Goal: Transaction & Acquisition: Book appointment/travel/reservation

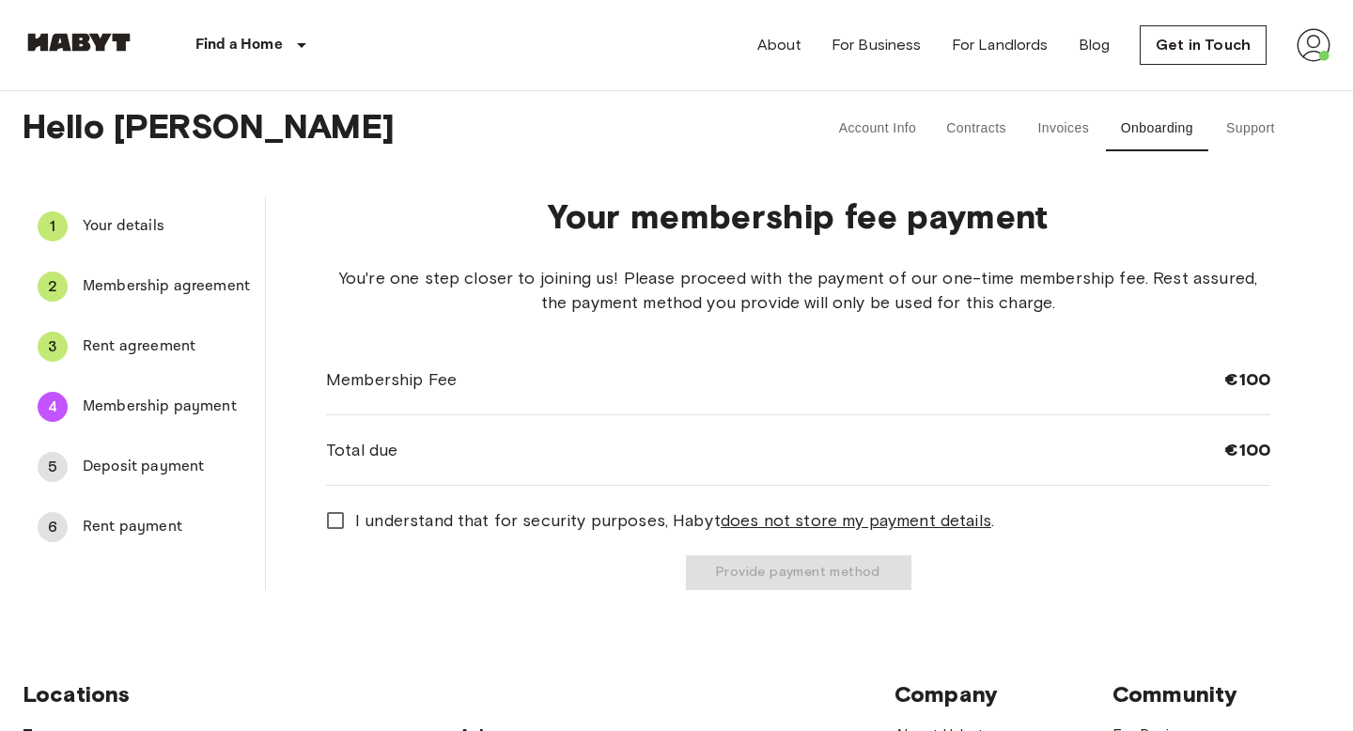
click at [171, 356] on span "Rent agreement" at bounding box center [166, 346] width 167 height 23
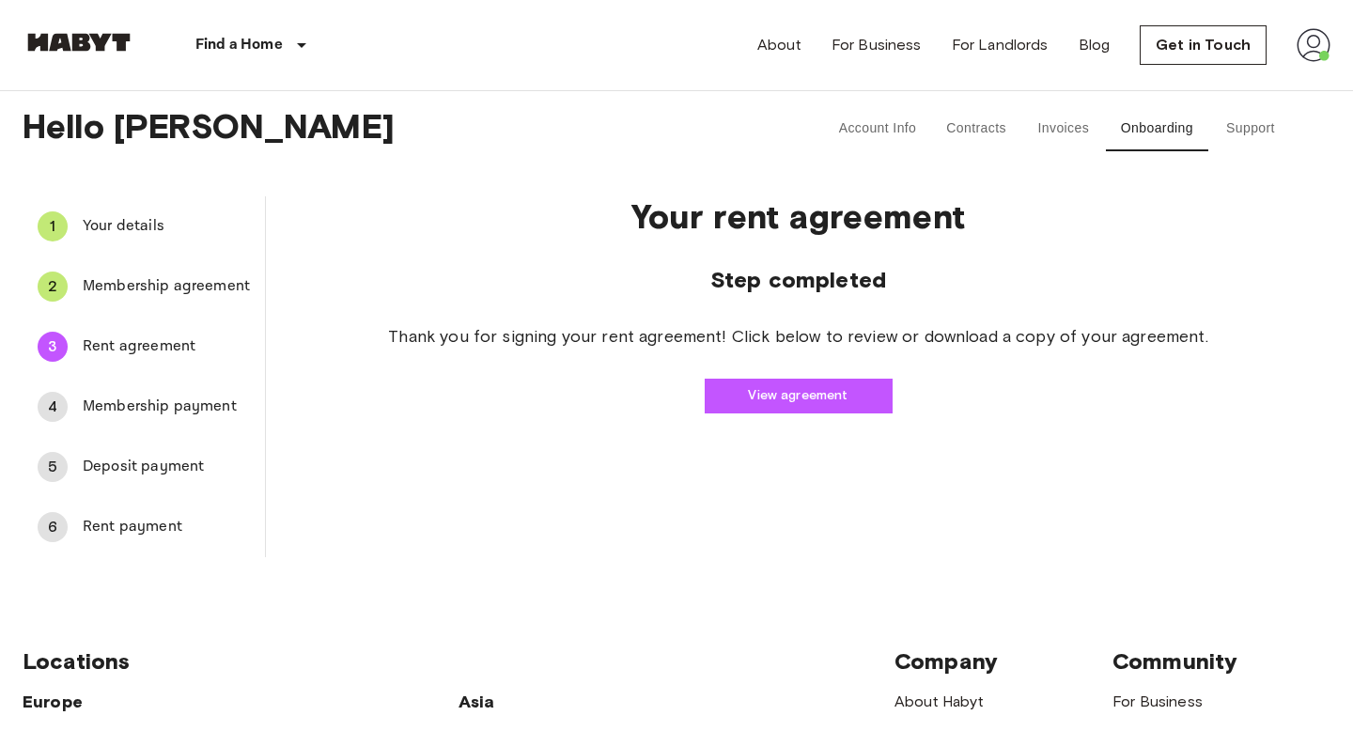
click at [181, 404] on span "Membership payment" at bounding box center [166, 406] width 167 height 23
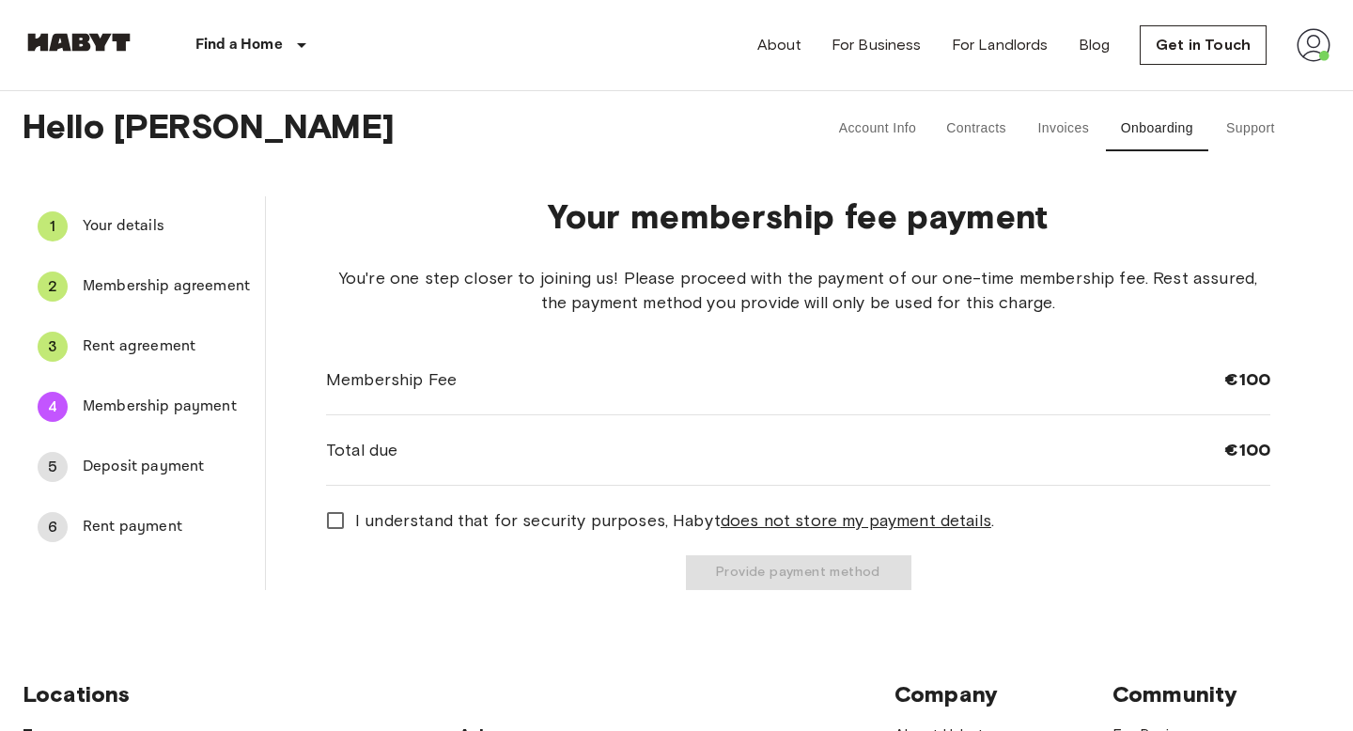
click at [173, 349] on span "Rent agreement" at bounding box center [166, 346] width 167 height 23
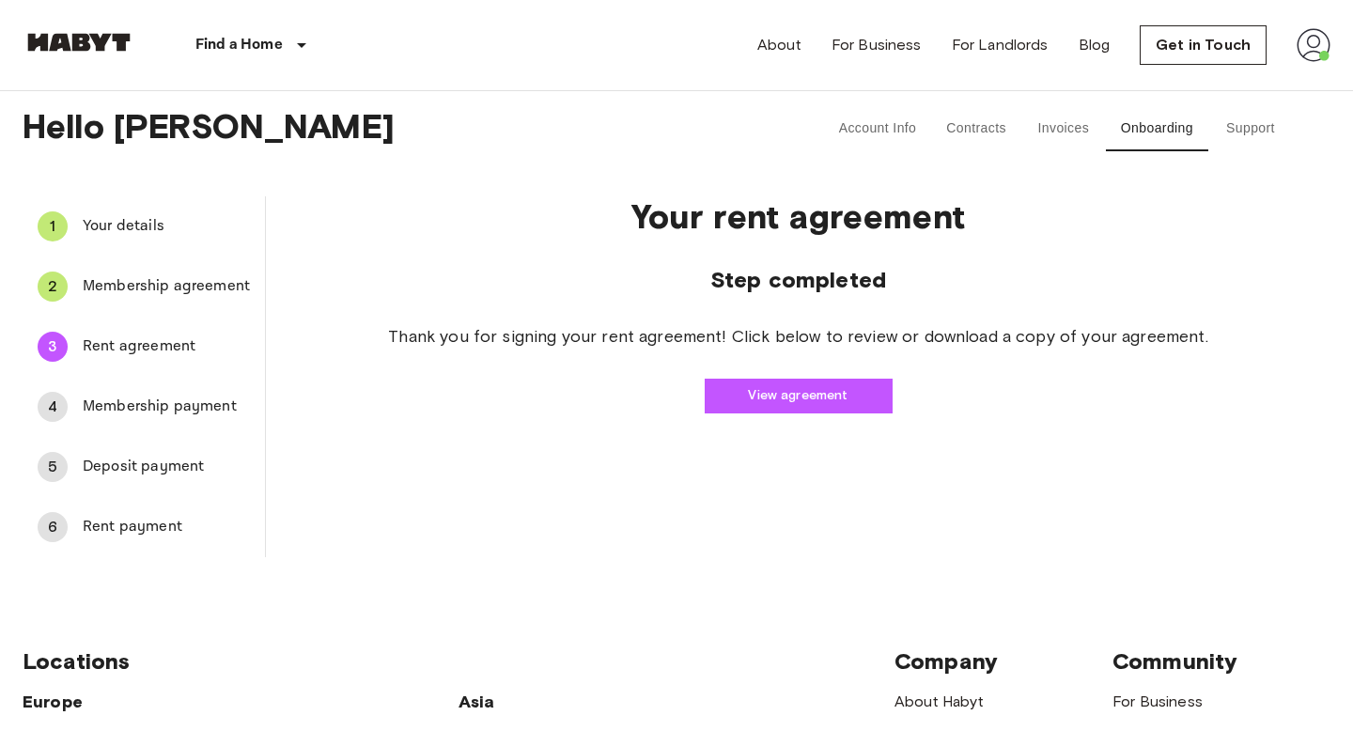
click at [817, 392] on link "View agreement" at bounding box center [799, 396] width 188 height 35
click at [194, 280] on span "Membership agreement" at bounding box center [166, 286] width 167 height 23
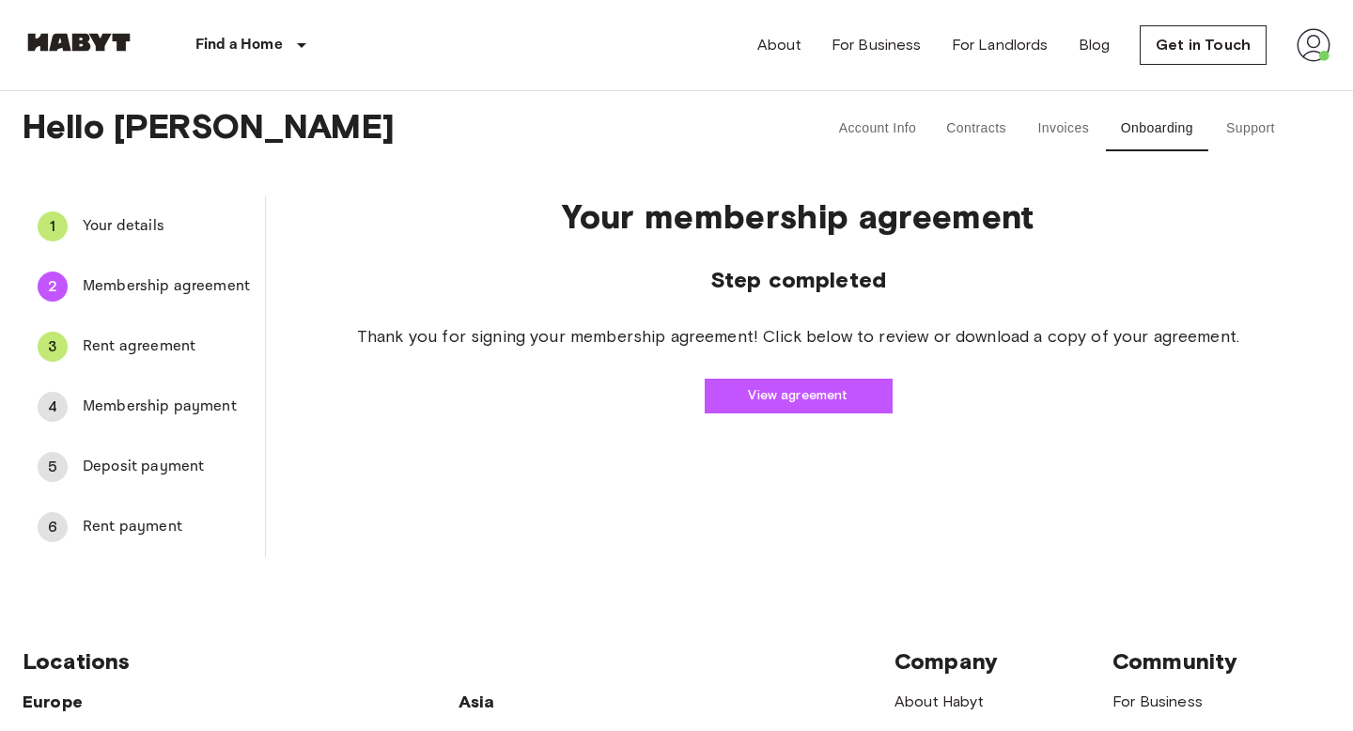
click at [772, 392] on link "View agreement" at bounding box center [799, 396] width 188 height 35
click at [156, 229] on span "Your details" at bounding box center [166, 226] width 167 height 23
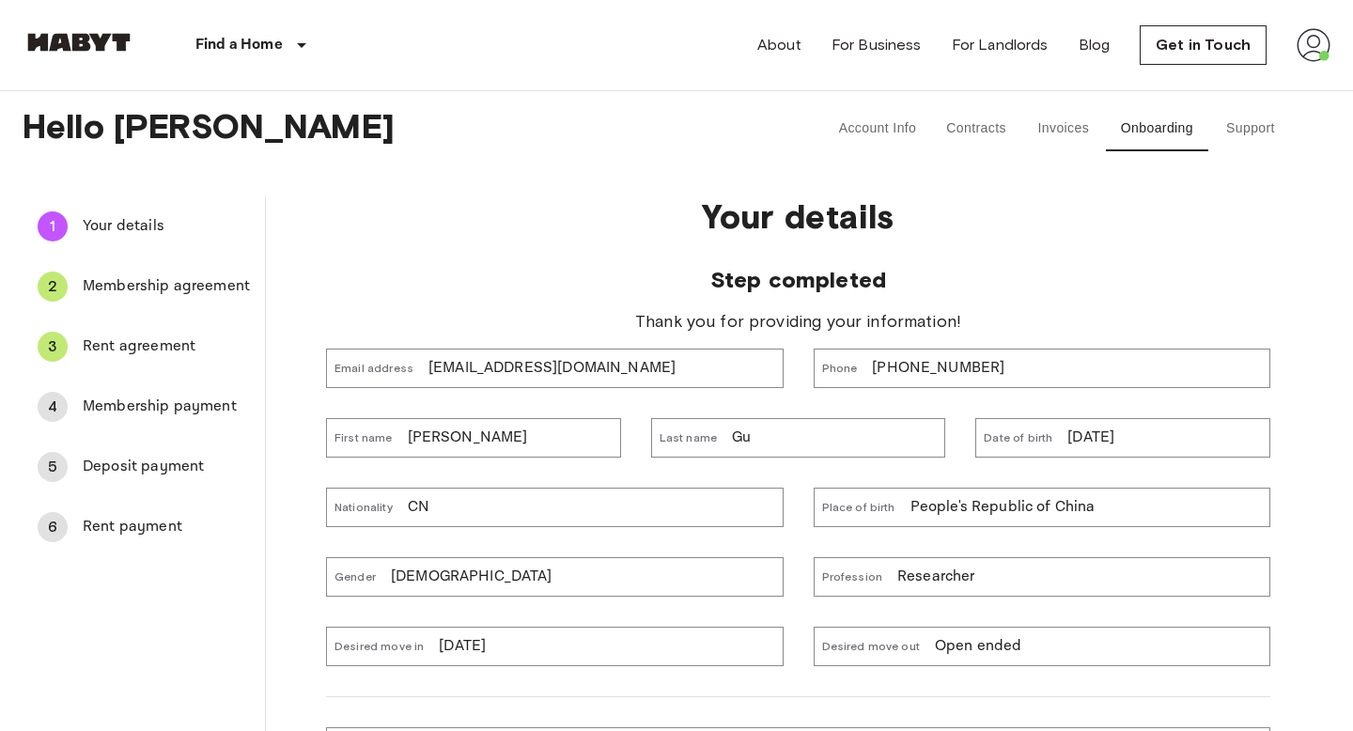
click at [129, 331] on div "3 Rent agreement" at bounding box center [144, 346] width 242 height 45
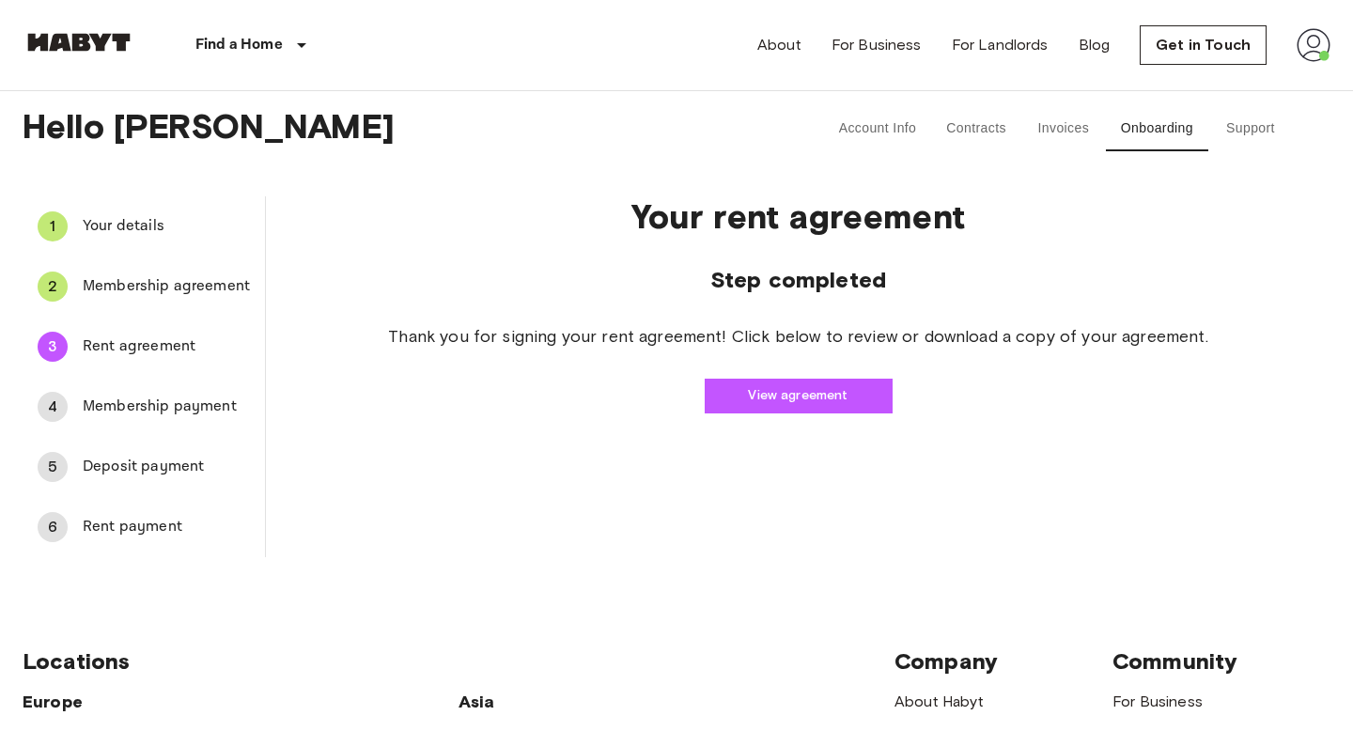
click at [137, 388] on div "4 Membership payment" at bounding box center [144, 406] width 242 height 45
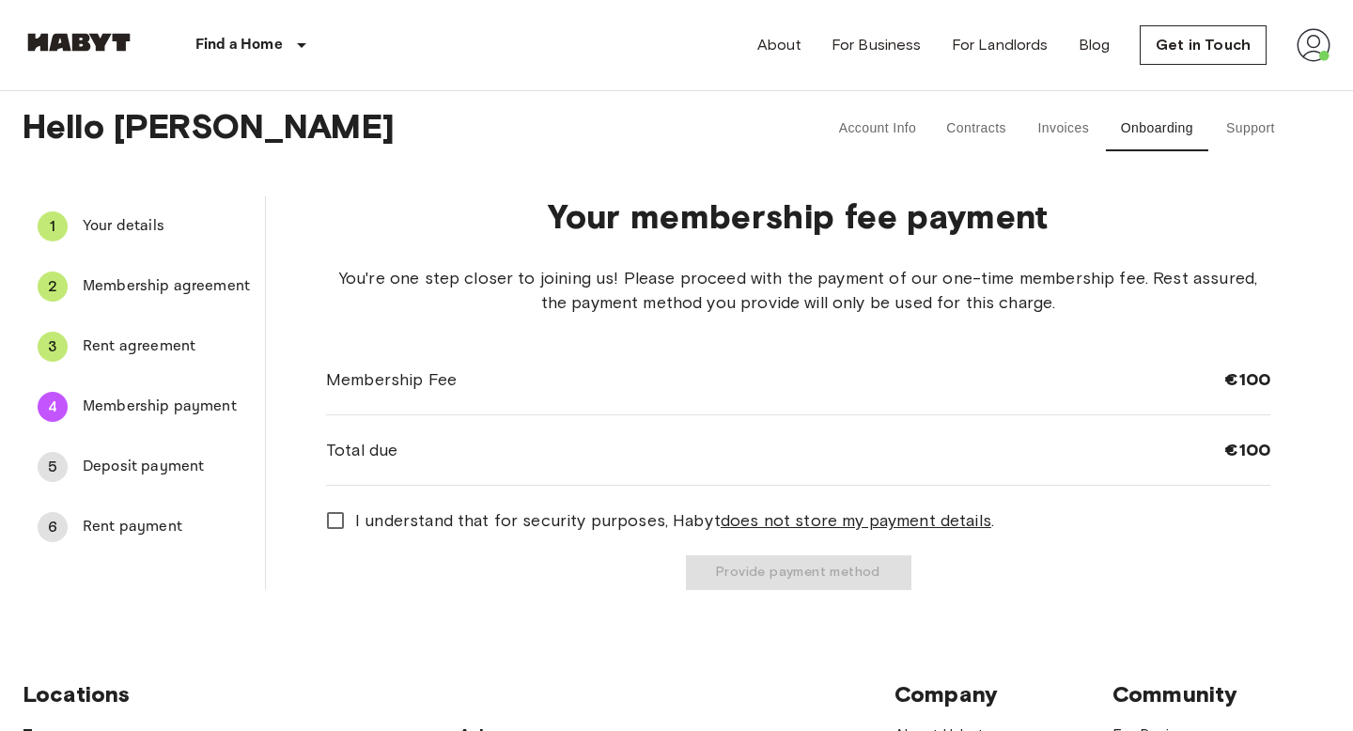
click at [207, 470] on span "Deposit payment" at bounding box center [166, 467] width 167 height 23
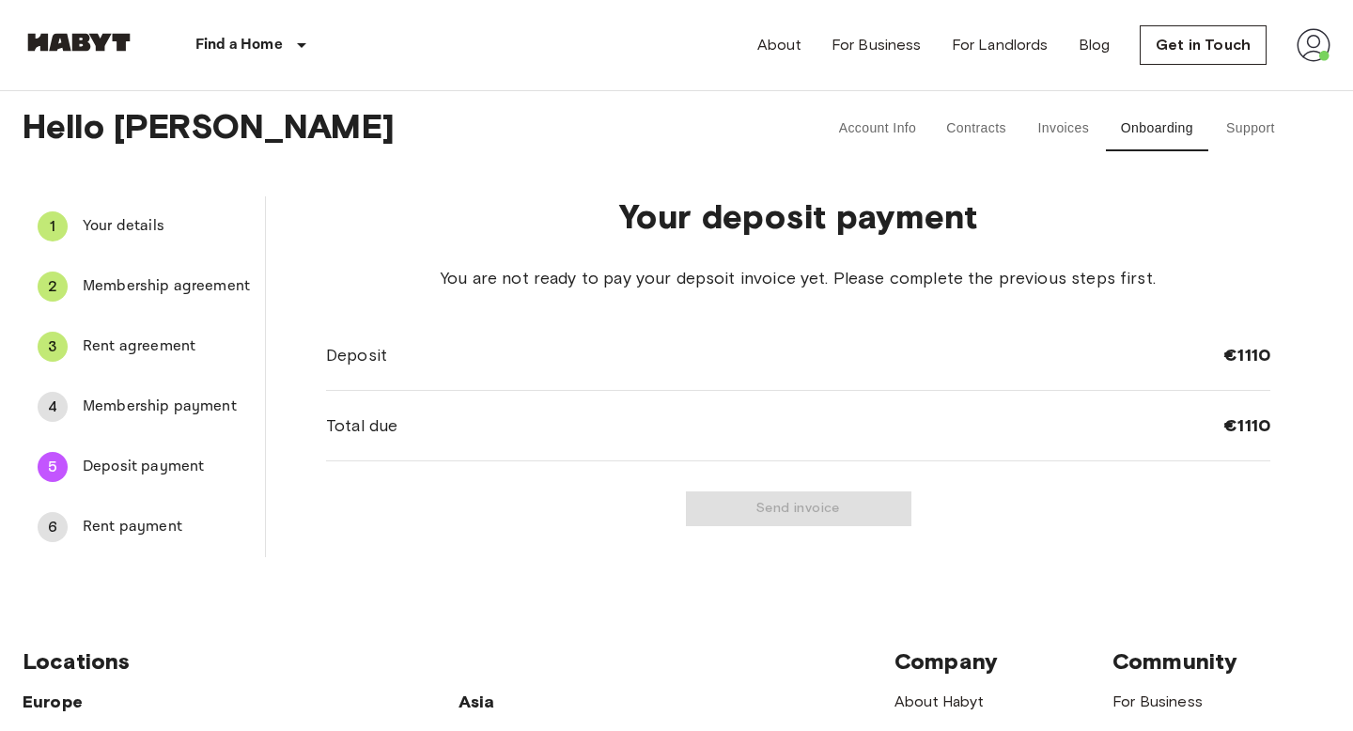
click at [198, 396] on span "Membership payment" at bounding box center [166, 406] width 167 height 23
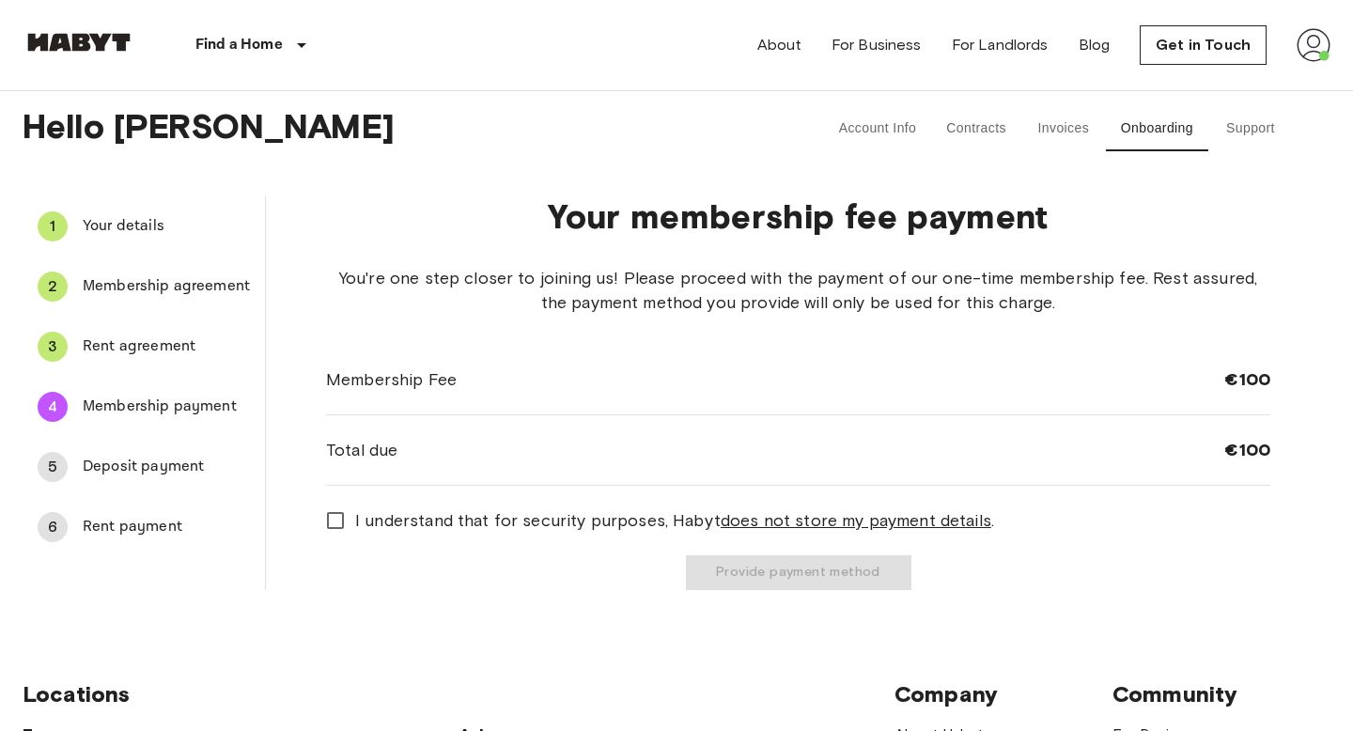
click at [173, 348] on span "Rent agreement" at bounding box center [166, 346] width 167 height 23
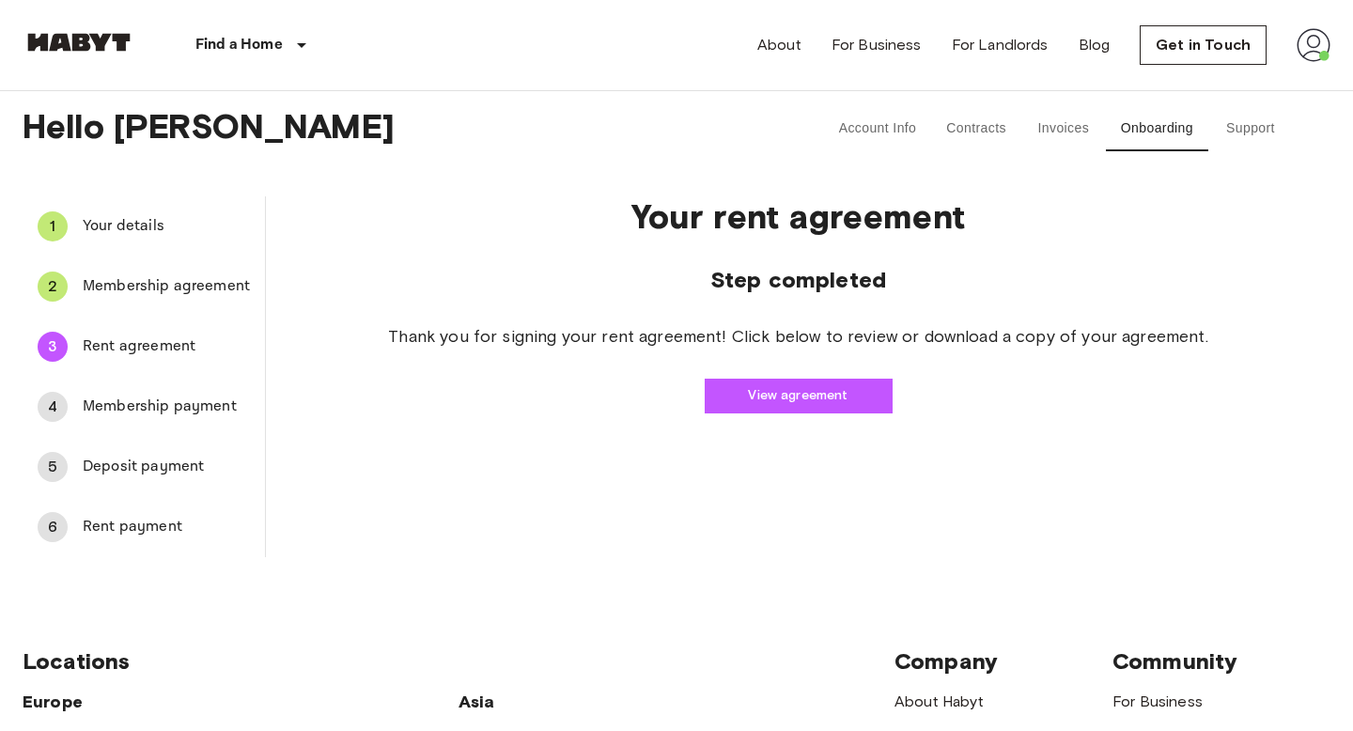
click at [173, 393] on div "4 Membership payment" at bounding box center [144, 406] width 242 height 45
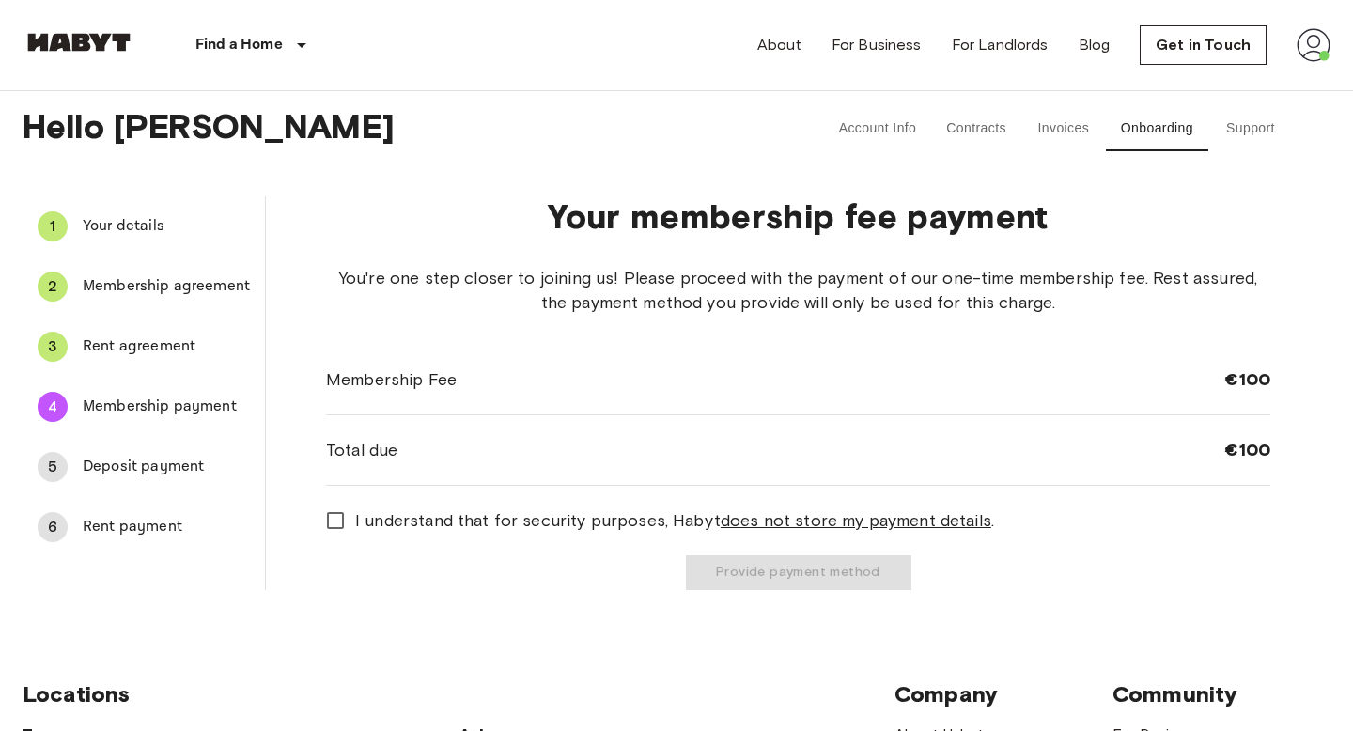
click at [168, 347] on span "Rent agreement" at bounding box center [166, 346] width 167 height 23
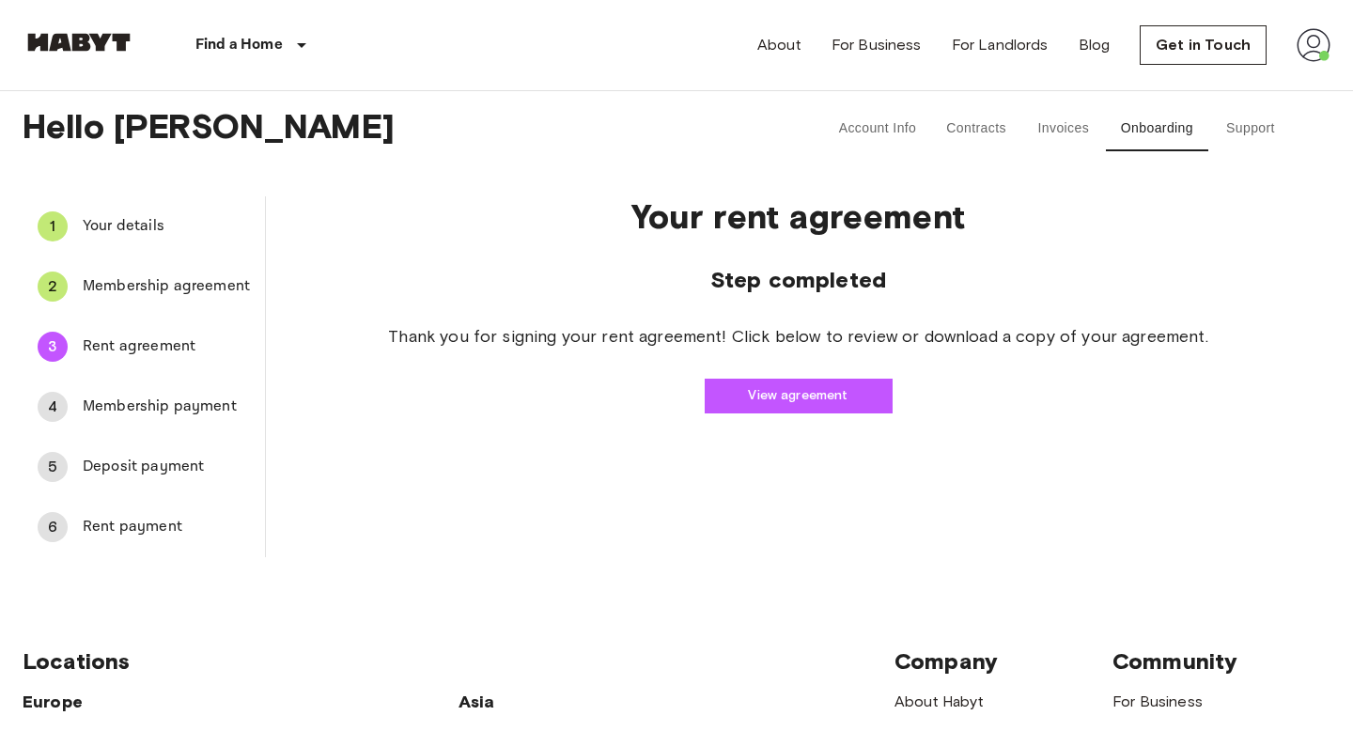
click at [165, 407] on span "Membership payment" at bounding box center [166, 406] width 167 height 23
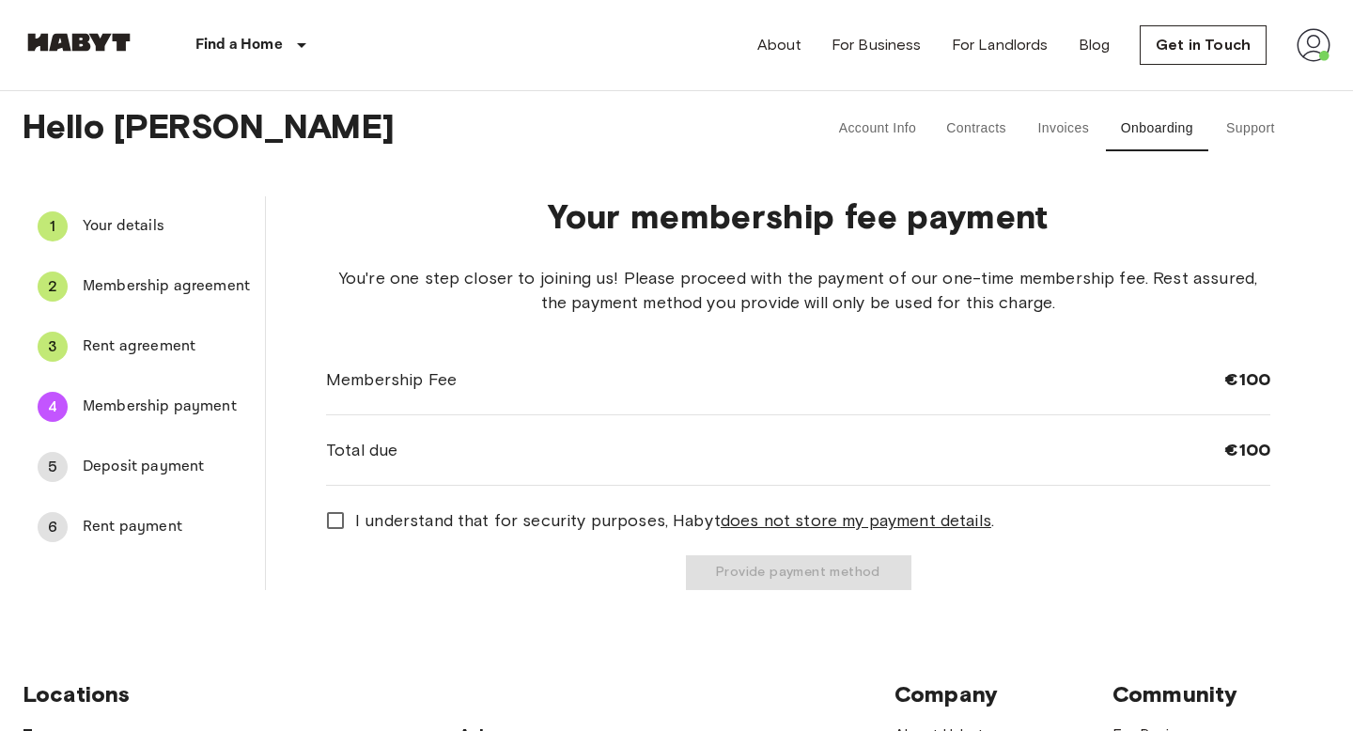
click at [155, 343] on span "Rent agreement" at bounding box center [166, 346] width 167 height 23
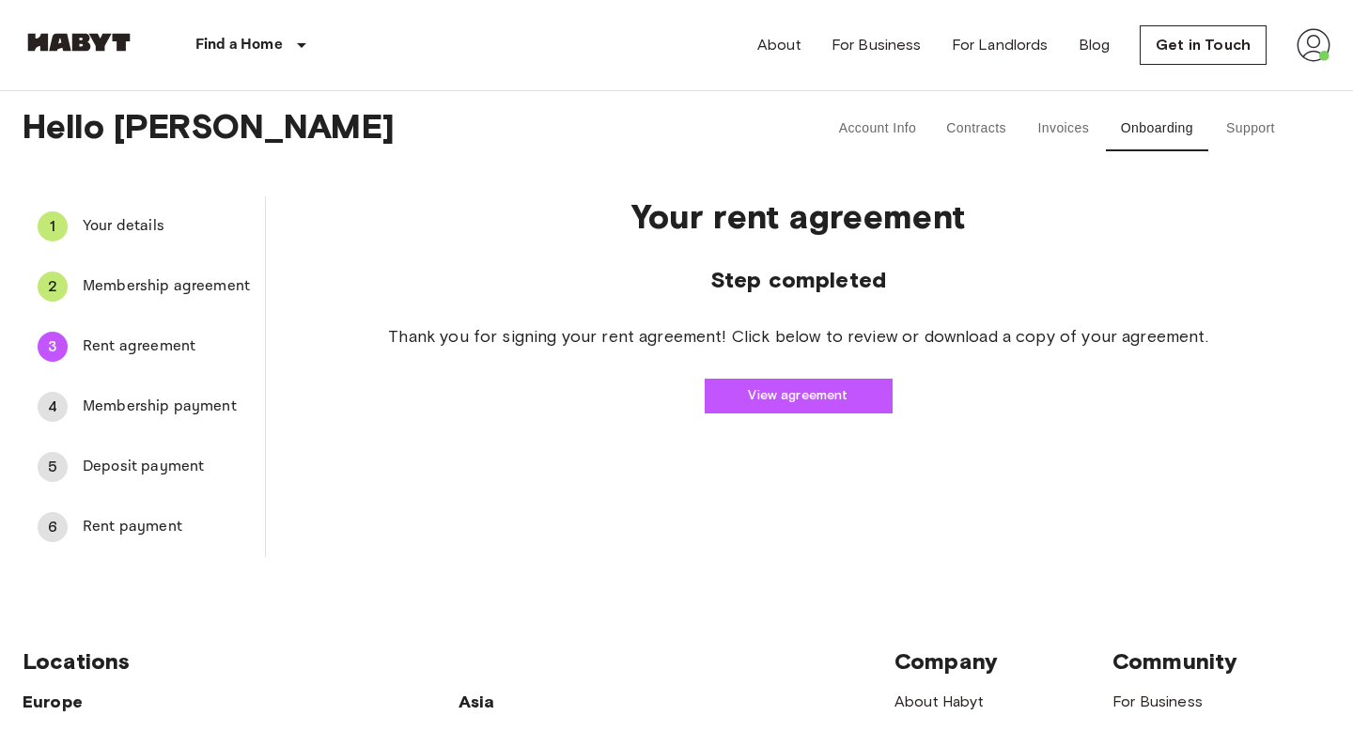
click at [155, 375] on li "3 Rent agreement" at bounding box center [144, 347] width 242 height 60
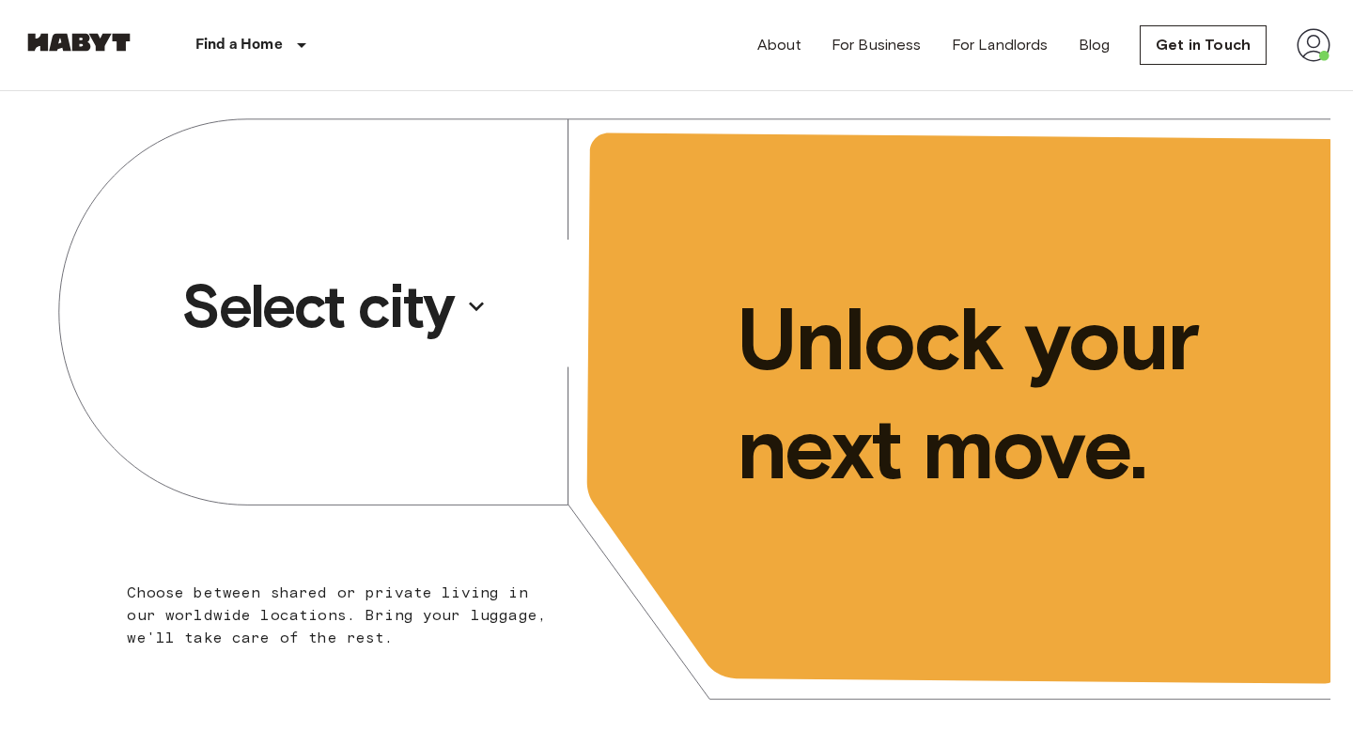
click at [296, 288] on p "Select city" at bounding box center [317, 306] width 272 height 75
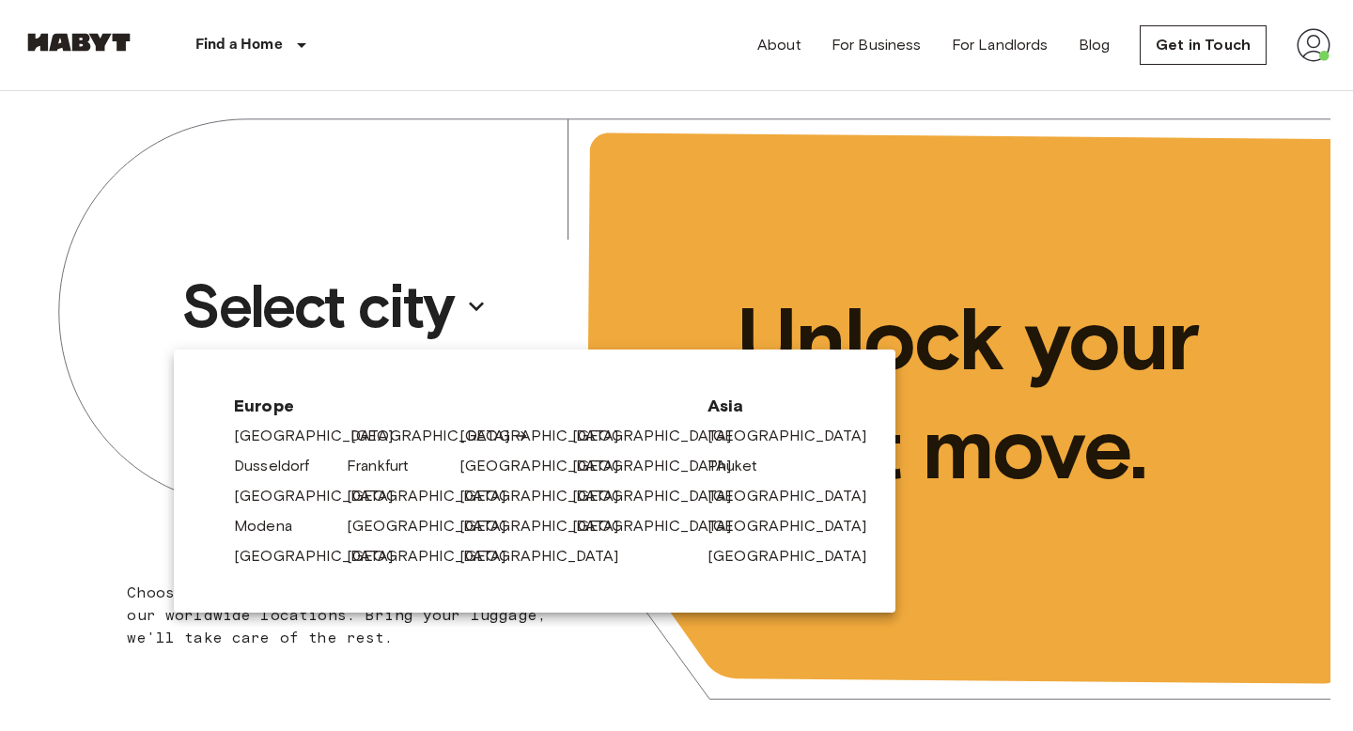
click at [358, 431] on link "[GEOGRAPHIC_DATA]" at bounding box center [439, 436] width 178 height 23
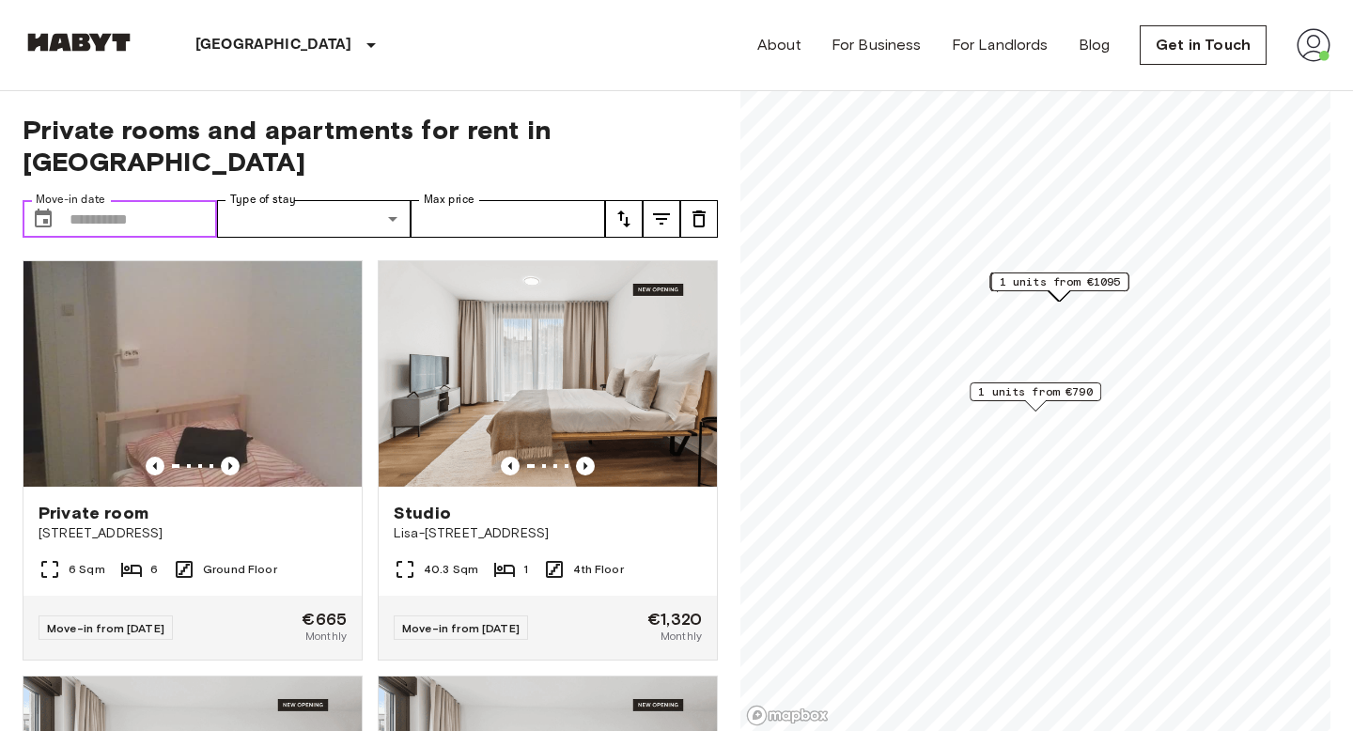
click at [141, 200] on input "Move-in date" at bounding box center [143, 219] width 147 height 38
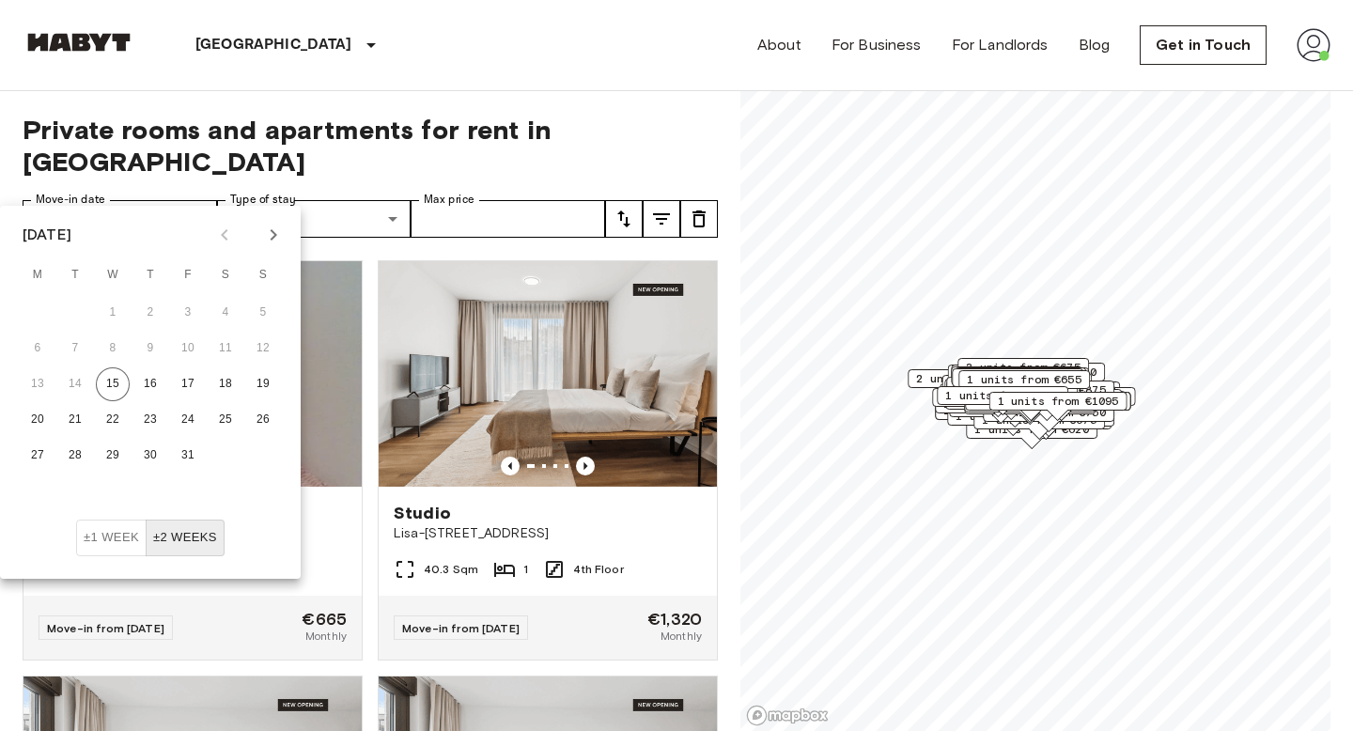
click at [285, 225] on button "Next month" at bounding box center [273, 235] width 32 height 32
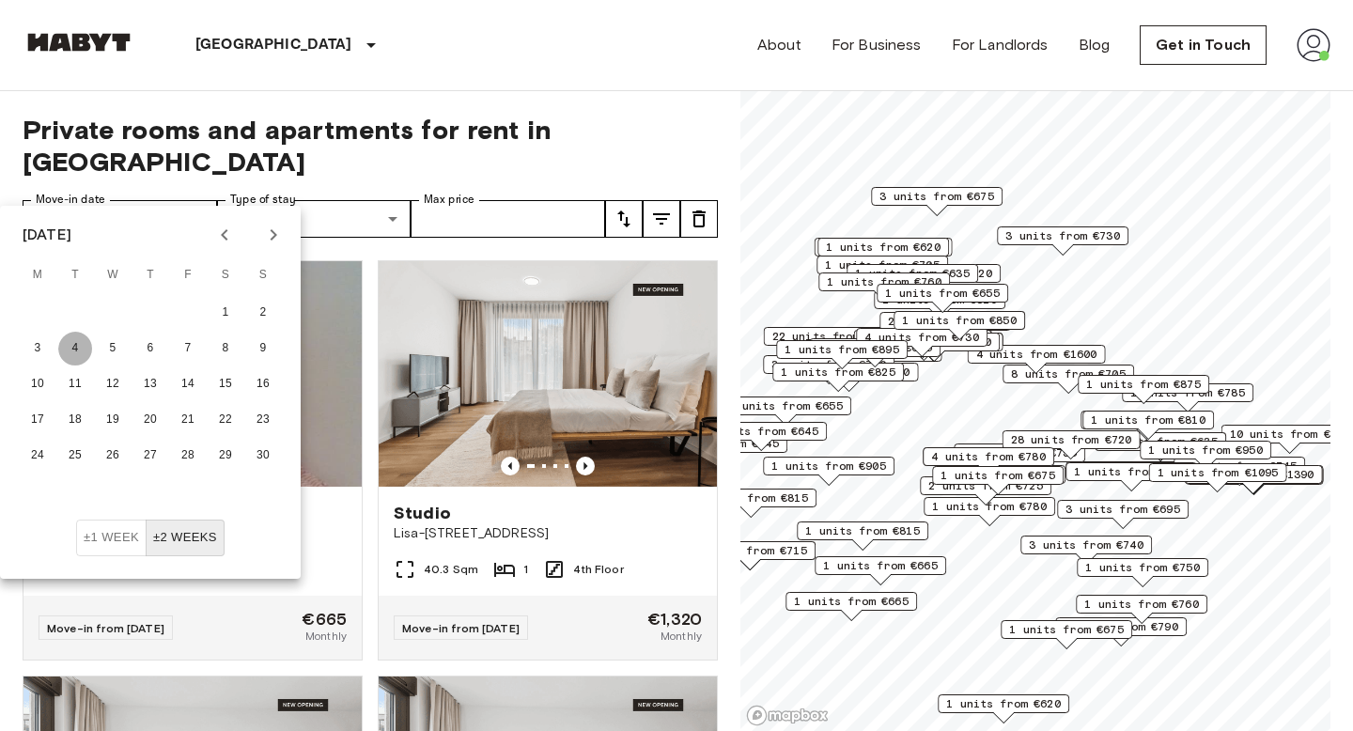
click at [68, 354] on button "4" at bounding box center [75, 349] width 34 height 34
type input "**********"
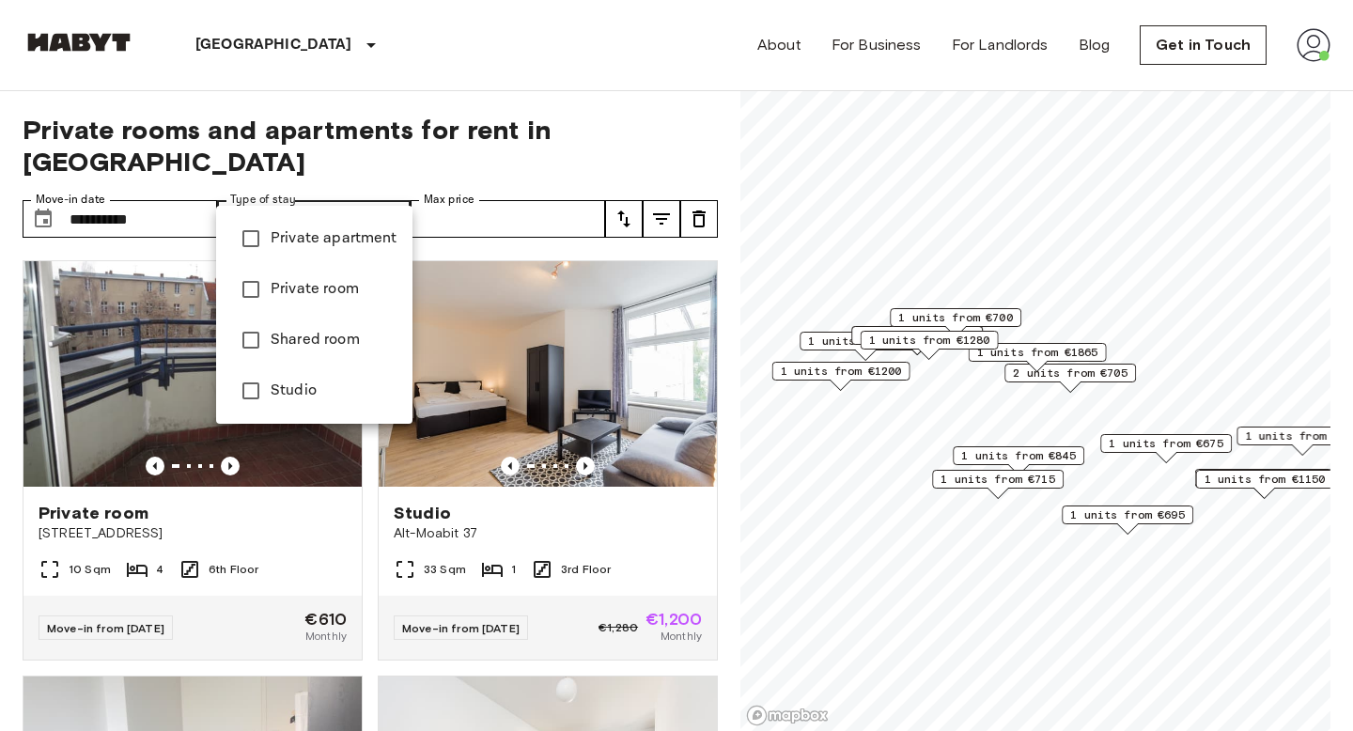
click at [458, 206] on div at bounding box center [676, 365] width 1353 height 731
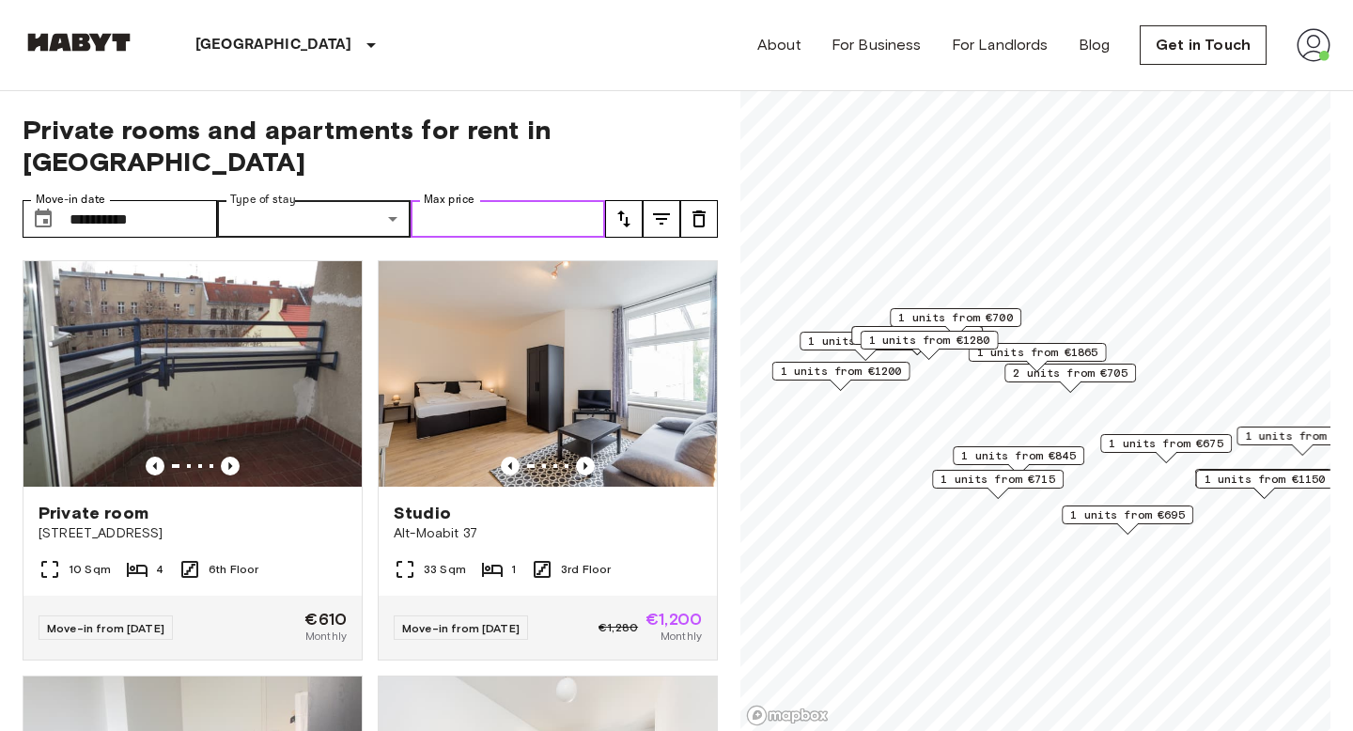
click at [480, 200] on input "Max price" at bounding box center [508, 219] width 194 height 38
type input "***"
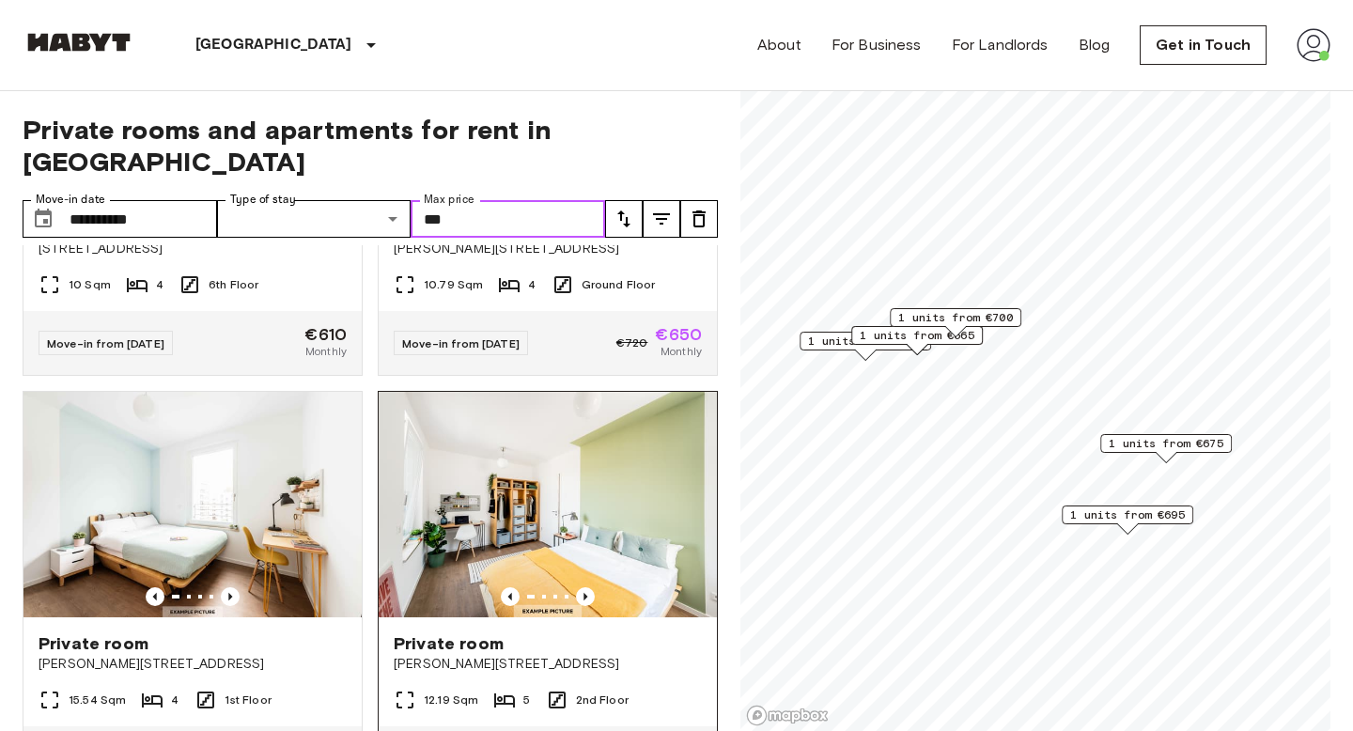
scroll to position [341, 0]
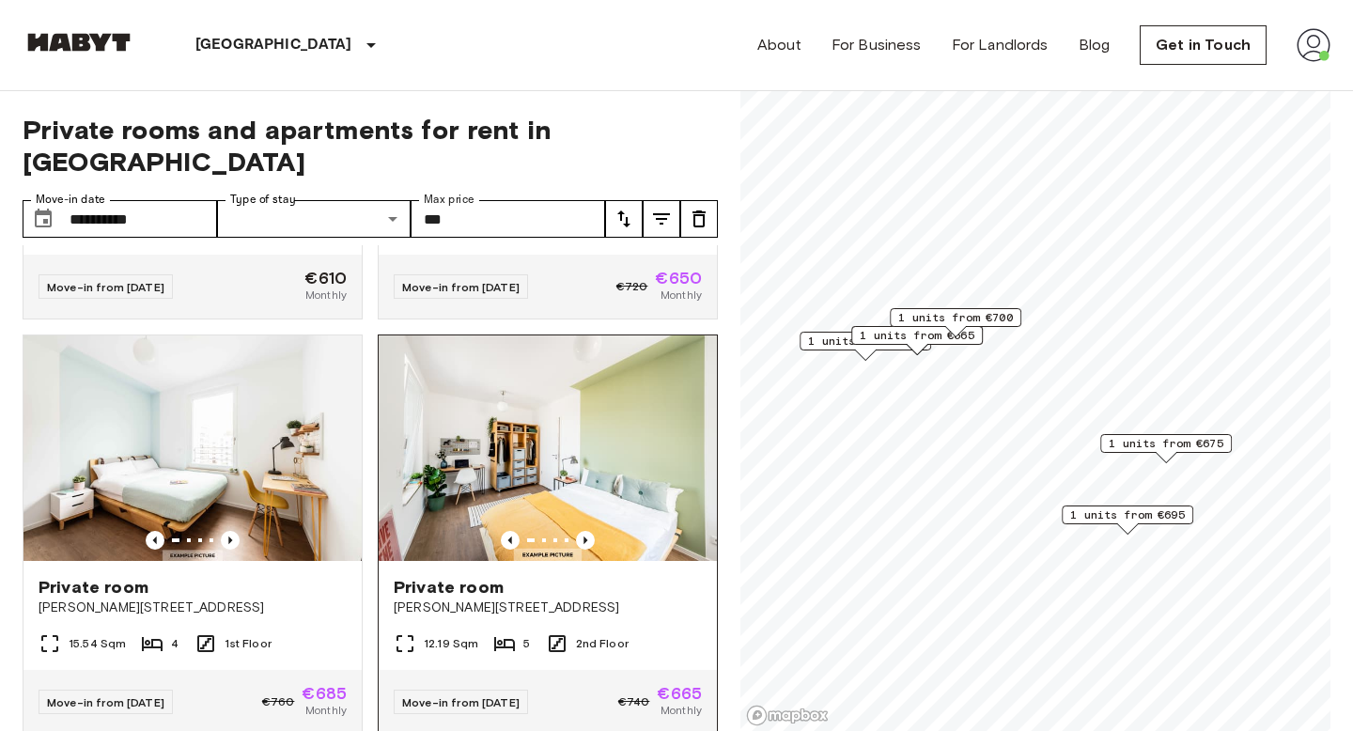
click at [678, 576] on div "Private room" at bounding box center [548, 587] width 308 height 23
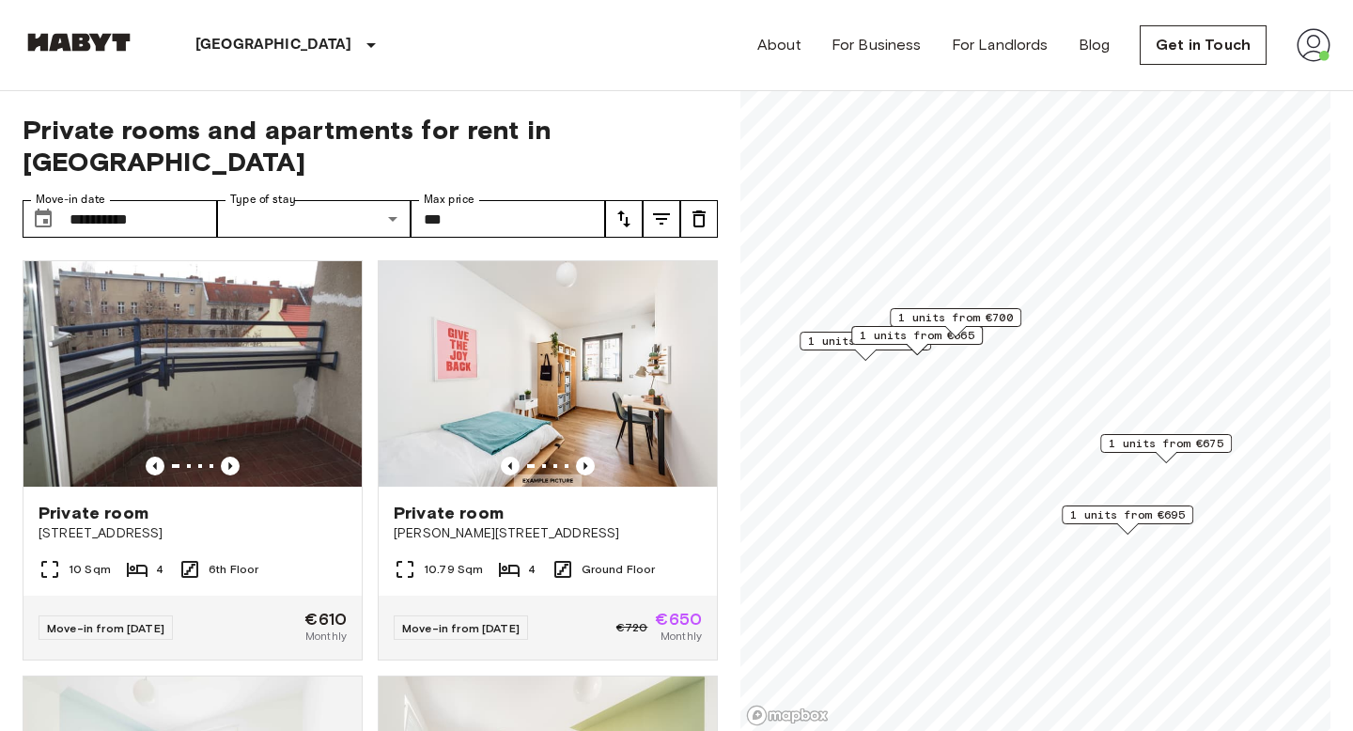
scroll to position [399, 0]
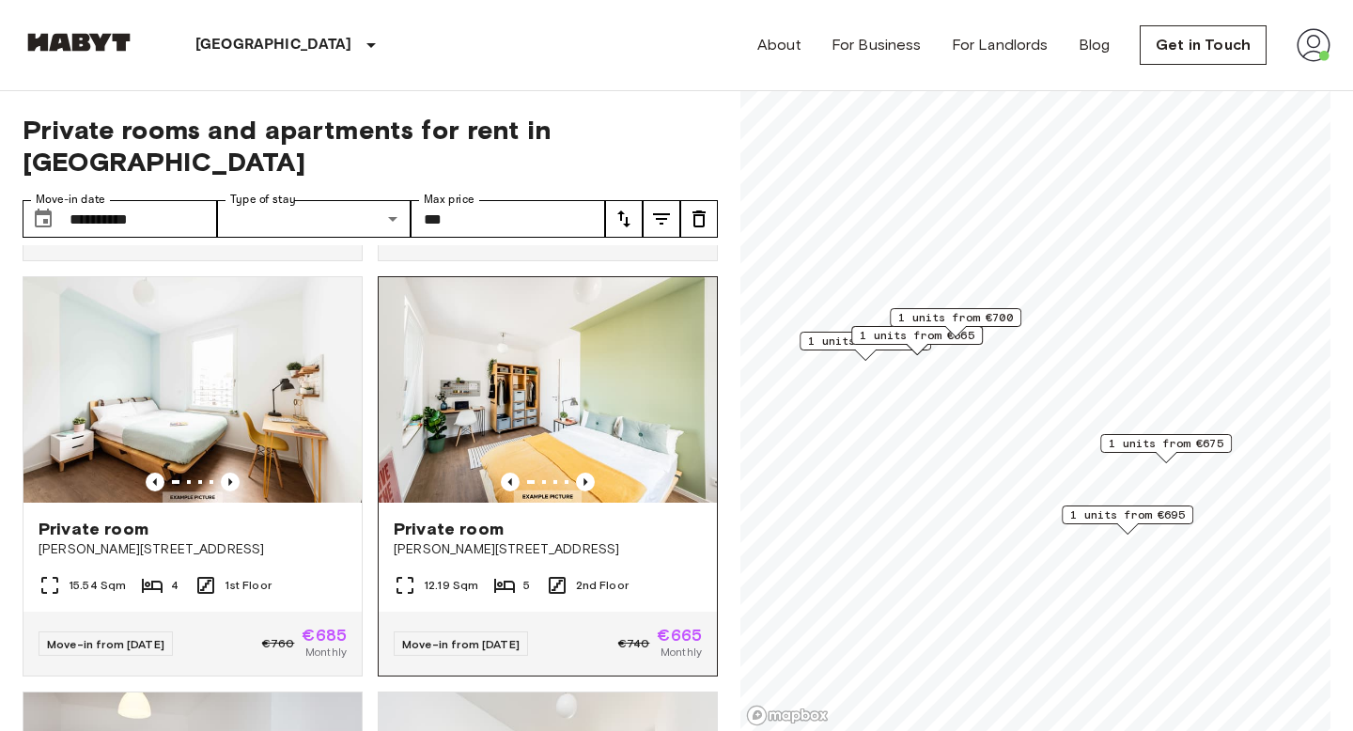
click at [538, 380] on img at bounding box center [548, 389] width 338 height 225
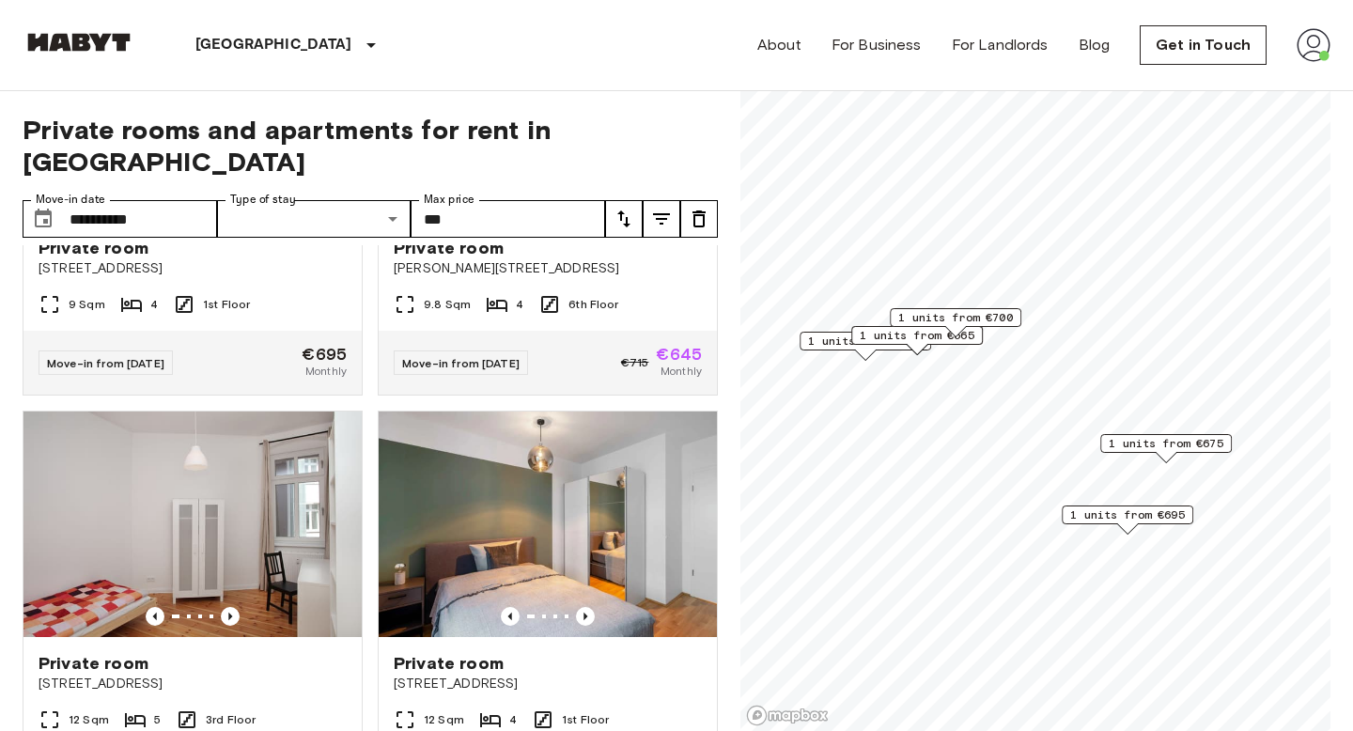
scroll to position [1180, 0]
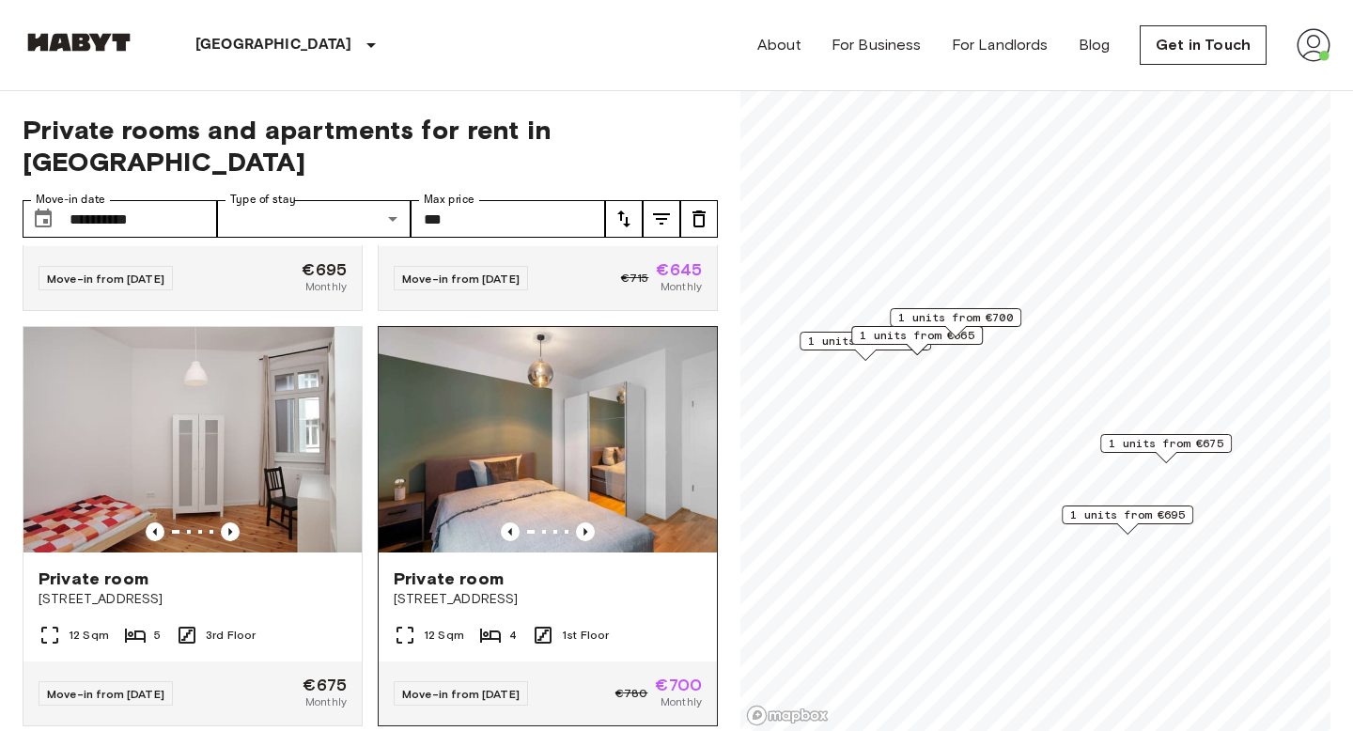
click at [563, 379] on img at bounding box center [548, 439] width 338 height 225
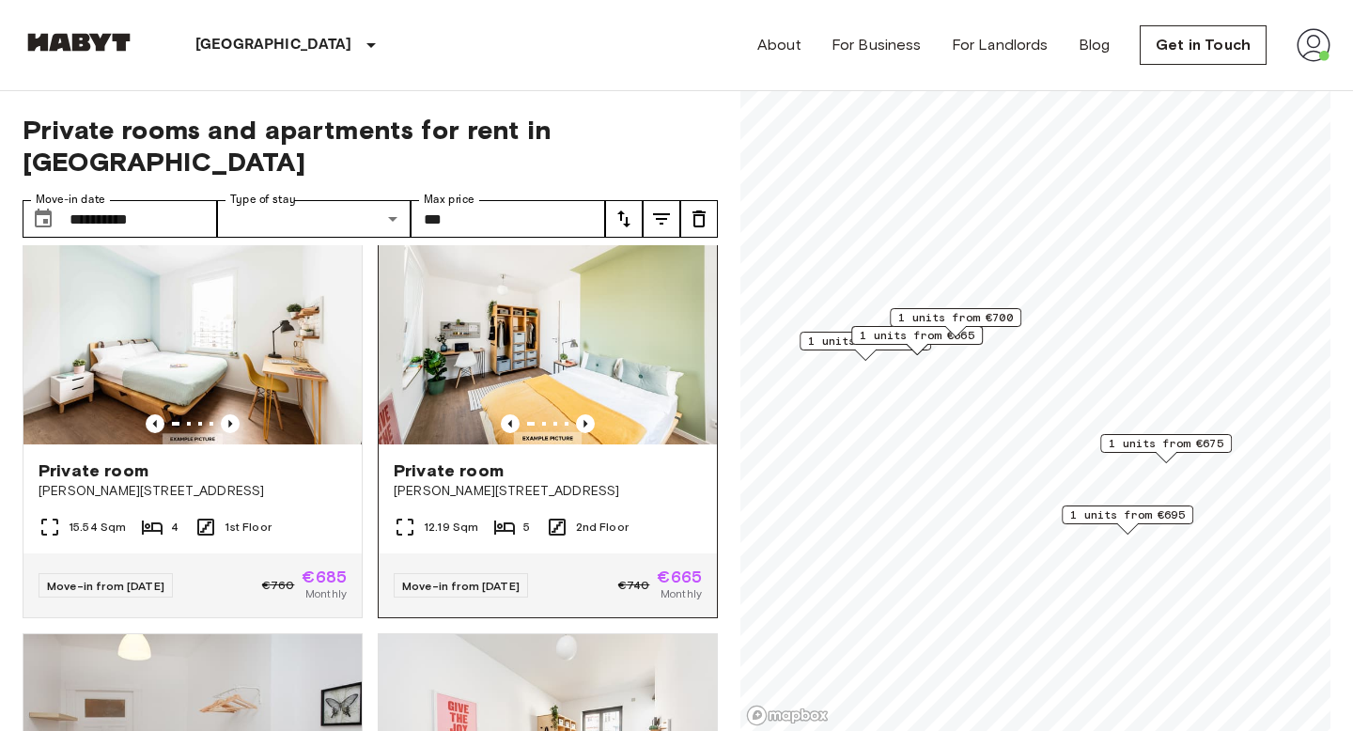
scroll to position [480, 0]
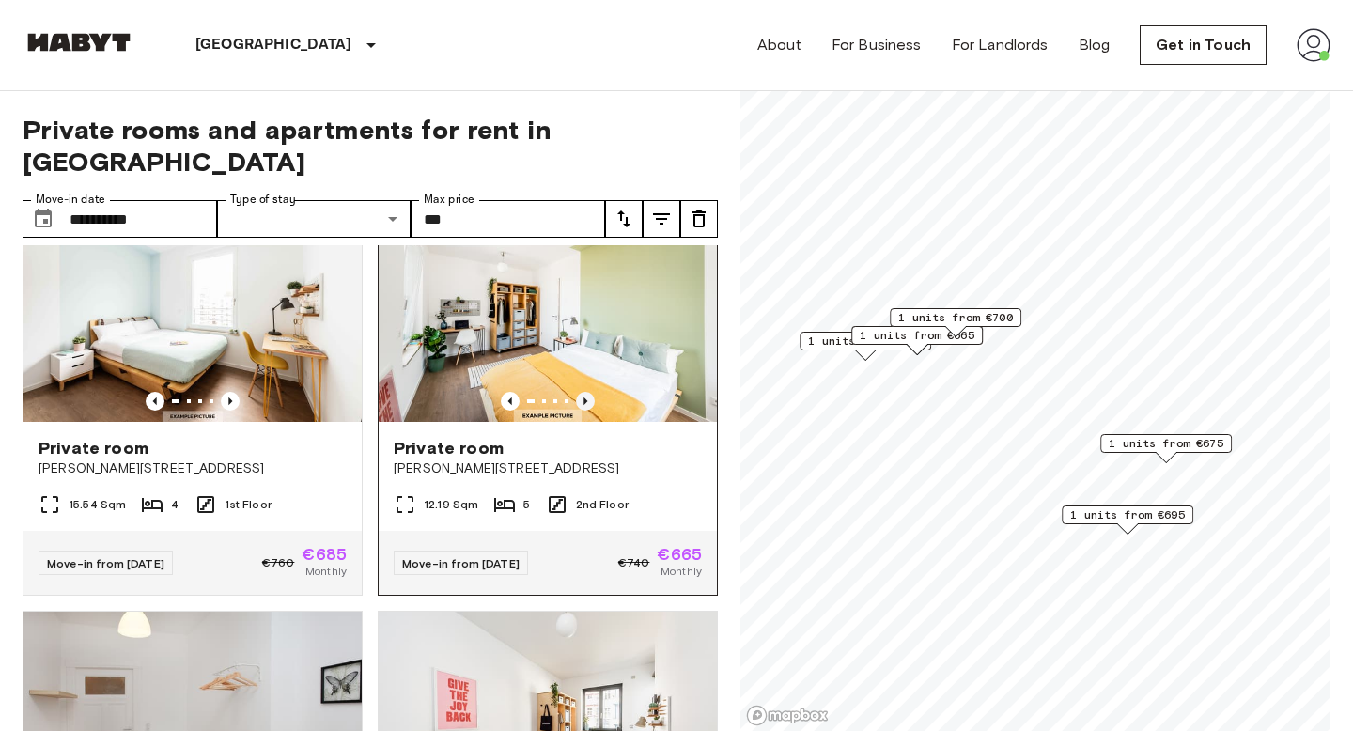
click at [584, 392] on icon "Previous image" at bounding box center [585, 401] width 19 height 19
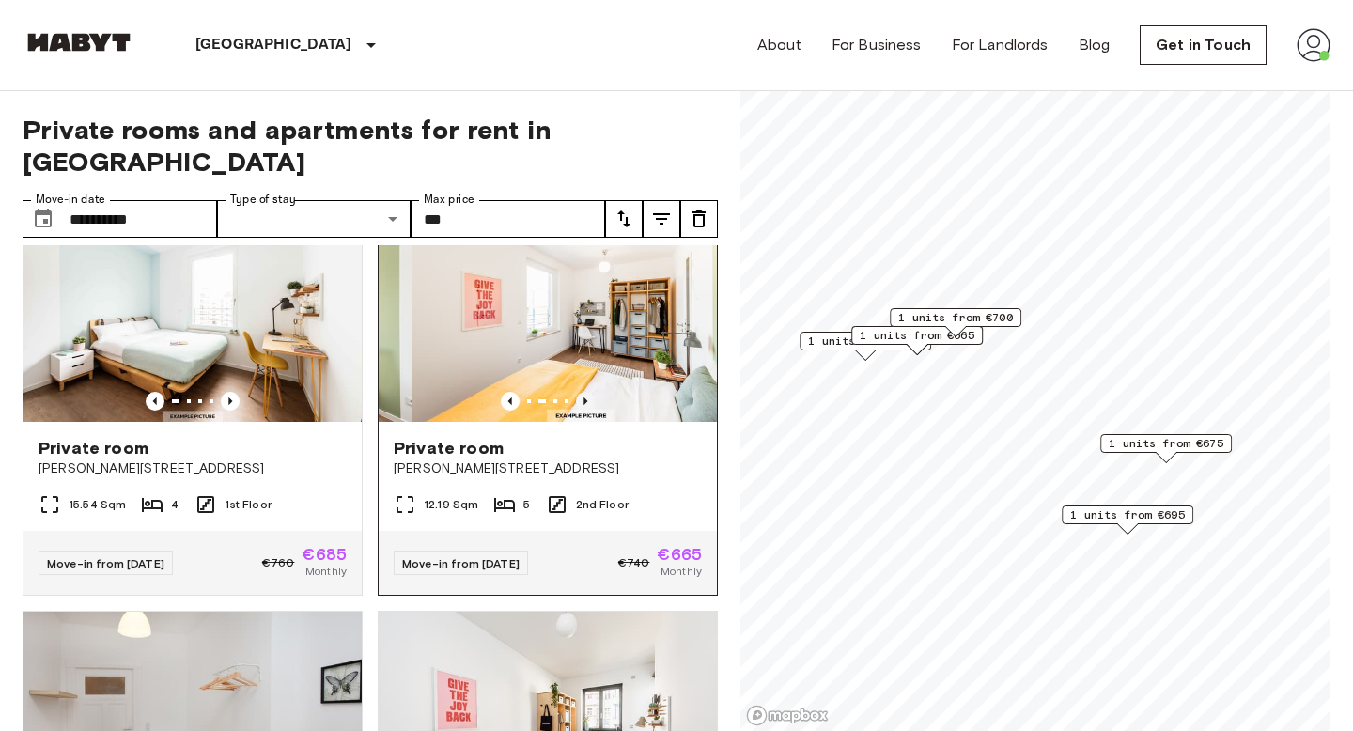
click at [584, 392] on icon "Previous image" at bounding box center [585, 401] width 19 height 19
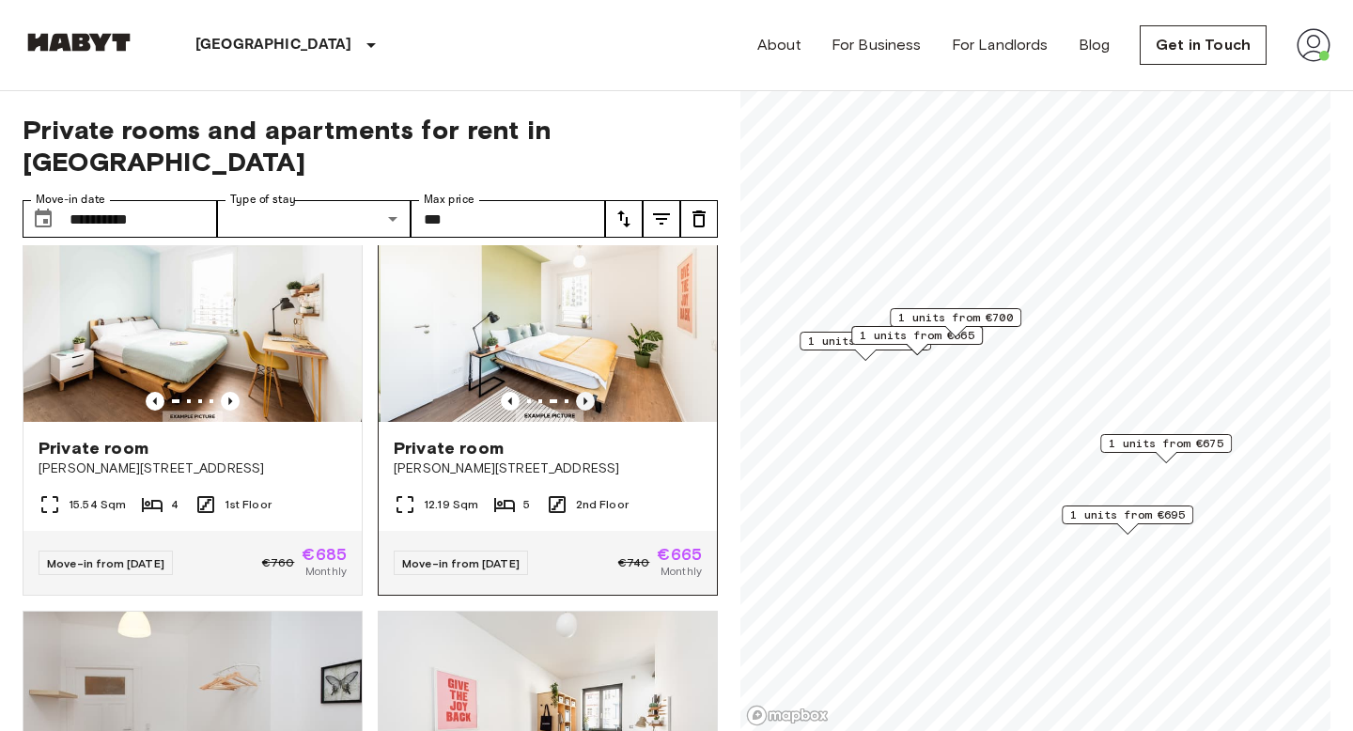
click at [584, 392] on icon "Previous image" at bounding box center [585, 401] width 19 height 19
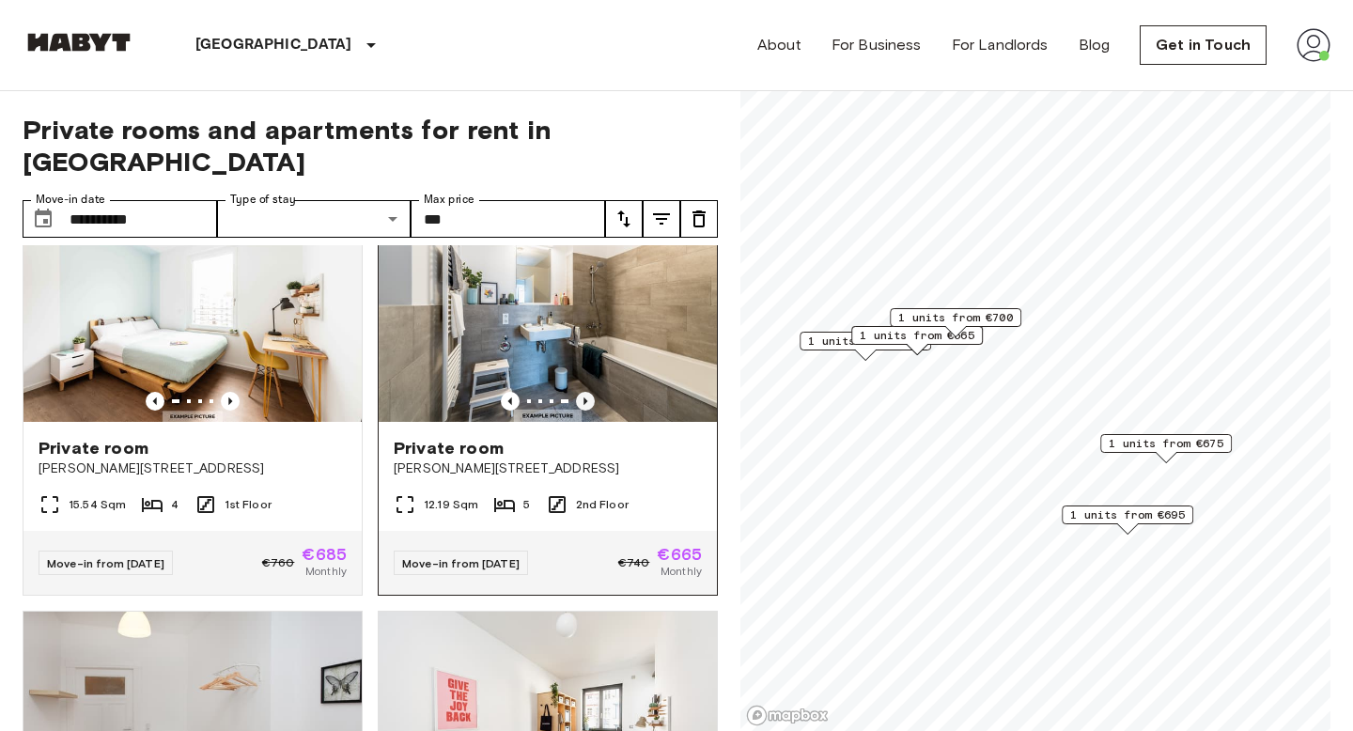
click at [584, 392] on icon "Previous image" at bounding box center [585, 401] width 19 height 19
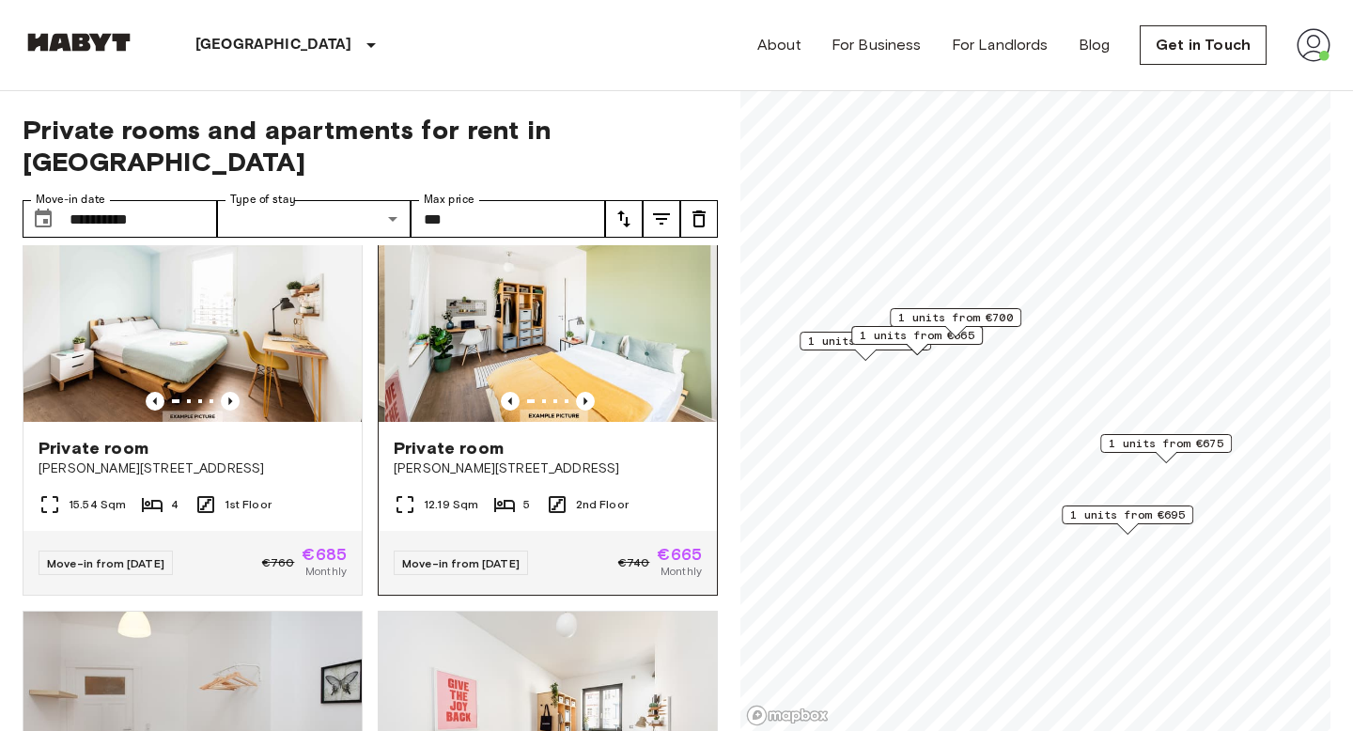
click at [642, 459] on span "Klara-Franke-Straße 20" at bounding box center [548, 468] width 308 height 19
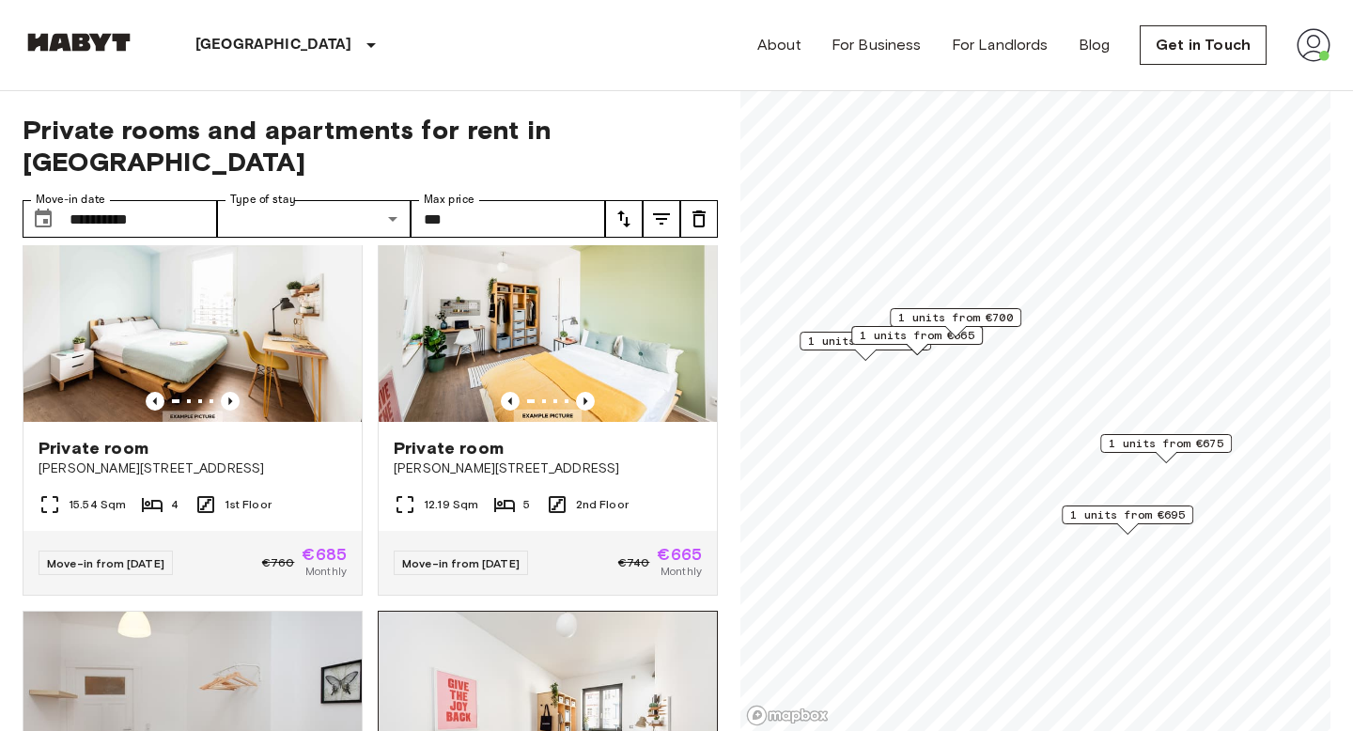
scroll to position [1180, 0]
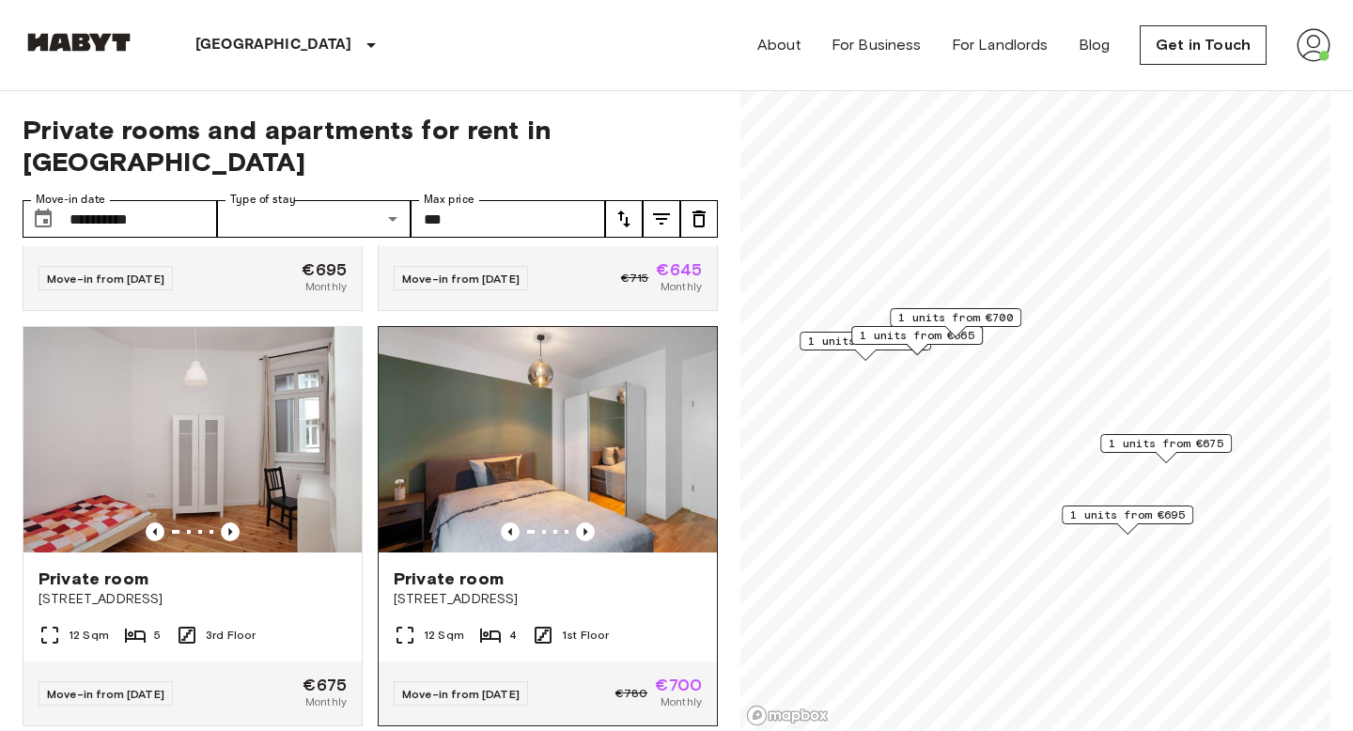
click at [586, 457] on img at bounding box center [548, 439] width 338 height 225
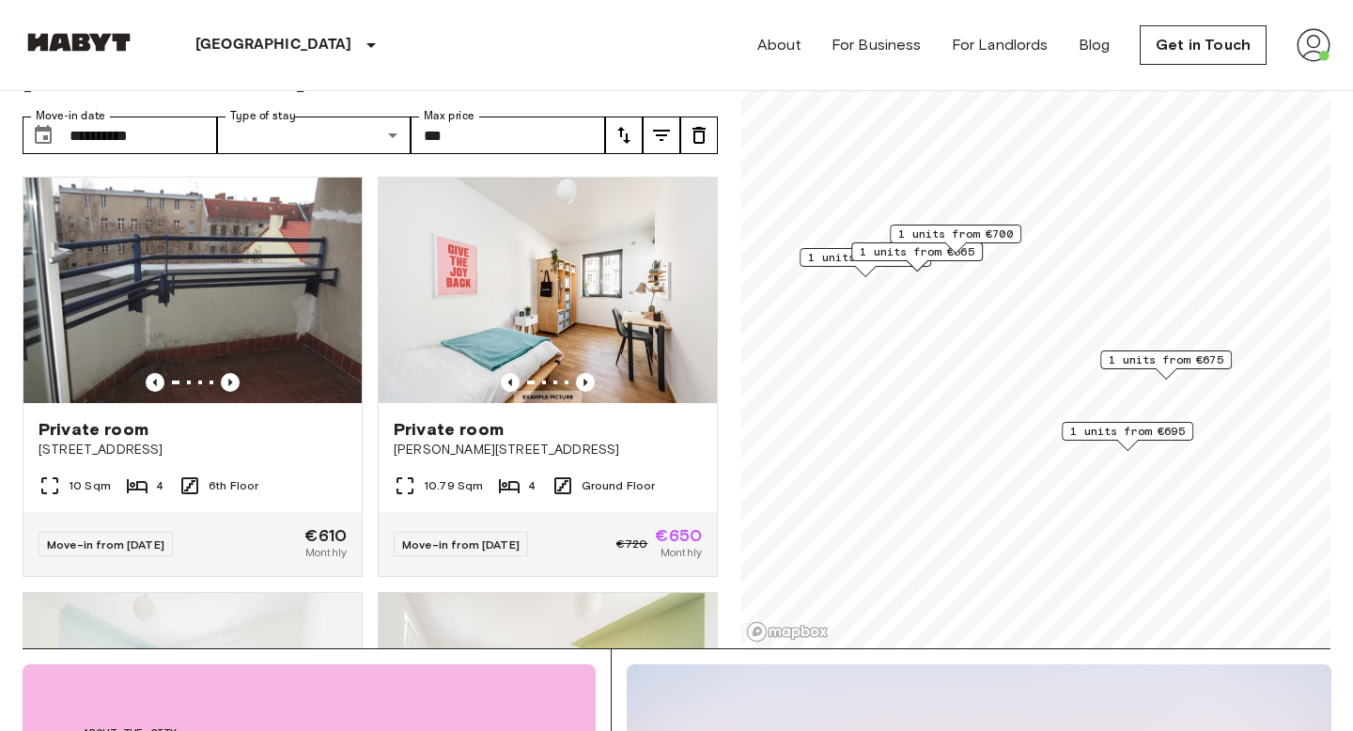
scroll to position [0, 0]
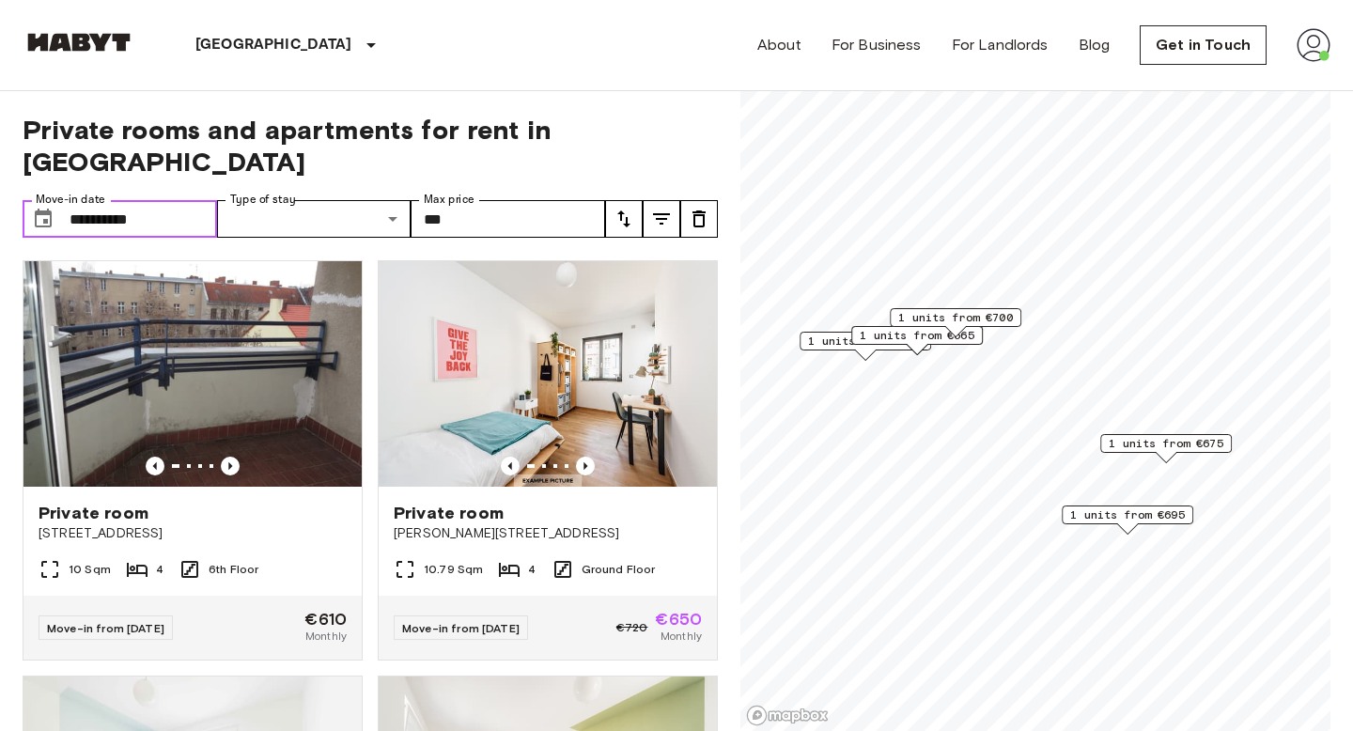
click at [136, 200] on input "**********" at bounding box center [143, 219] width 147 height 38
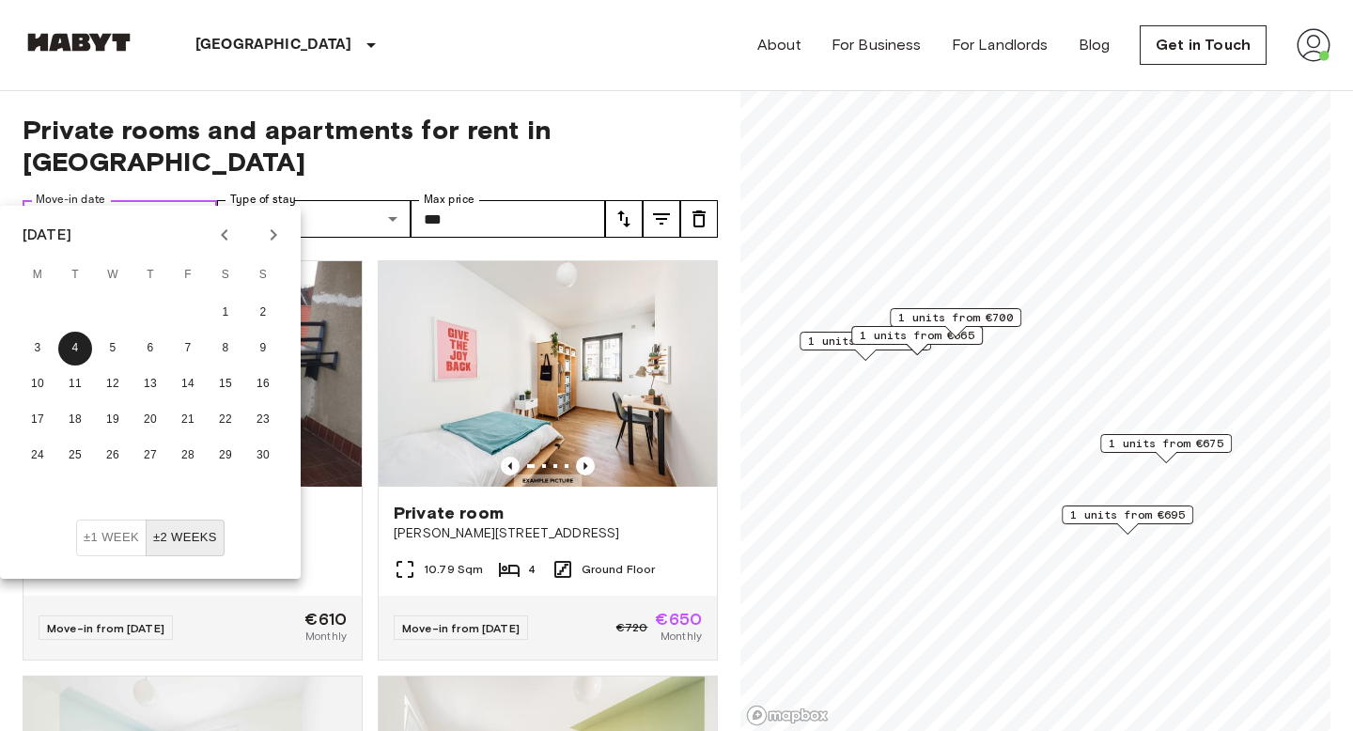
click at [80, 200] on input "**********" at bounding box center [143, 219] width 147 height 38
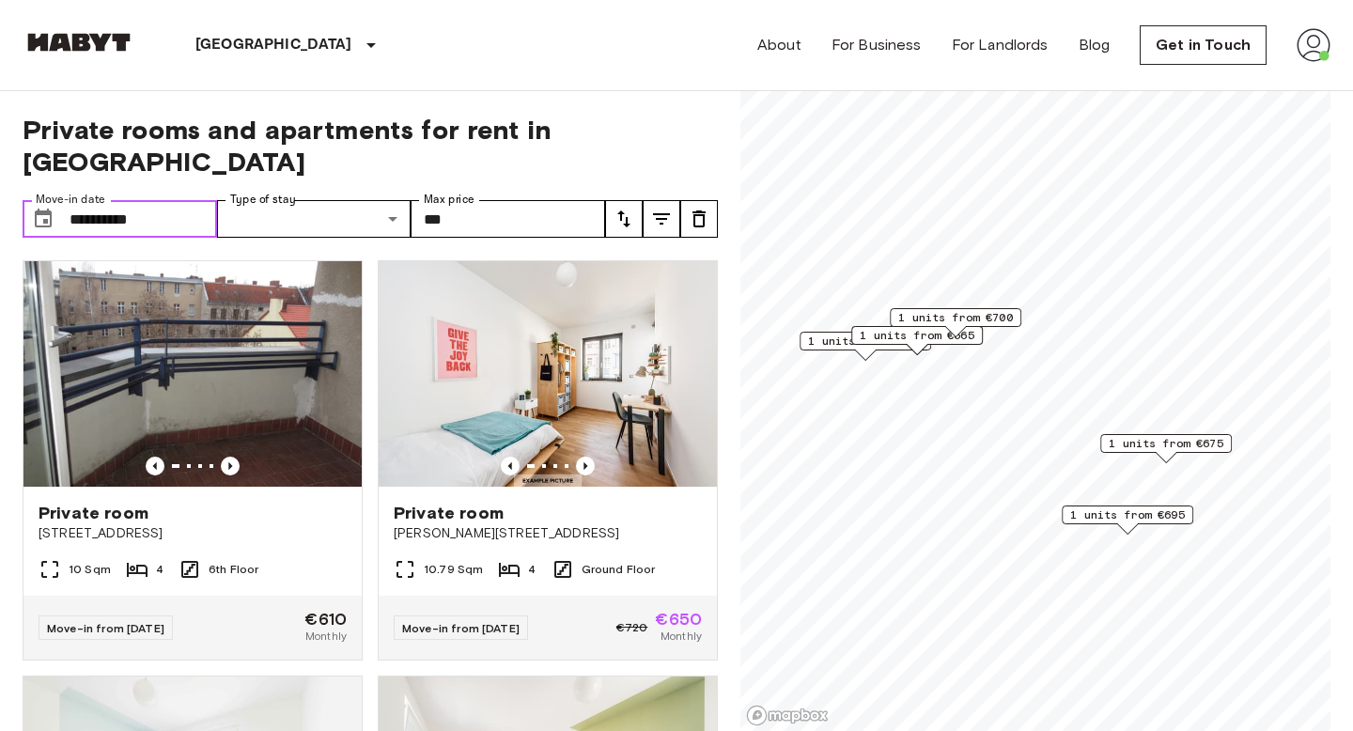
click at [94, 200] on input "**********" at bounding box center [143, 219] width 147 height 38
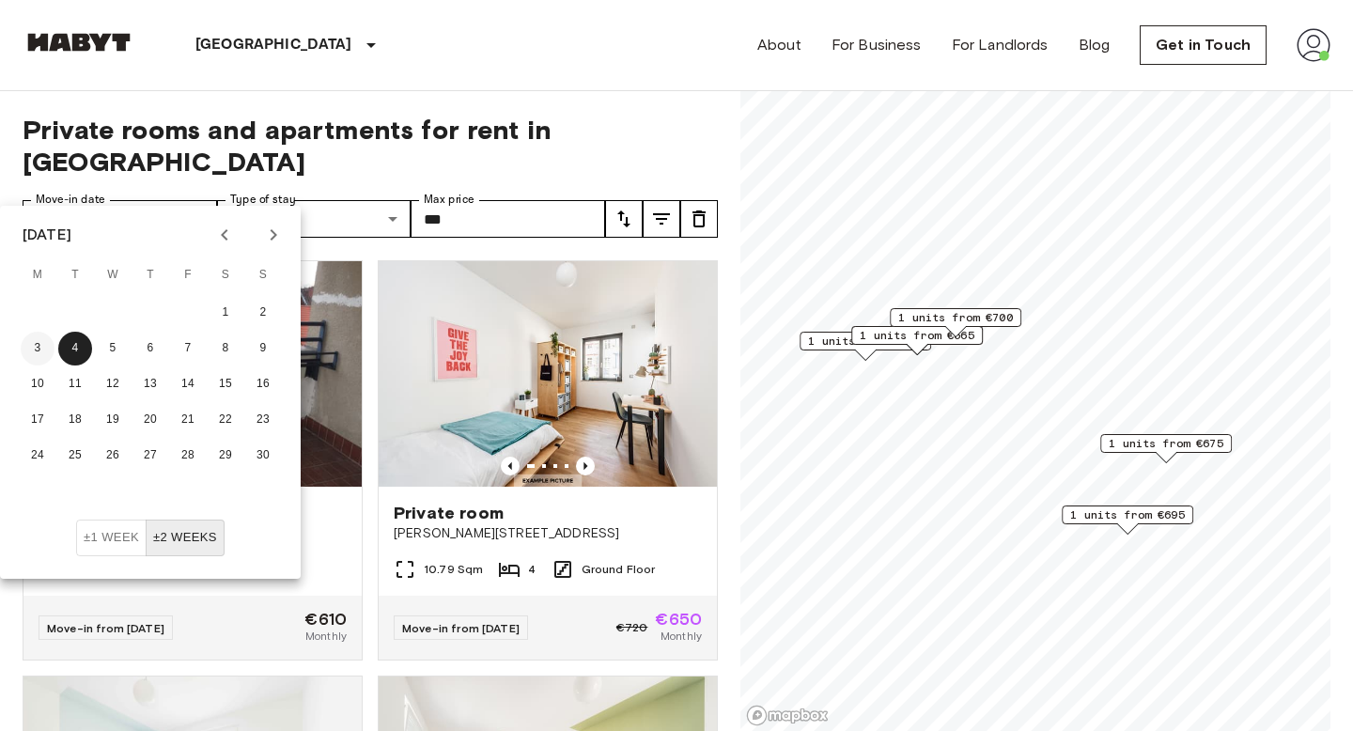
click at [40, 332] on button "3" at bounding box center [38, 349] width 34 height 34
type input "**********"
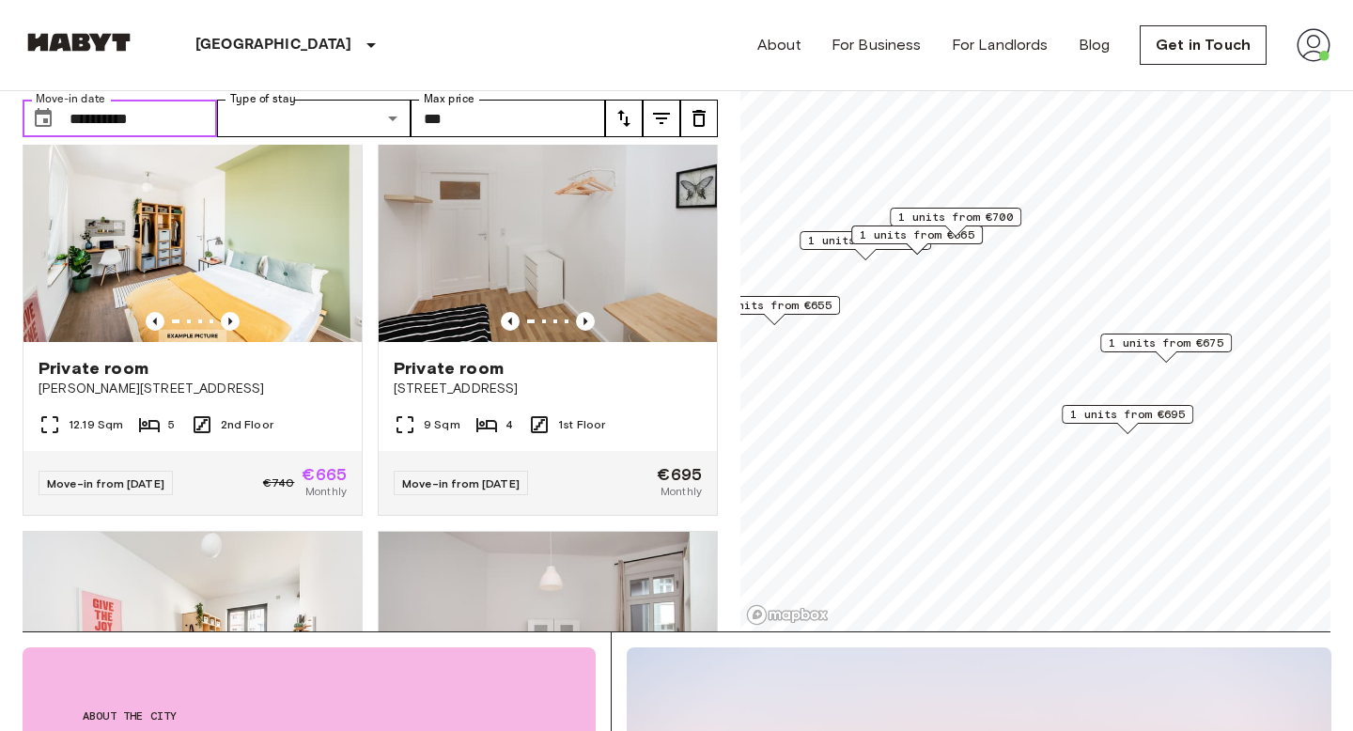
scroll to position [873, 0]
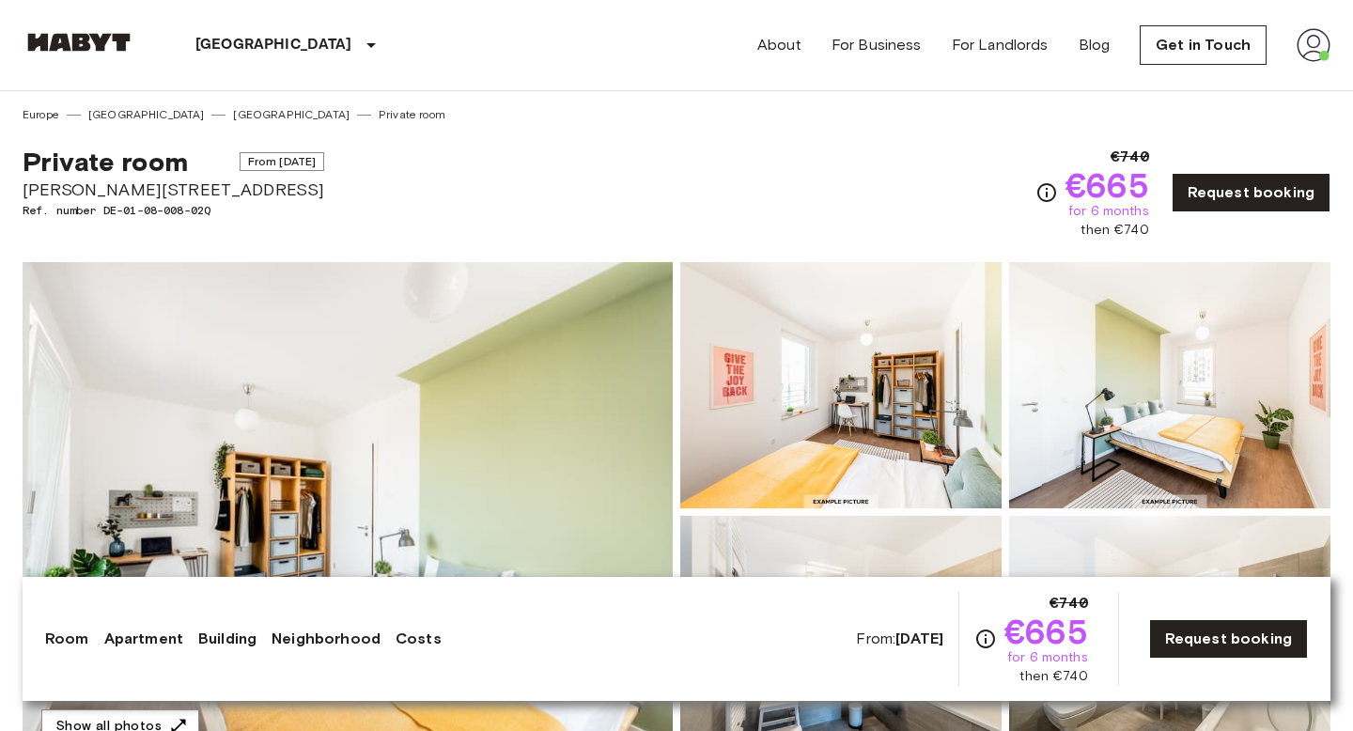
click at [207, 209] on span "Ref. number DE-01-08-008-02Q" at bounding box center [174, 210] width 302 height 17
click at [206, 209] on span "Ref. number DE-01-08-008-02Q" at bounding box center [174, 210] width 302 height 17
click at [203, 217] on span "Ref. number DE-01-08-008-02Q" at bounding box center [174, 210] width 302 height 17
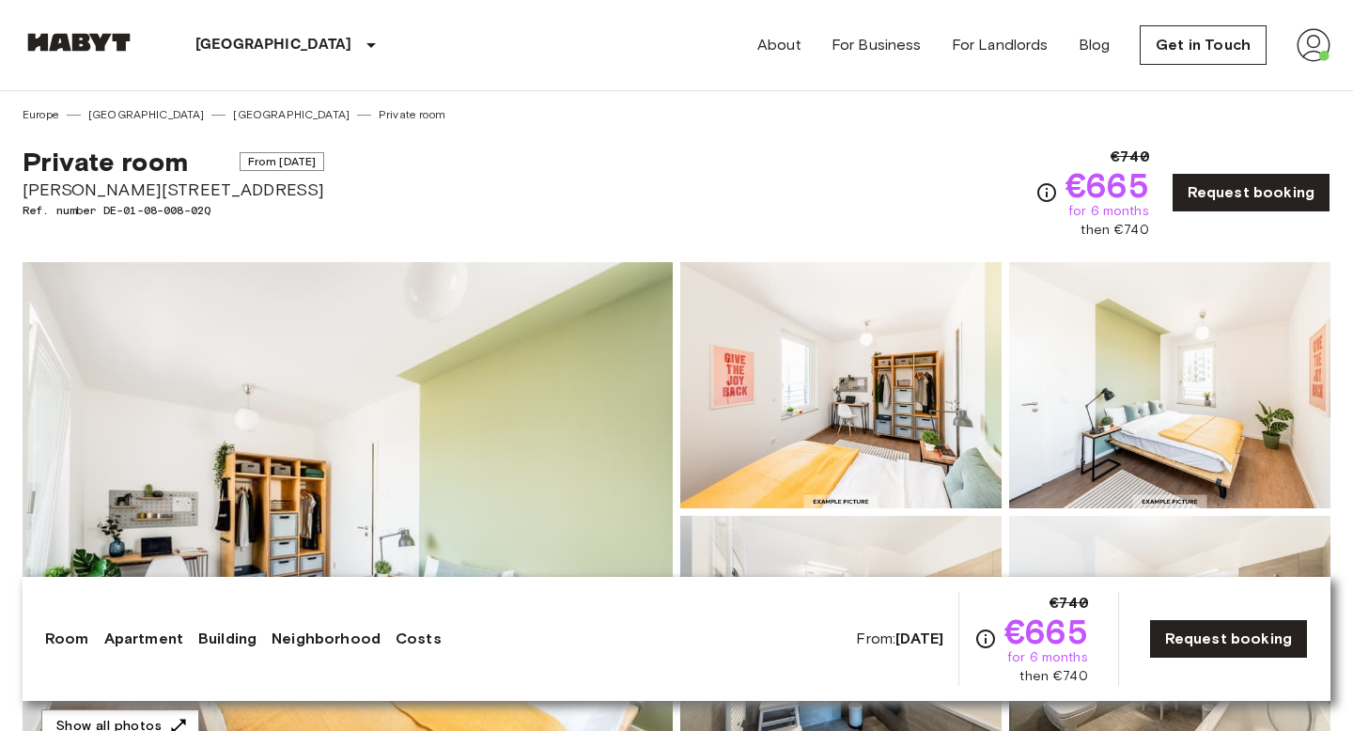
click at [205, 216] on span "Ref. number DE-01-08-008-02Q" at bounding box center [174, 210] width 302 height 17
click at [204, 216] on span "Ref. number DE-01-08-008-02Q" at bounding box center [174, 210] width 302 height 17
click at [395, 227] on div "Private room From Nov 4 2025 Klara-Franke-Straße 20 Ref. number DE-01-08-008-02…" at bounding box center [677, 181] width 1308 height 116
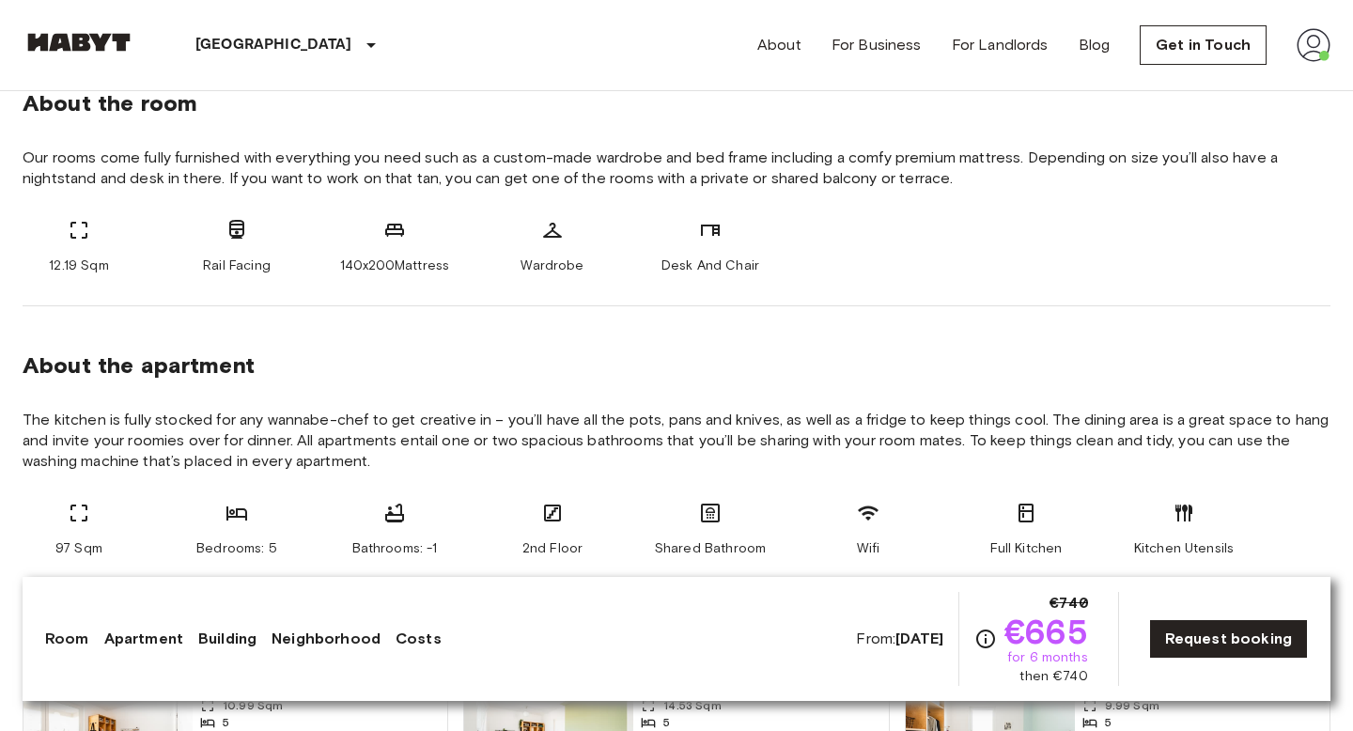
scroll to position [761, 0]
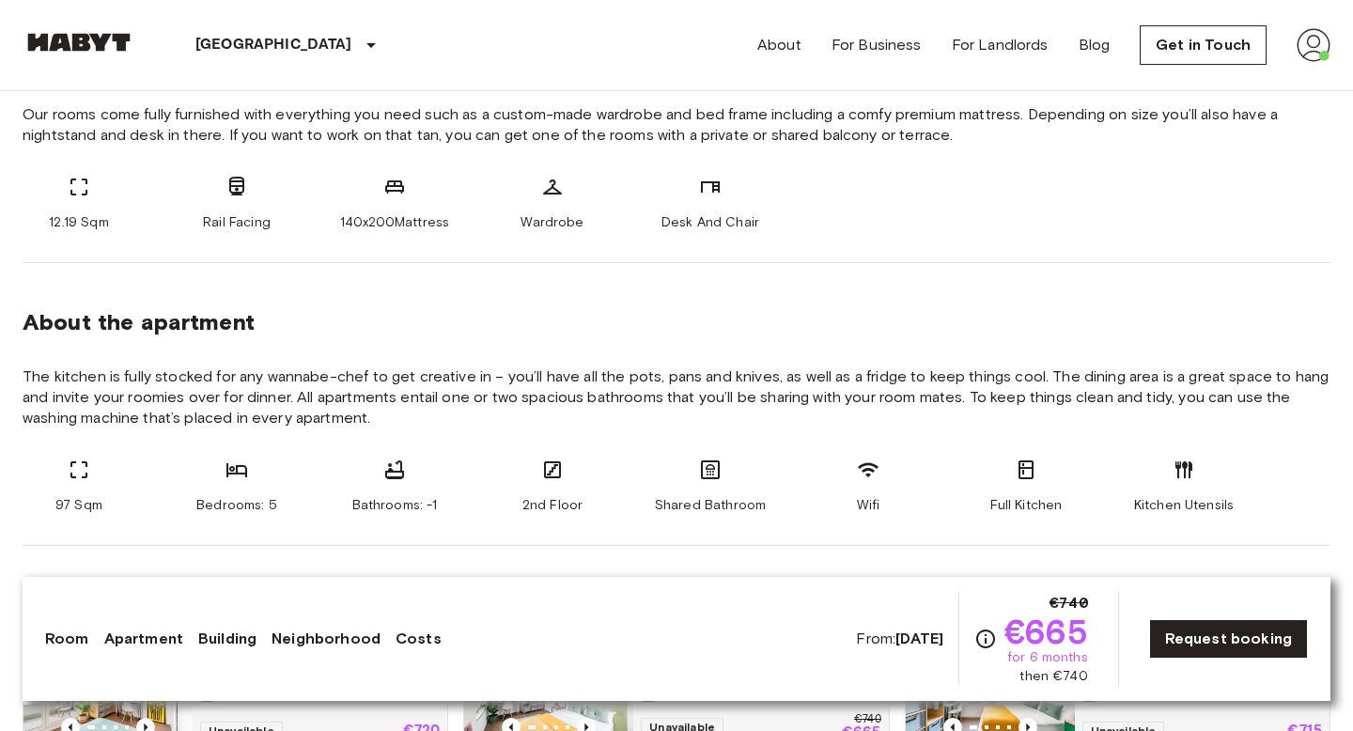
drag, startPoint x: 788, startPoint y: 250, endPoint x: 77, endPoint y: 203, distance: 712.7
click at [78, 203] on div "About the room Our rooms come fully furnished with everything you need such as …" at bounding box center [677, 132] width 1308 height 262
click at [77, 203] on div "12.19 Sqm" at bounding box center [79, 204] width 113 height 56
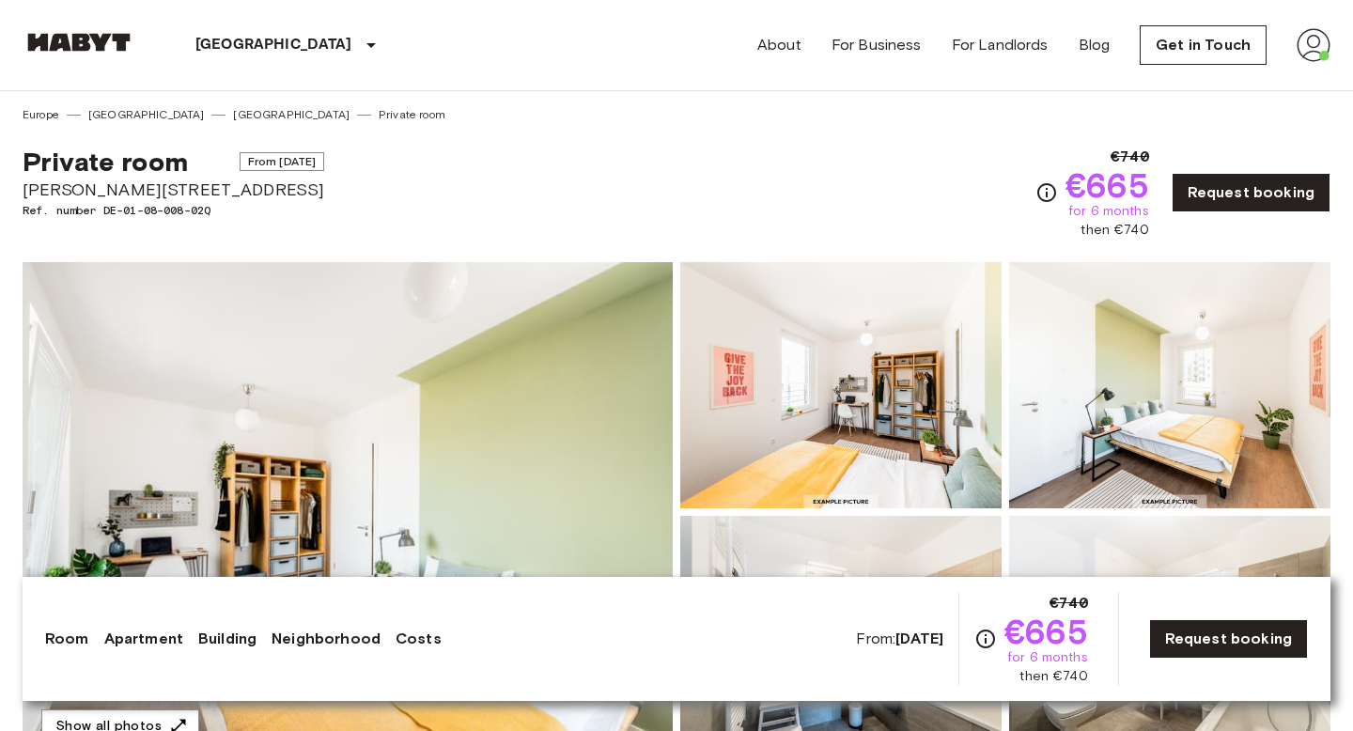
scroll to position [7, 0]
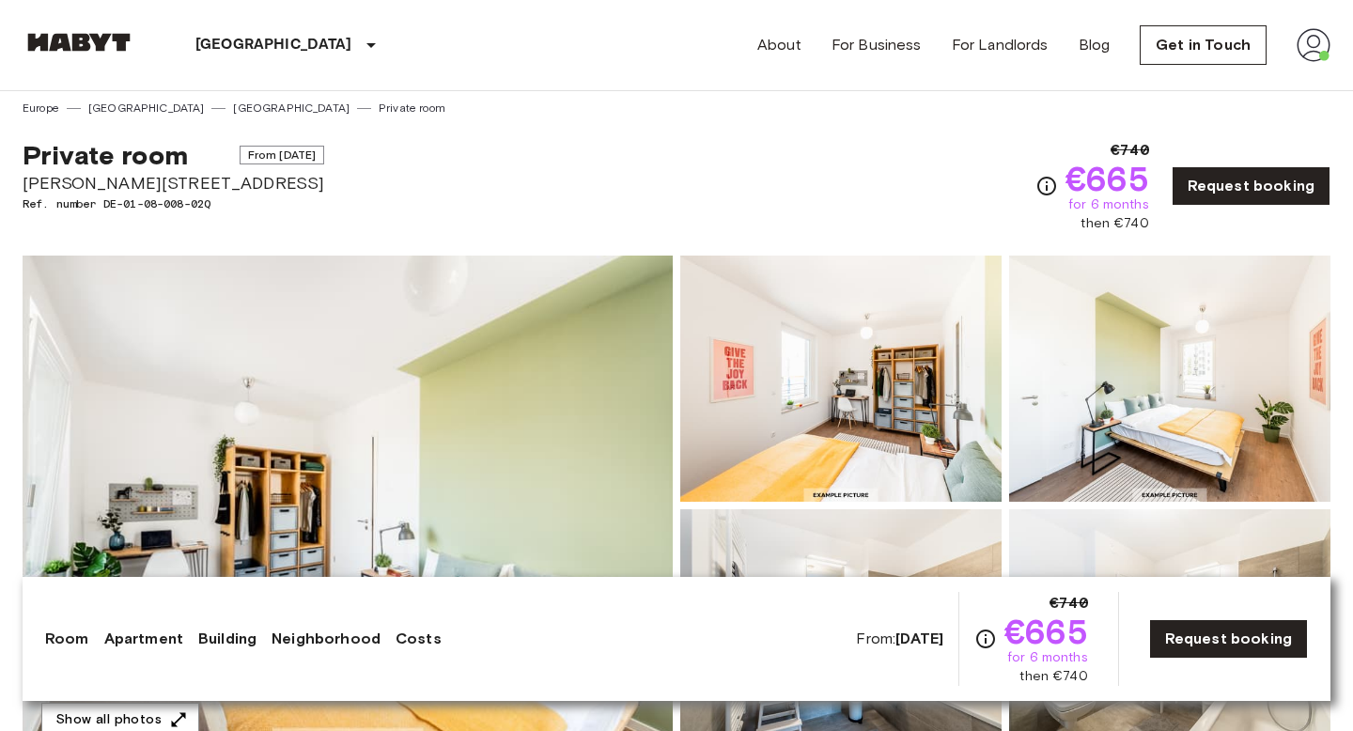
click at [191, 209] on span "Ref. number DE-01-08-008-02Q" at bounding box center [174, 203] width 302 height 17
click at [206, 209] on span "Ref. number DE-01-08-008-02Q" at bounding box center [174, 203] width 302 height 17
click at [206, 208] on span "Ref. number DE-01-08-008-02Q" at bounding box center [174, 203] width 302 height 17
click at [303, 208] on span "Ref. number DE-01-08-008-02Q" at bounding box center [174, 203] width 302 height 17
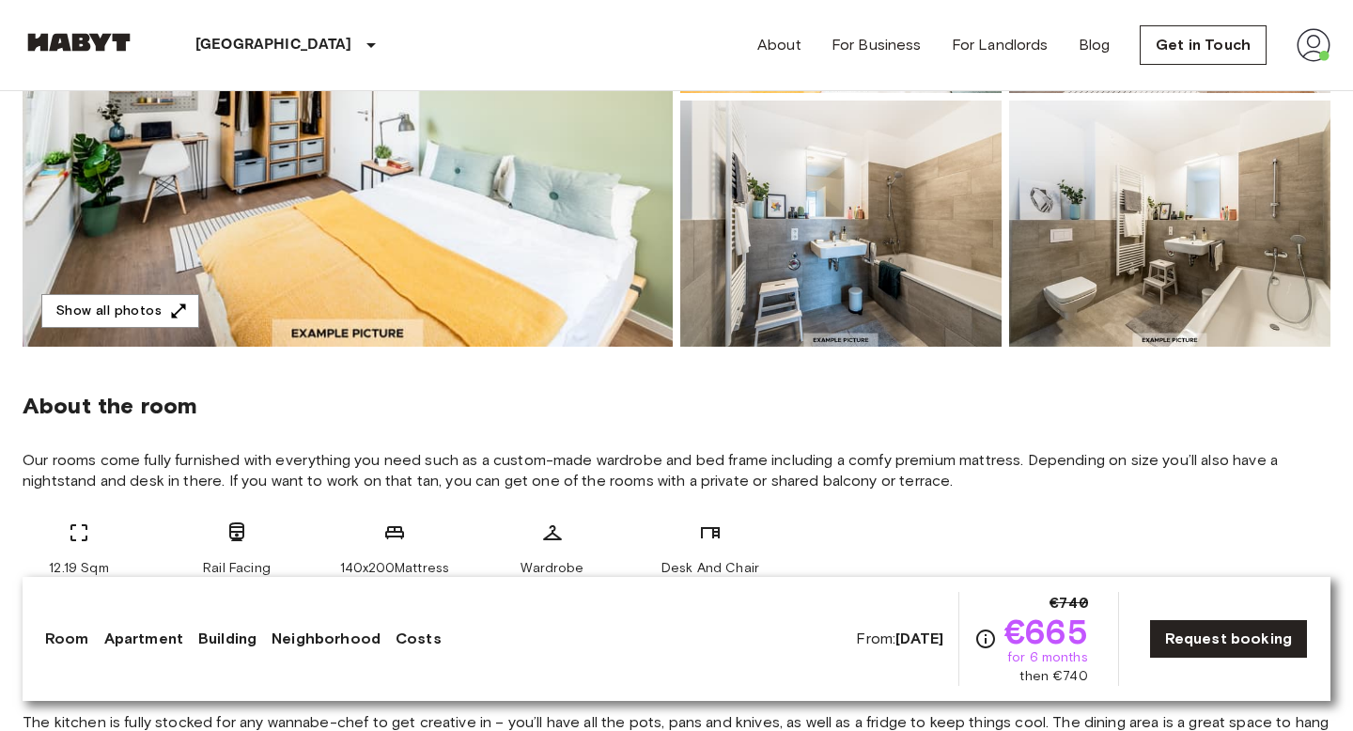
scroll to position [0, 0]
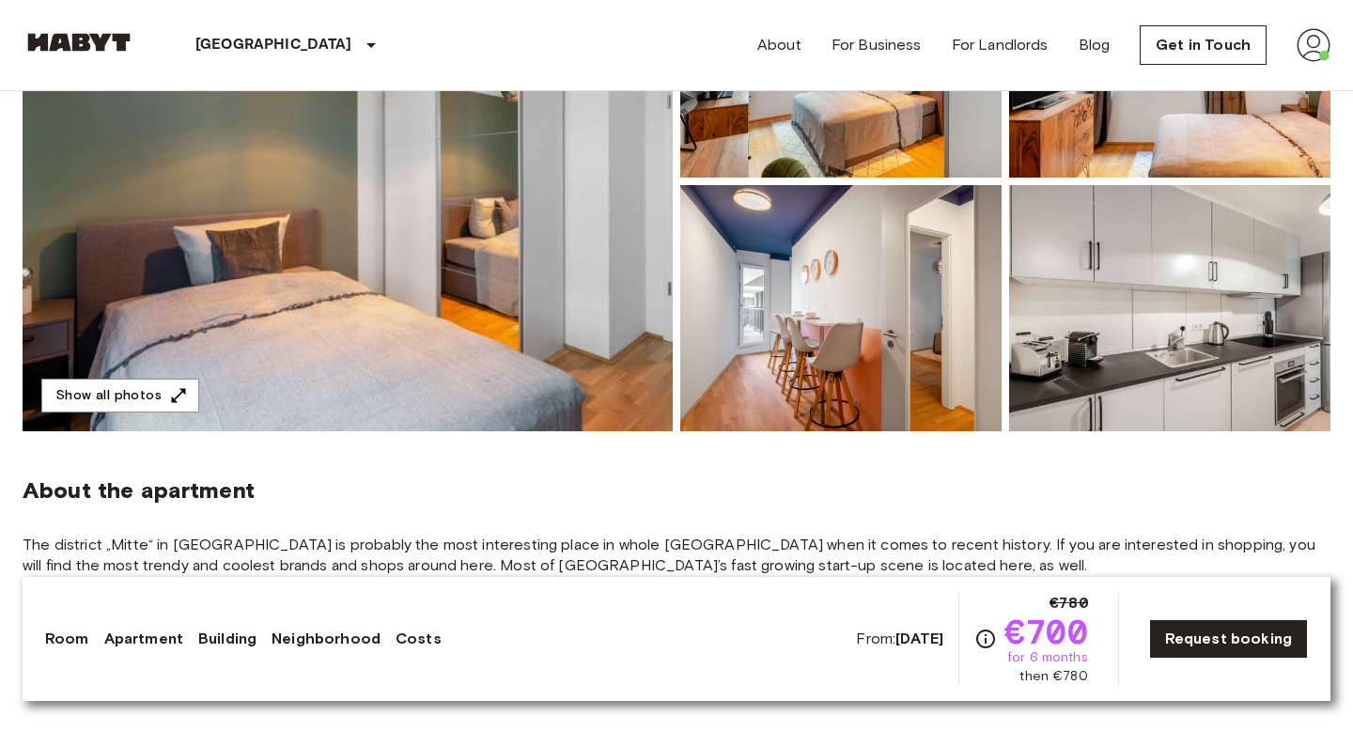
scroll to position [147, 0]
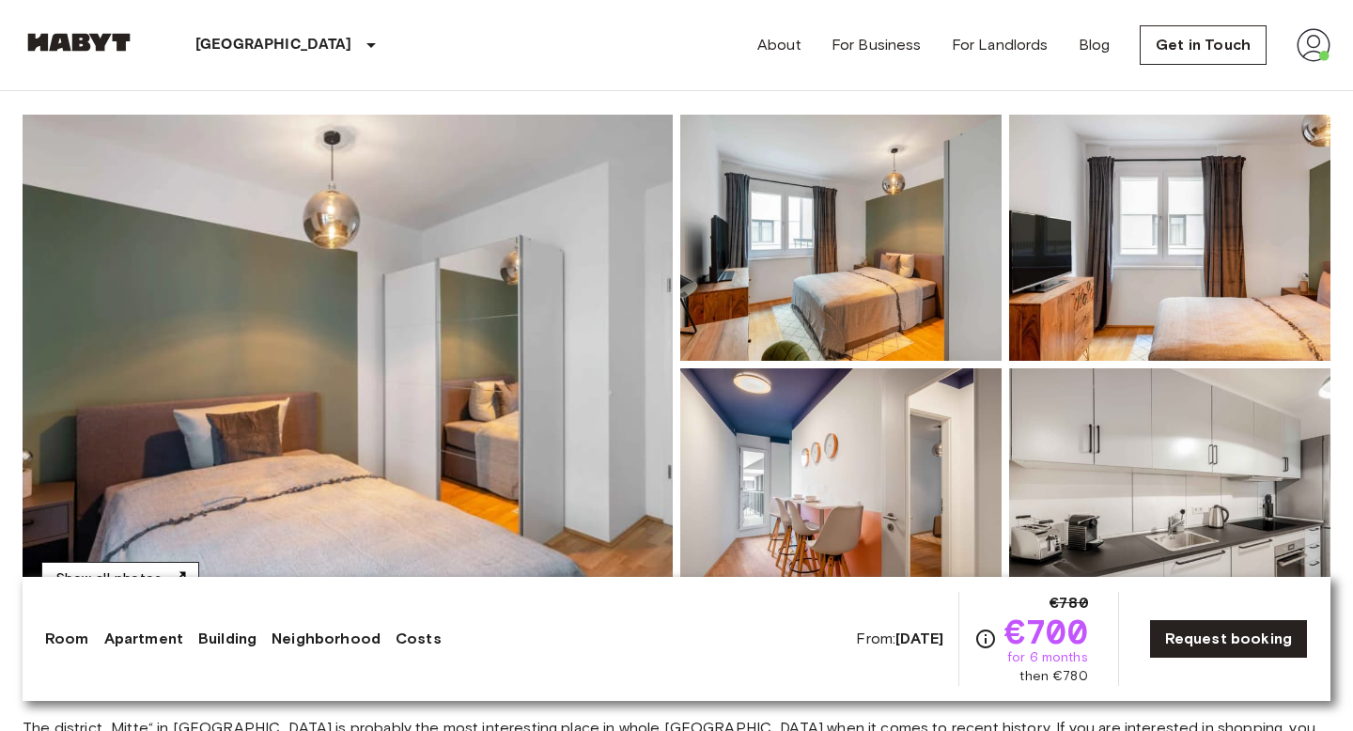
click at [97, 562] on button "Show all photos" at bounding box center [120, 579] width 158 height 35
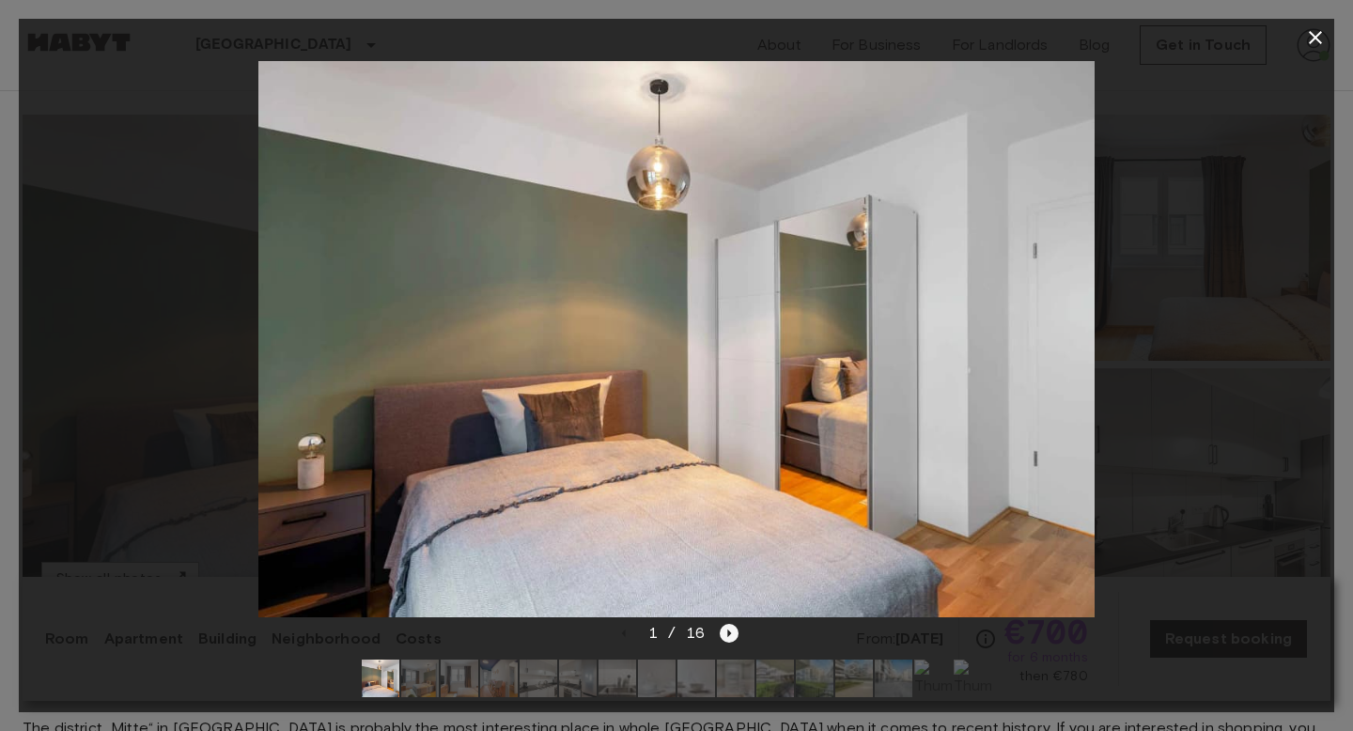
click at [720, 633] on icon "Next image" at bounding box center [729, 633] width 19 height 19
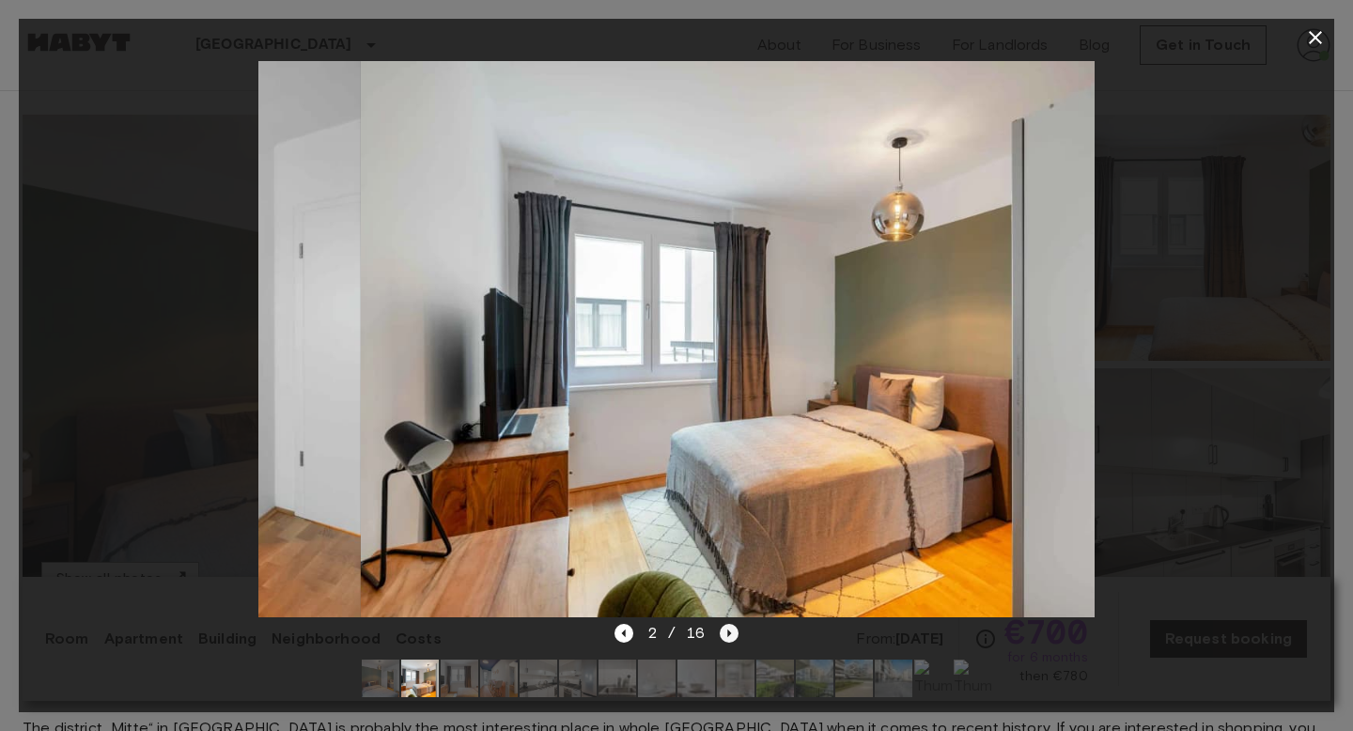
click at [720, 633] on icon "Next image" at bounding box center [729, 633] width 19 height 19
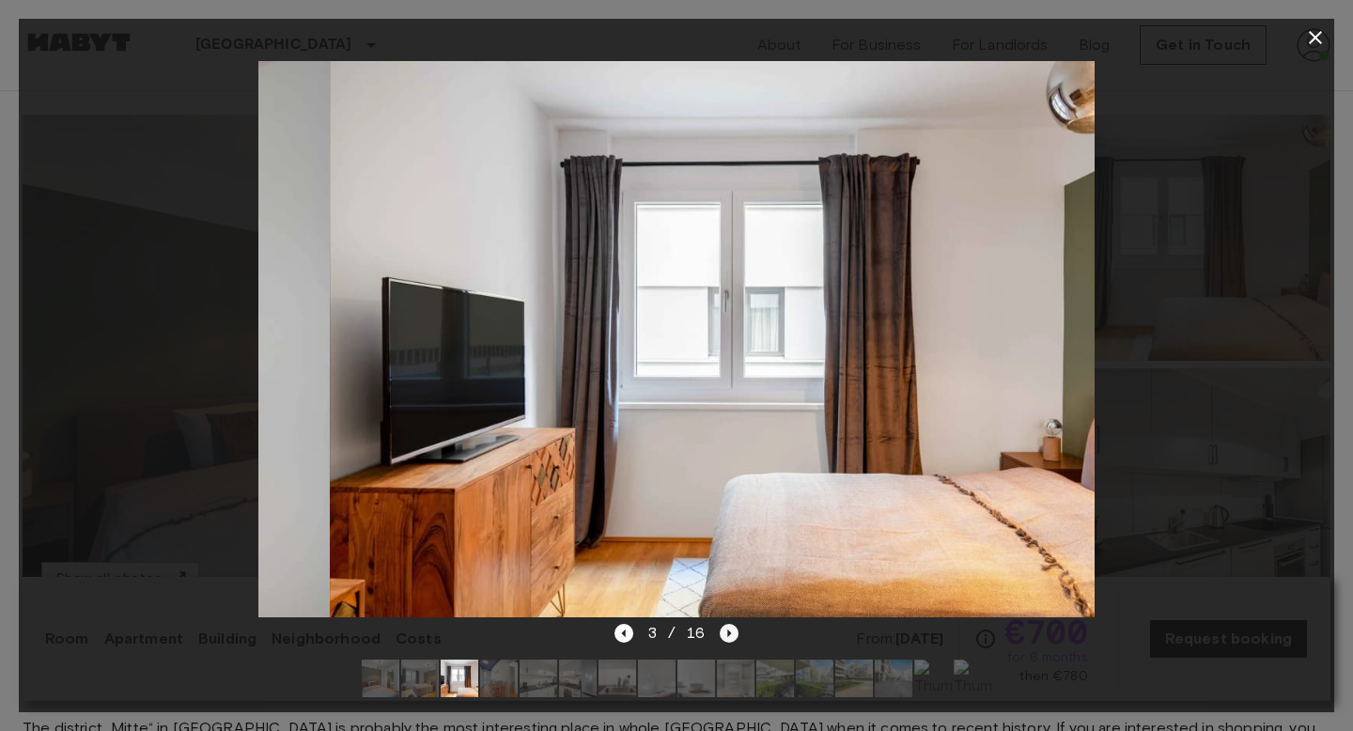
click at [720, 633] on icon "Next image" at bounding box center [729, 633] width 19 height 19
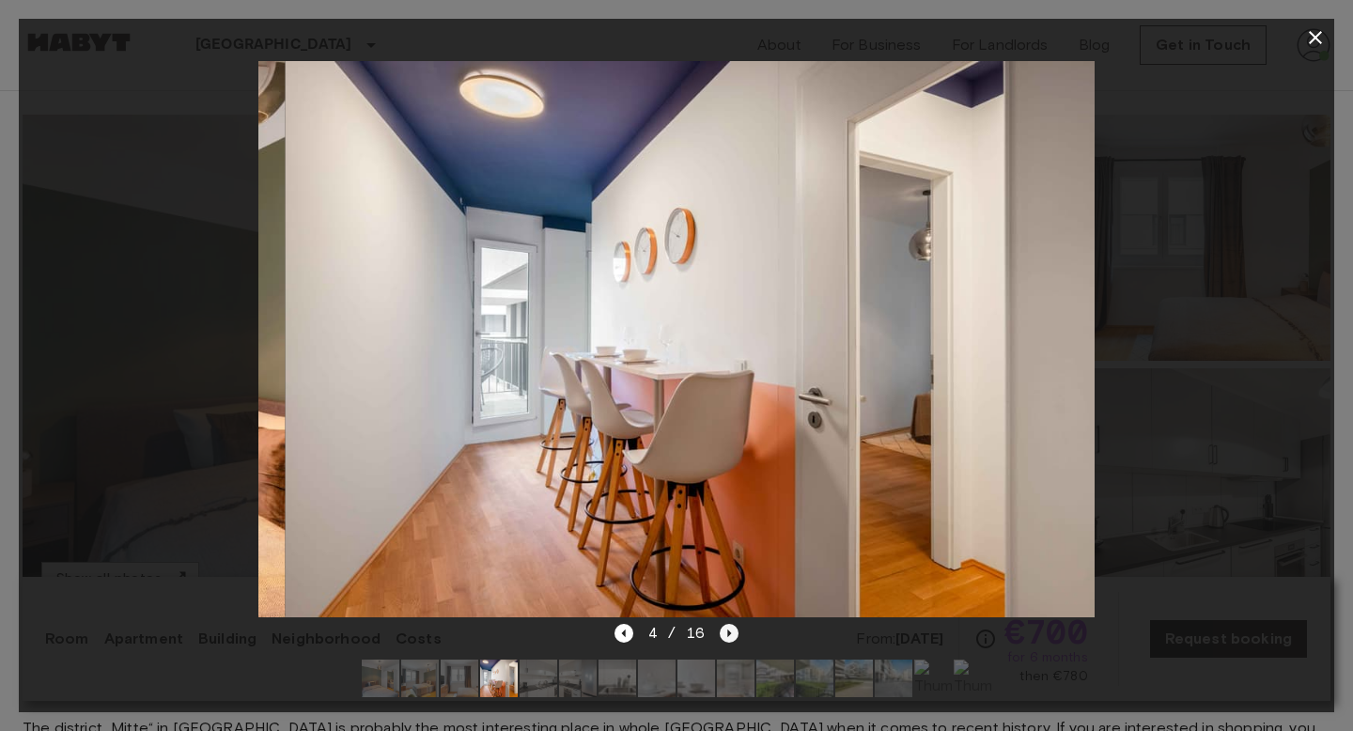
click at [720, 633] on icon "Next image" at bounding box center [729, 633] width 19 height 19
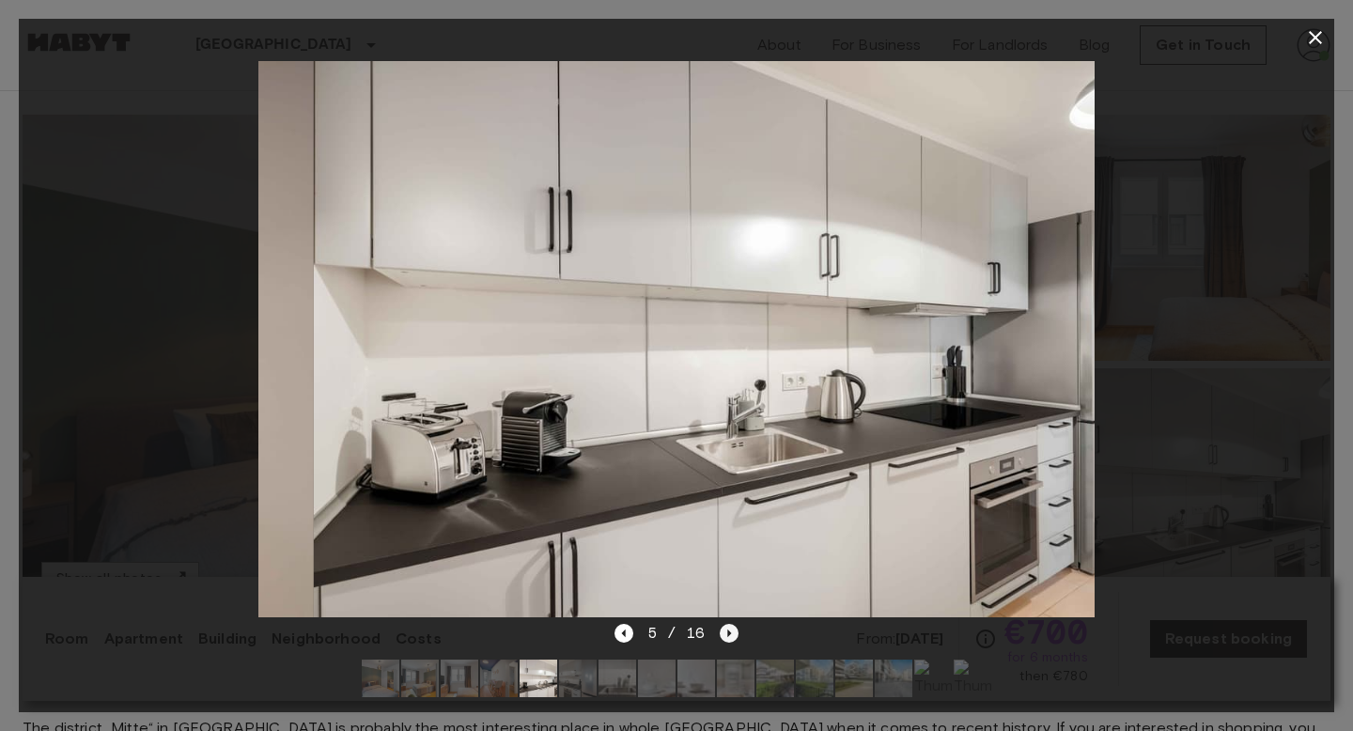
click at [720, 633] on icon "Next image" at bounding box center [729, 633] width 19 height 19
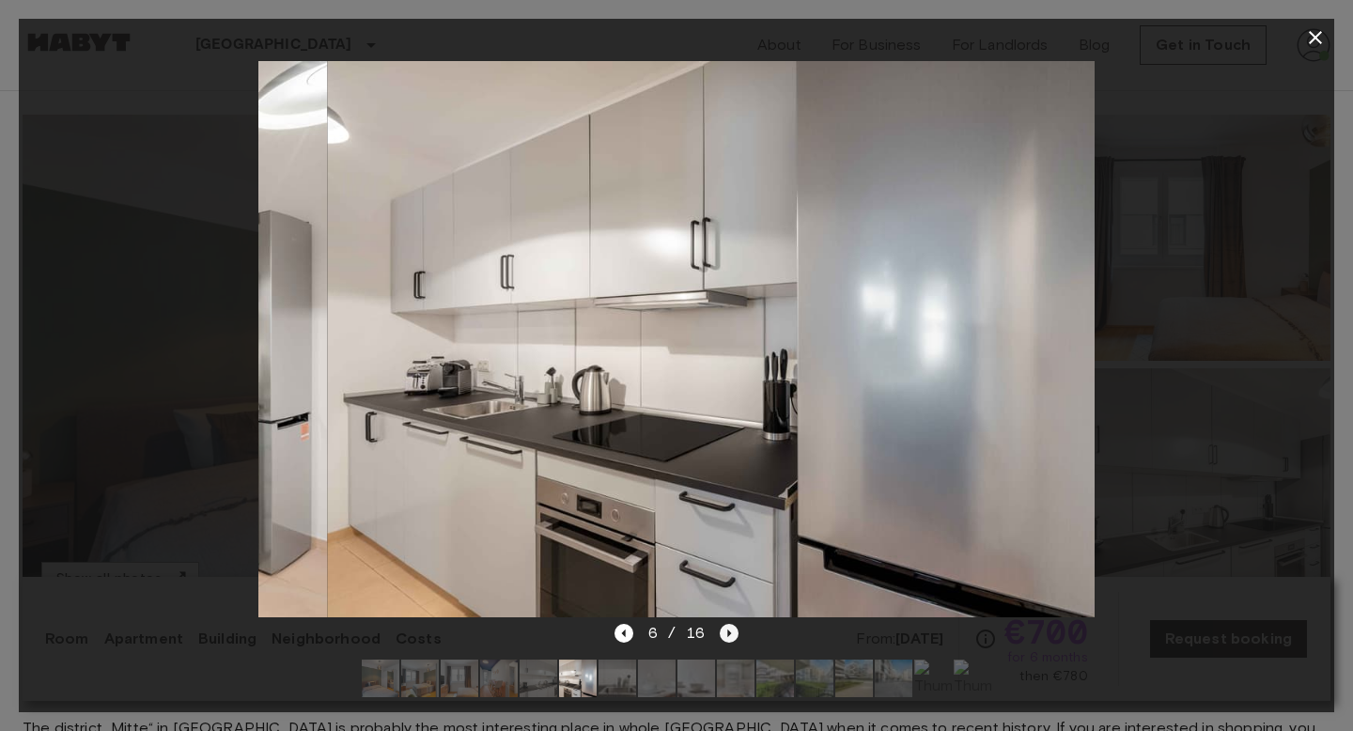
click at [720, 633] on icon "Next image" at bounding box center [729, 633] width 19 height 19
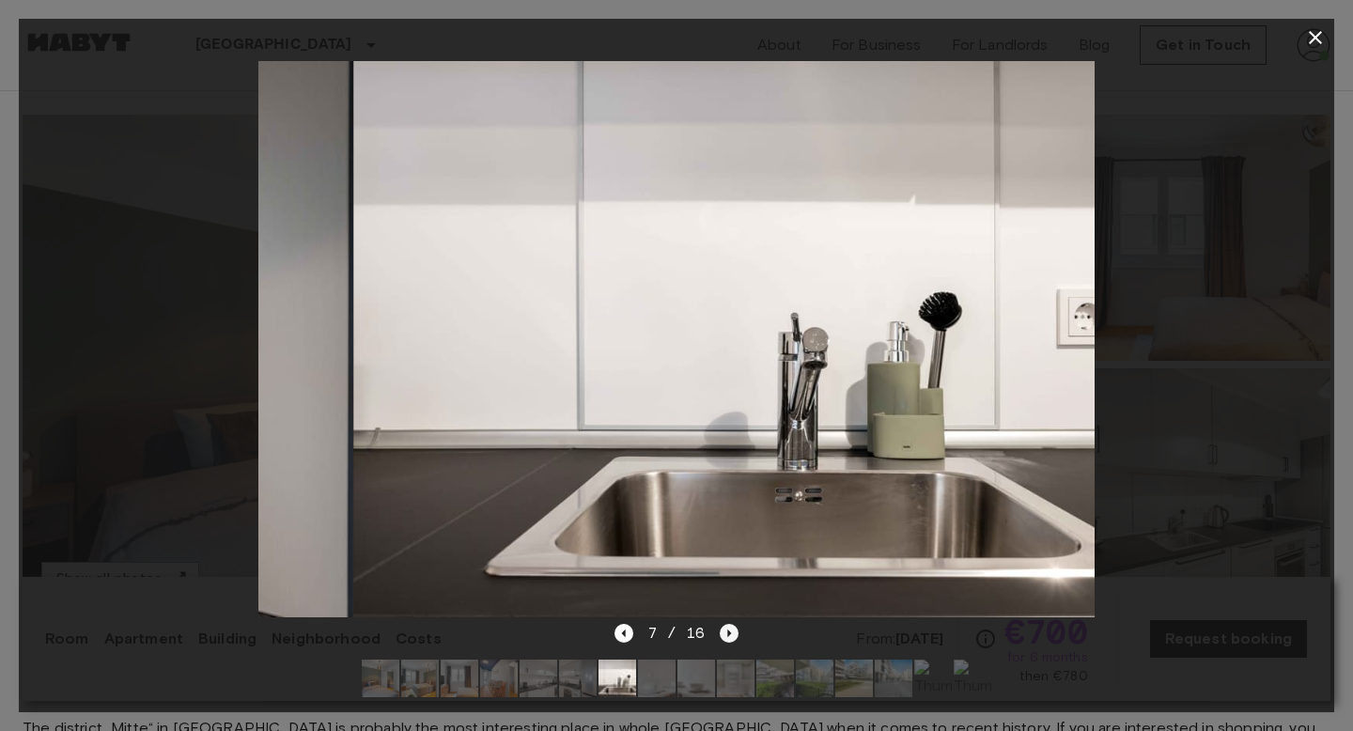
click at [720, 633] on icon "Next image" at bounding box center [729, 633] width 19 height 19
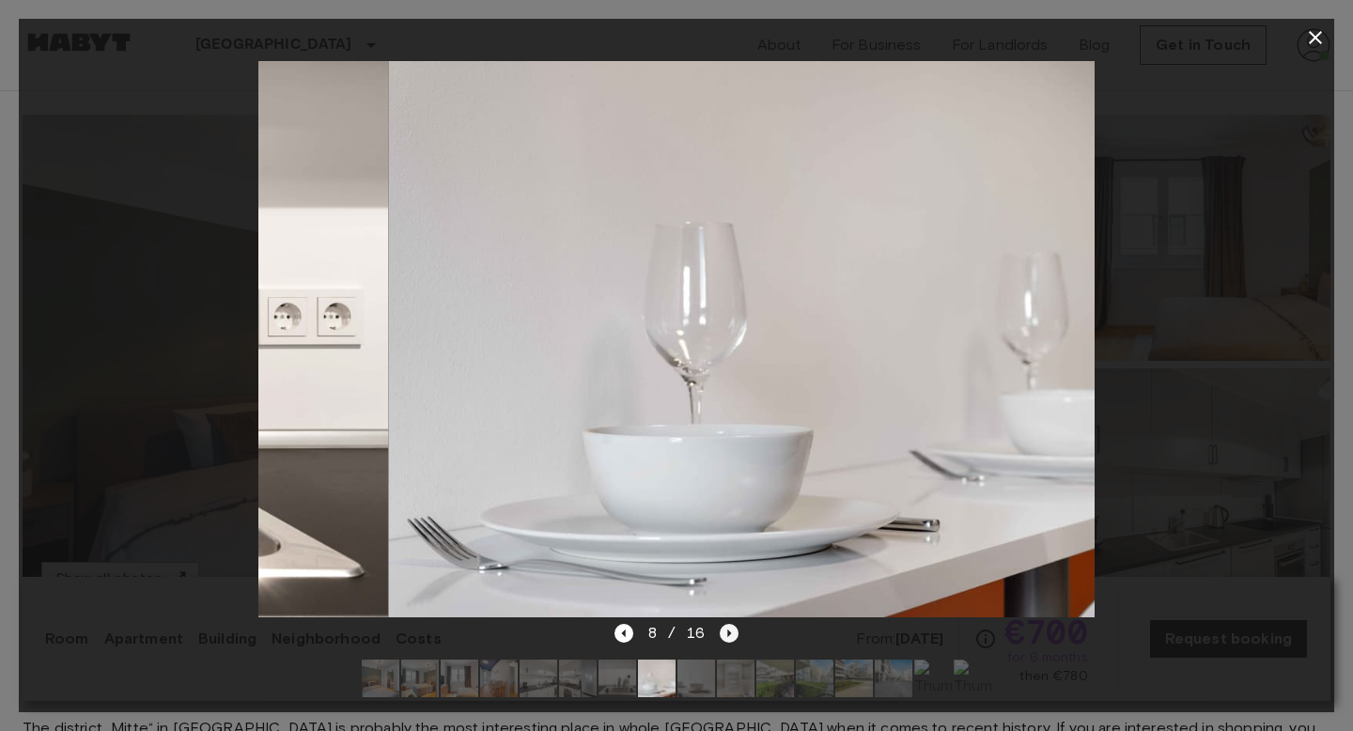
click at [720, 633] on icon "Next image" at bounding box center [729, 633] width 19 height 19
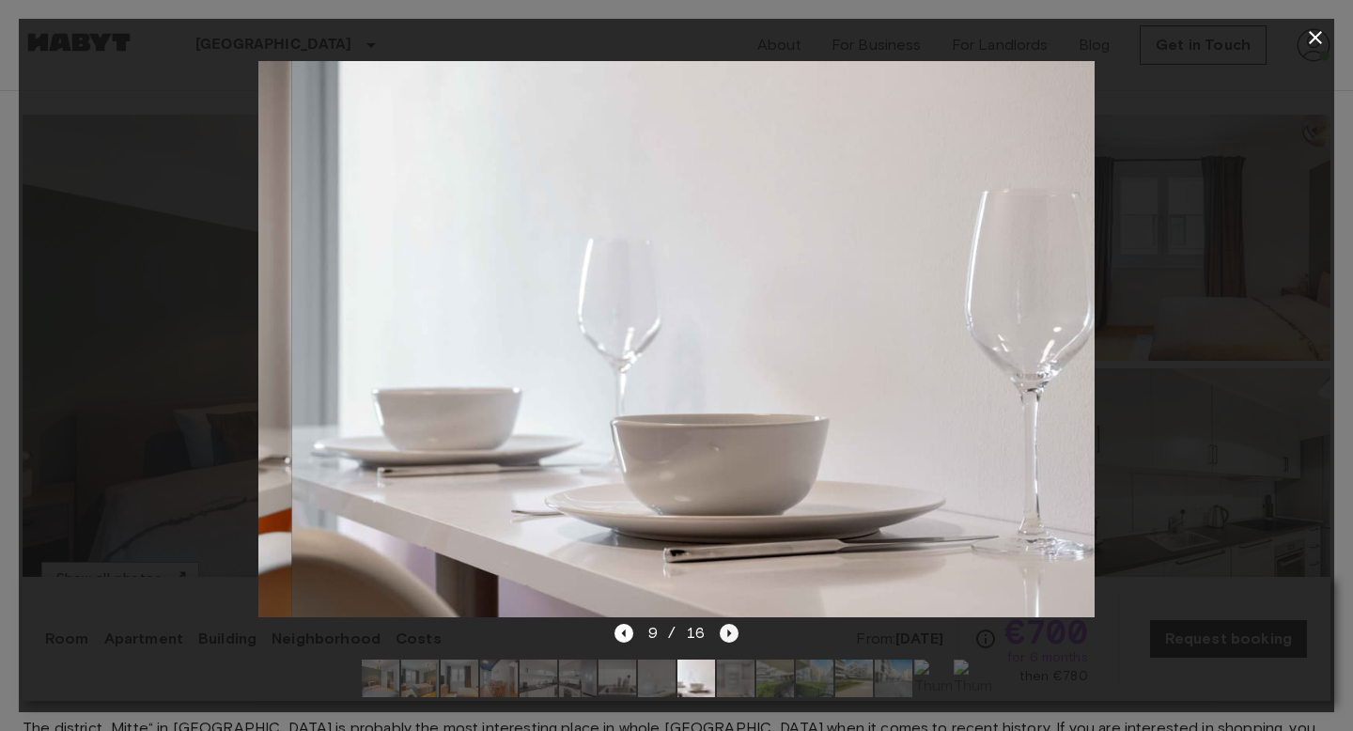
click at [720, 633] on icon "Next image" at bounding box center [729, 633] width 19 height 19
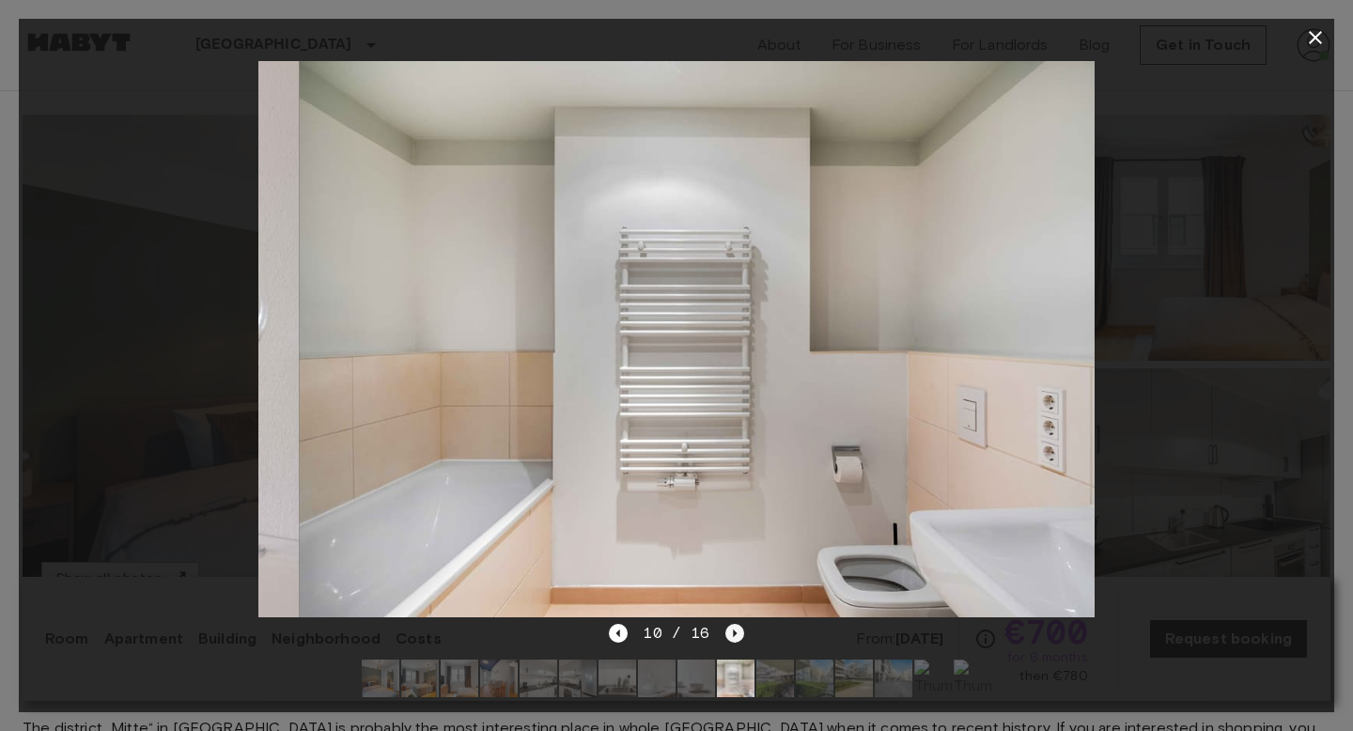
click at [719, 633] on div "10 / 16" at bounding box center [676, 633] width 134 height 23
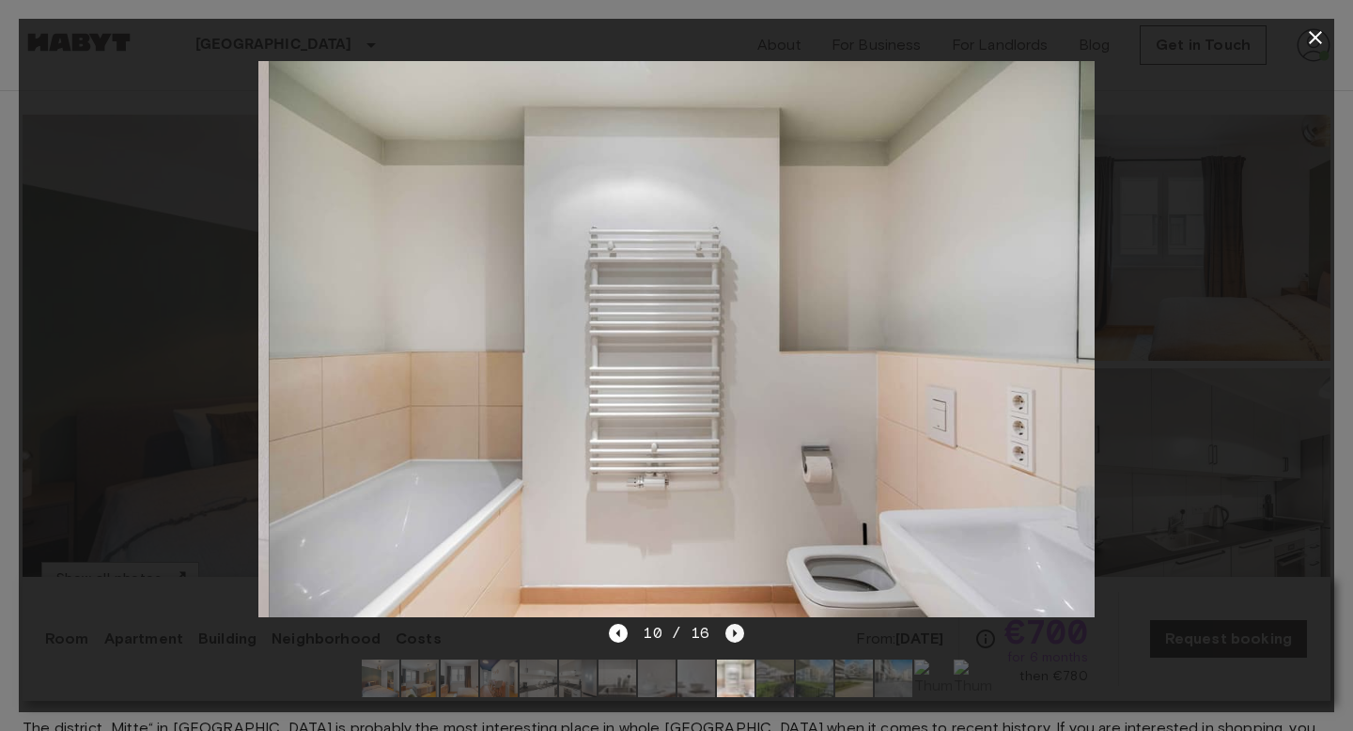
click at [719, 633] on div "10 / 16" at bounding box center [676, 633] width 134 height 23
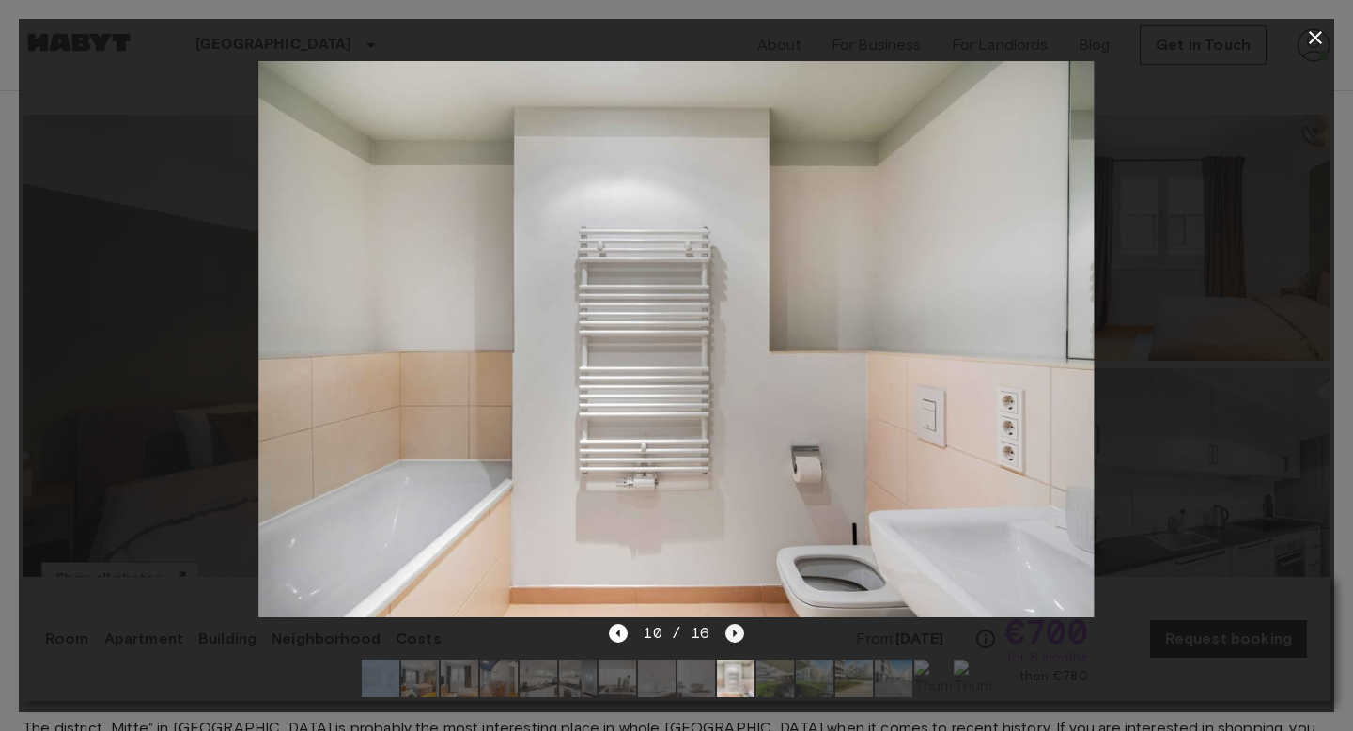
click at [736, 632] on icon "Next image" at bounding box center [734, 633] width 19 height 19
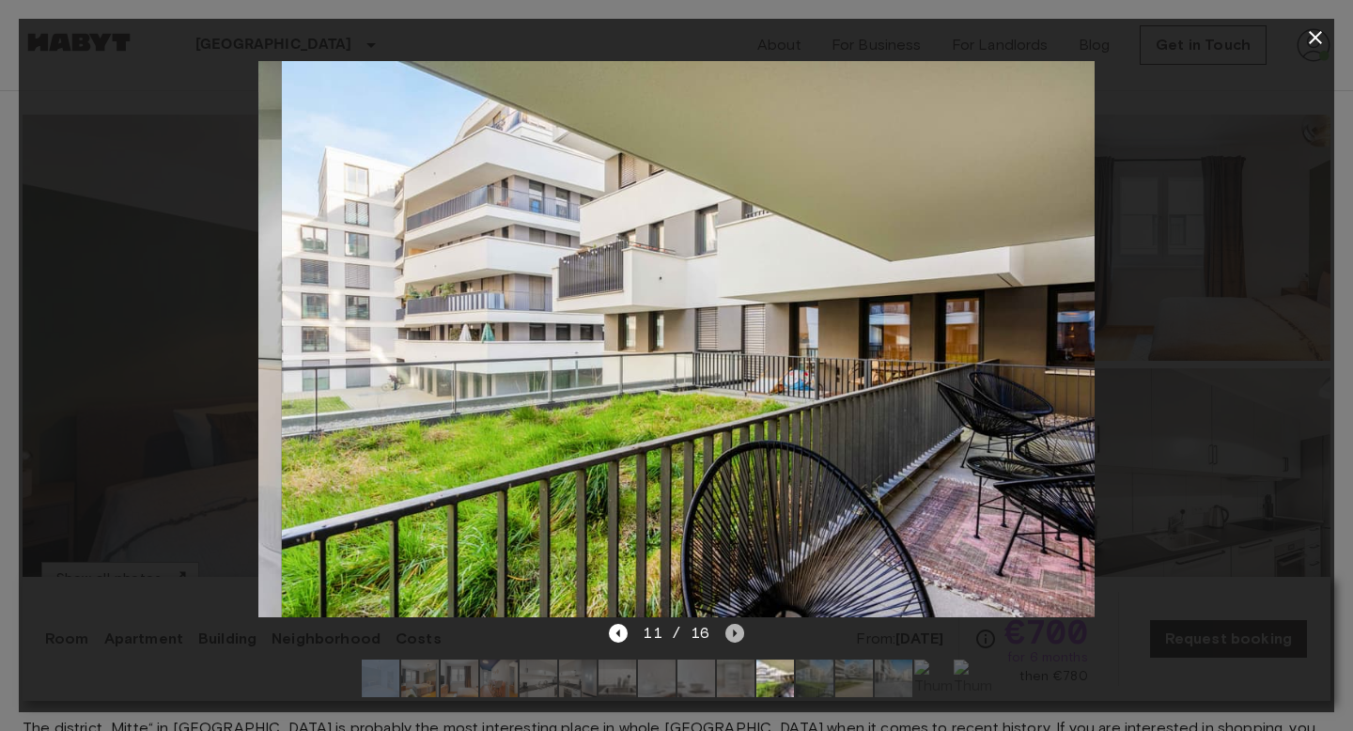
click at [736, 632] on icon "Next image" at bounding box center [734, 633] width 19 height 19
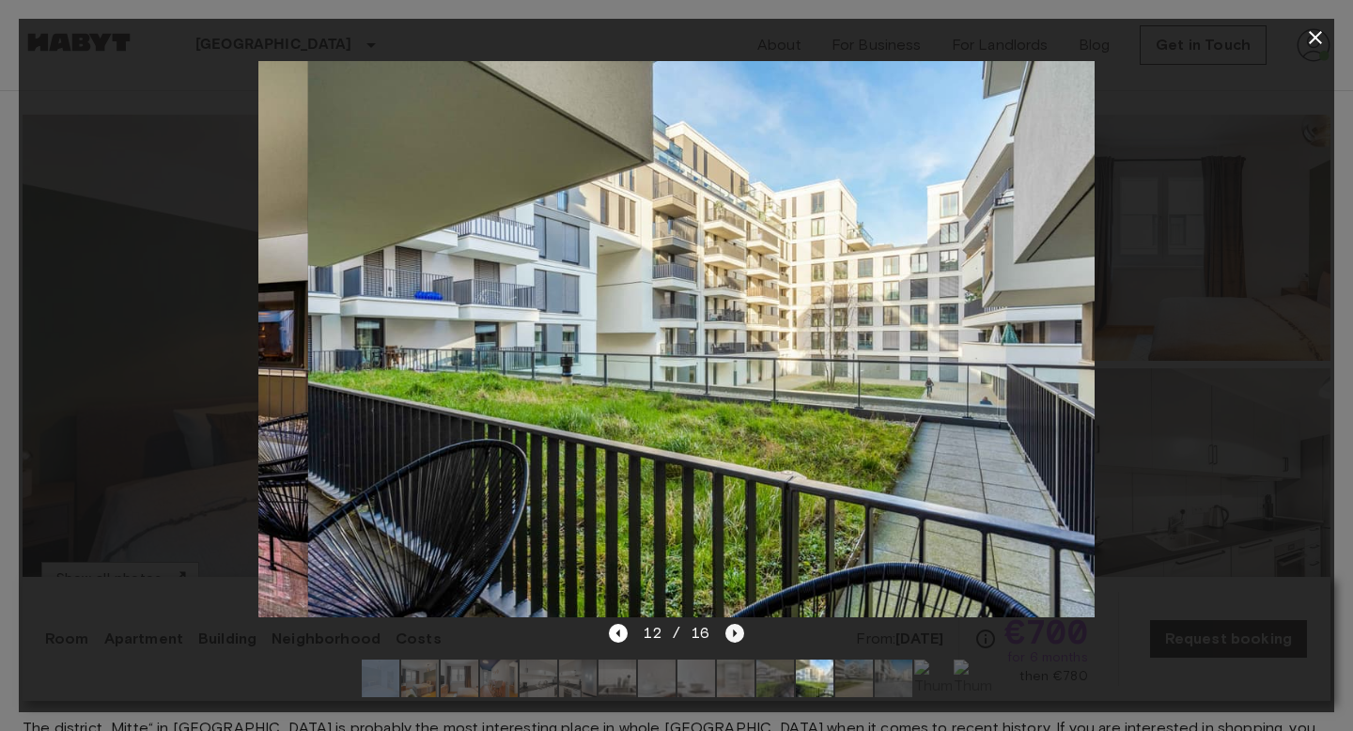
click at [736, 631] on icon "Next image" at bounding box center [734, 633] width 19 height 19
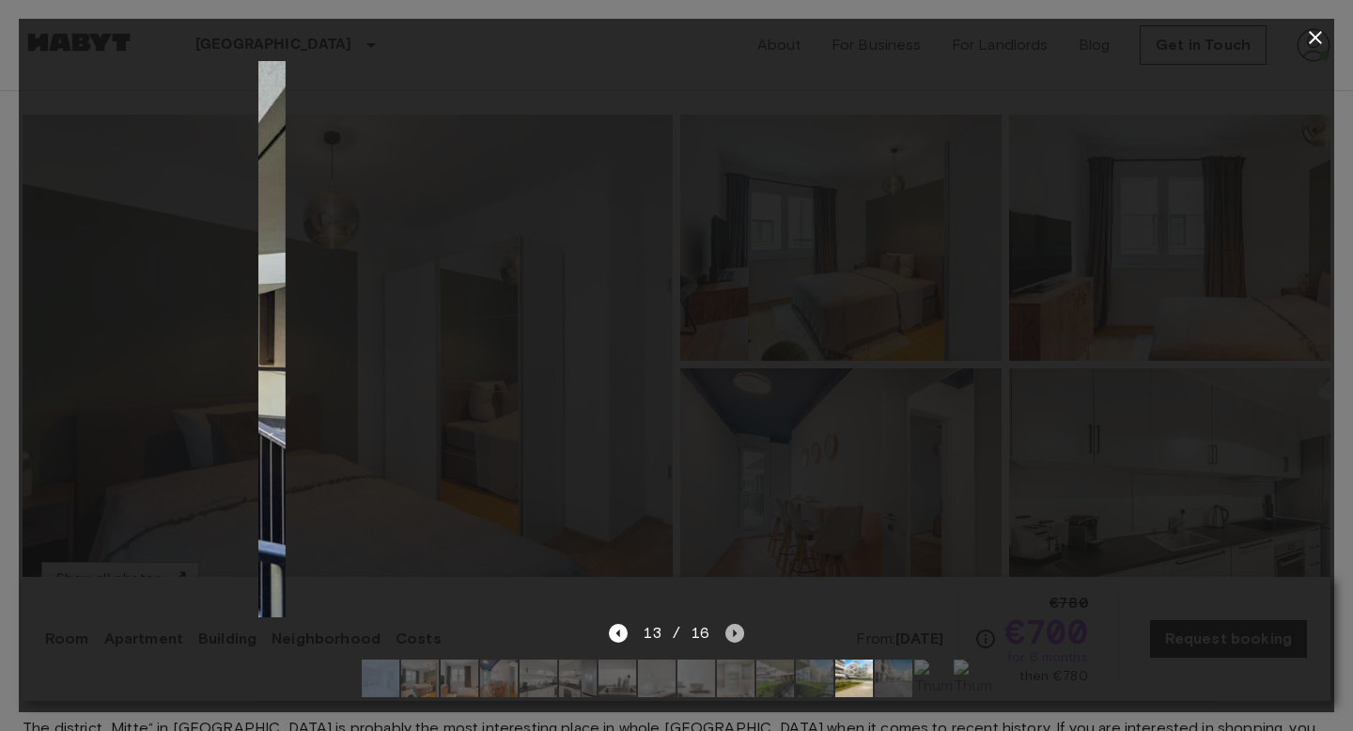
click at [736, 630] on icon "Next image" at bounding box center [734, 633] width 19 height 19
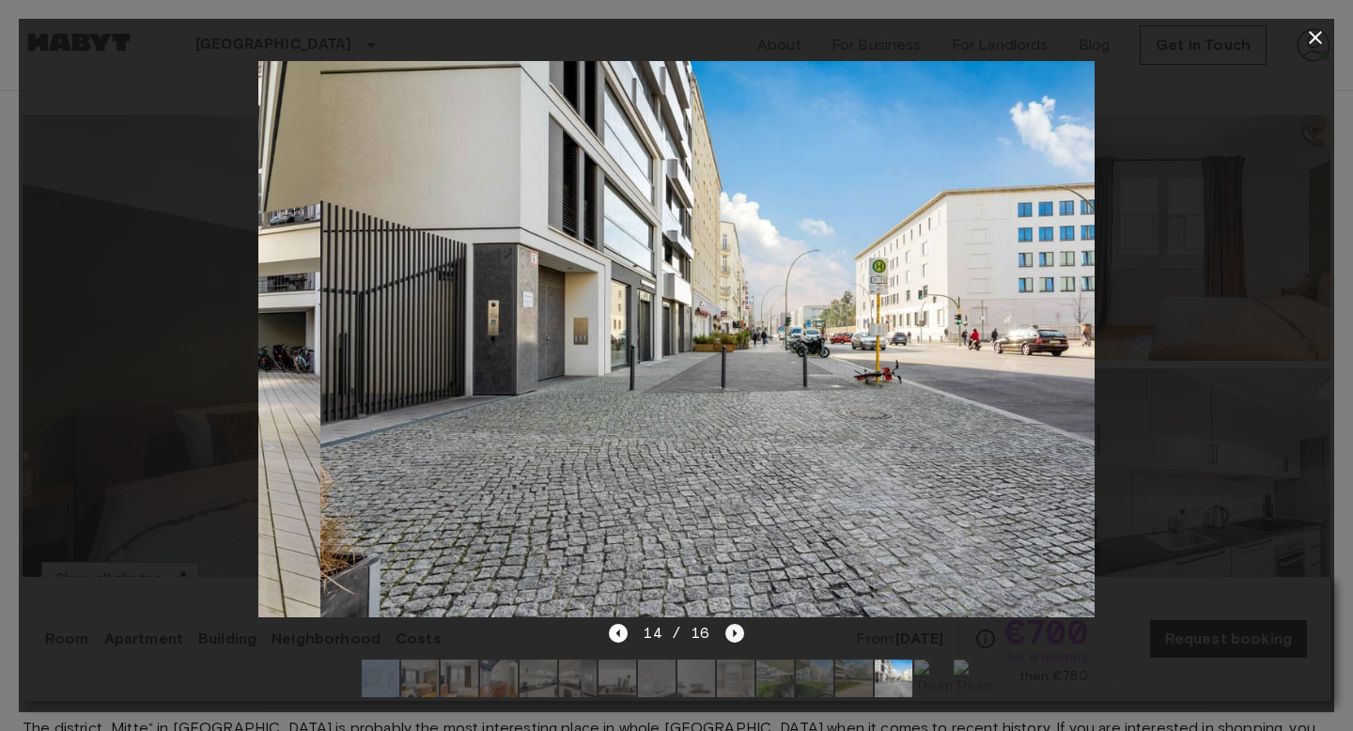
click at [736, 630] on icon "Next image" at bounding box center [734, 633] width 19 height 19
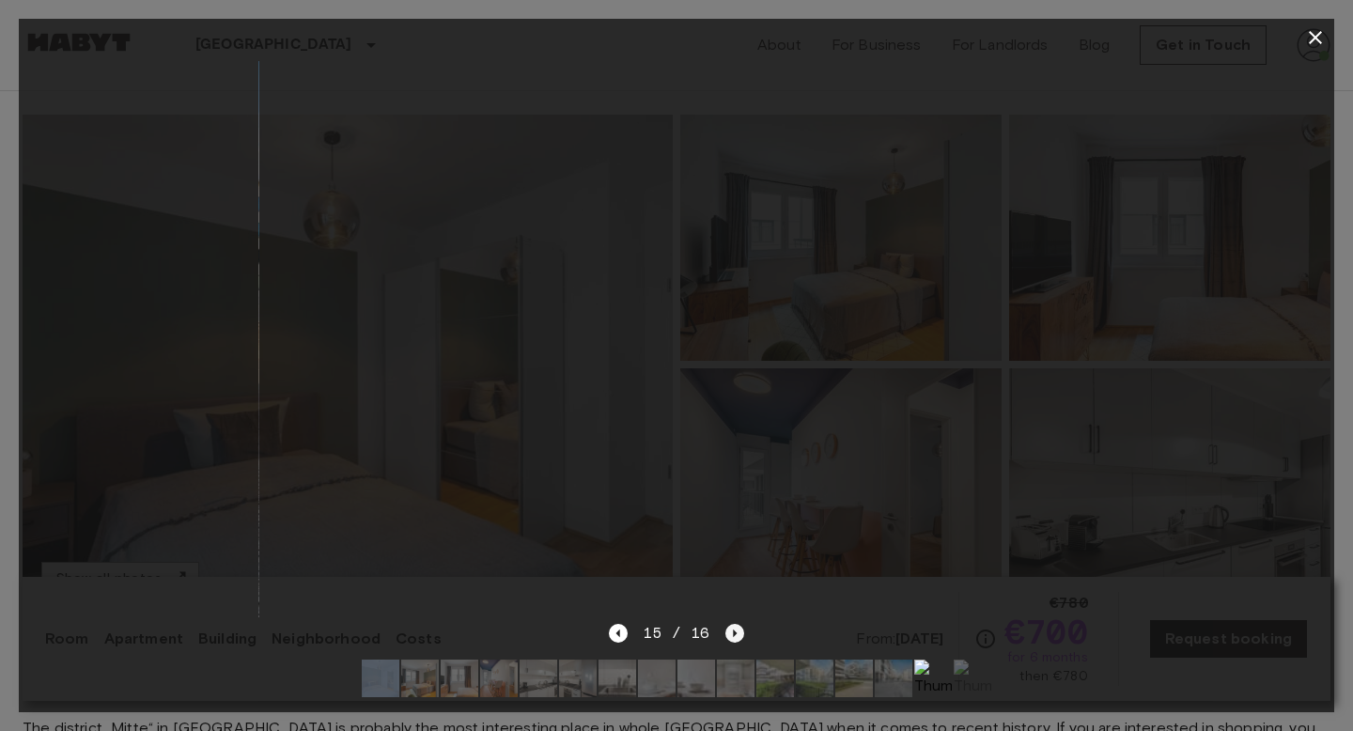
click at [736, 628] on icon "Next image" at bounding box center [734, 633] width 19 height 19
click at [1321, 36] on icon "button" at bounding box center [1315, 37] width 23 height 23
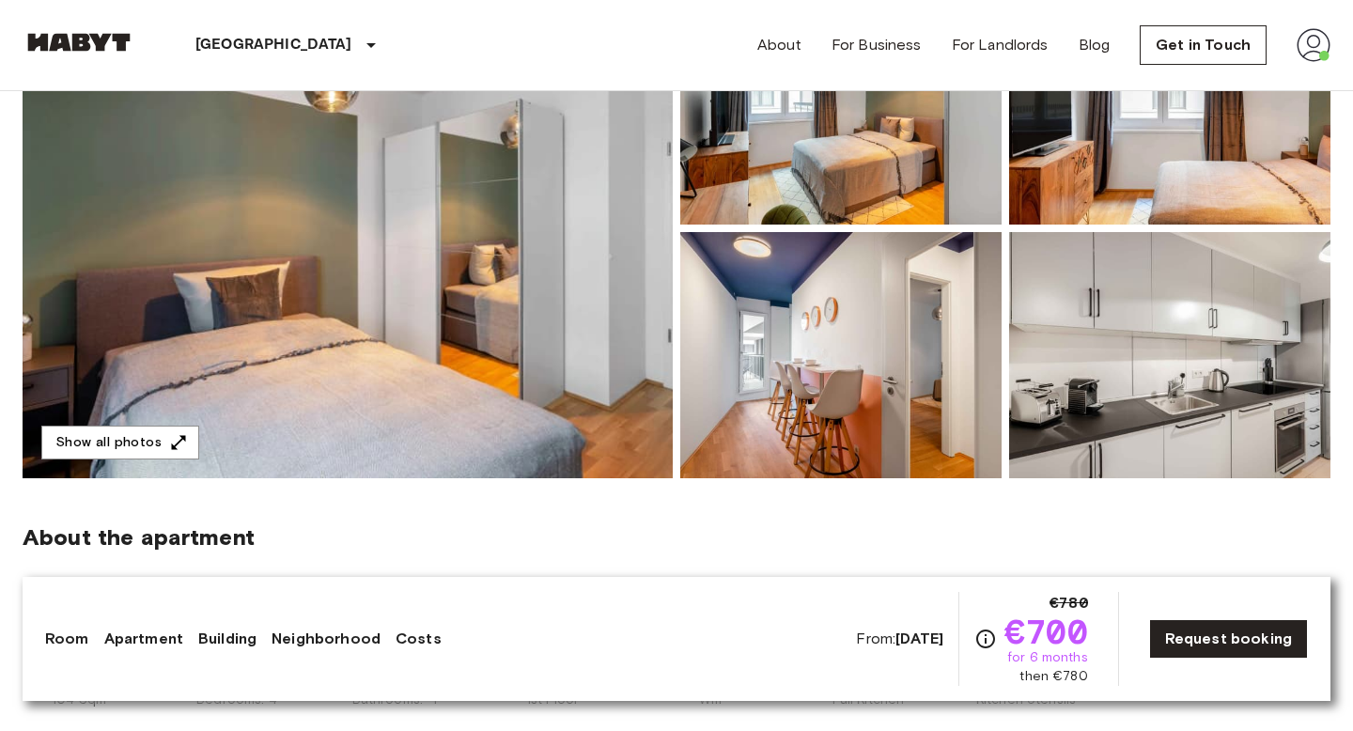
scroll to position [453, 0]
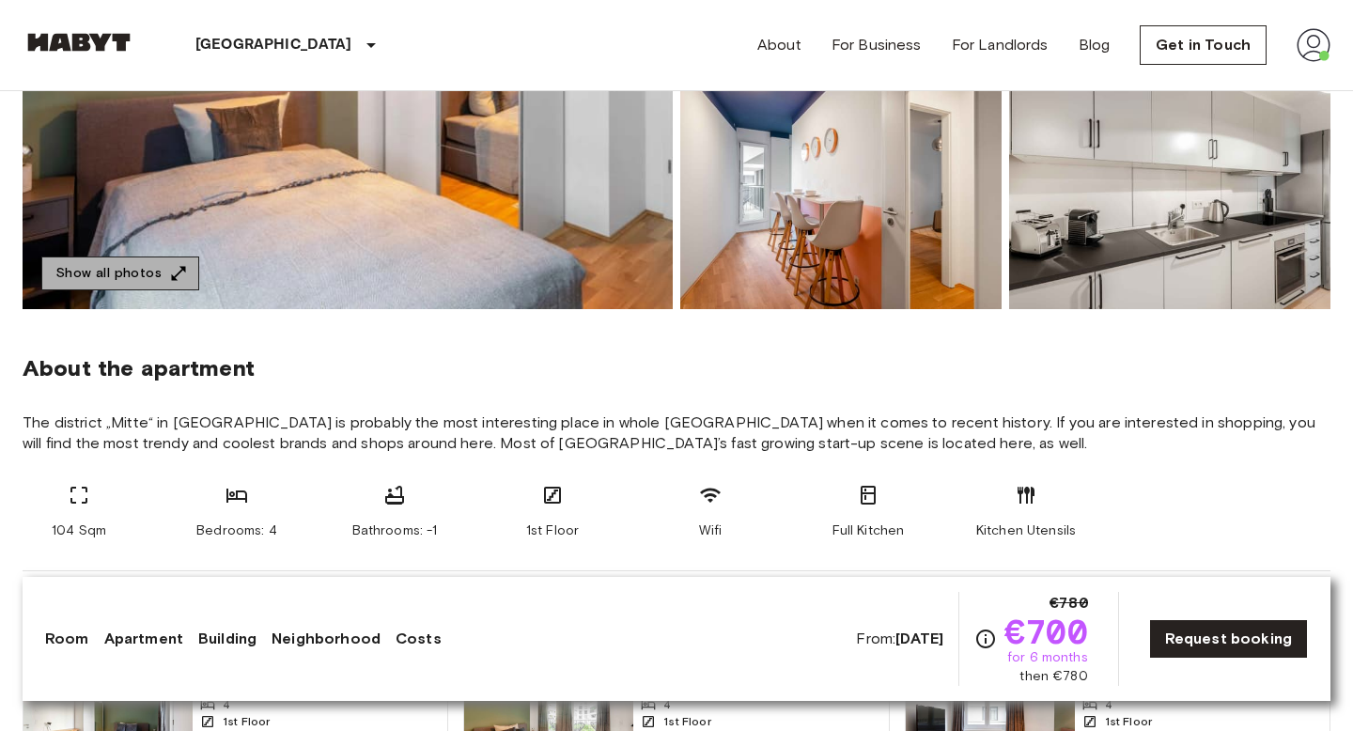
click at [155, 264] on button "Show all photos" at bounding box center [120, 273] width 158 height 35
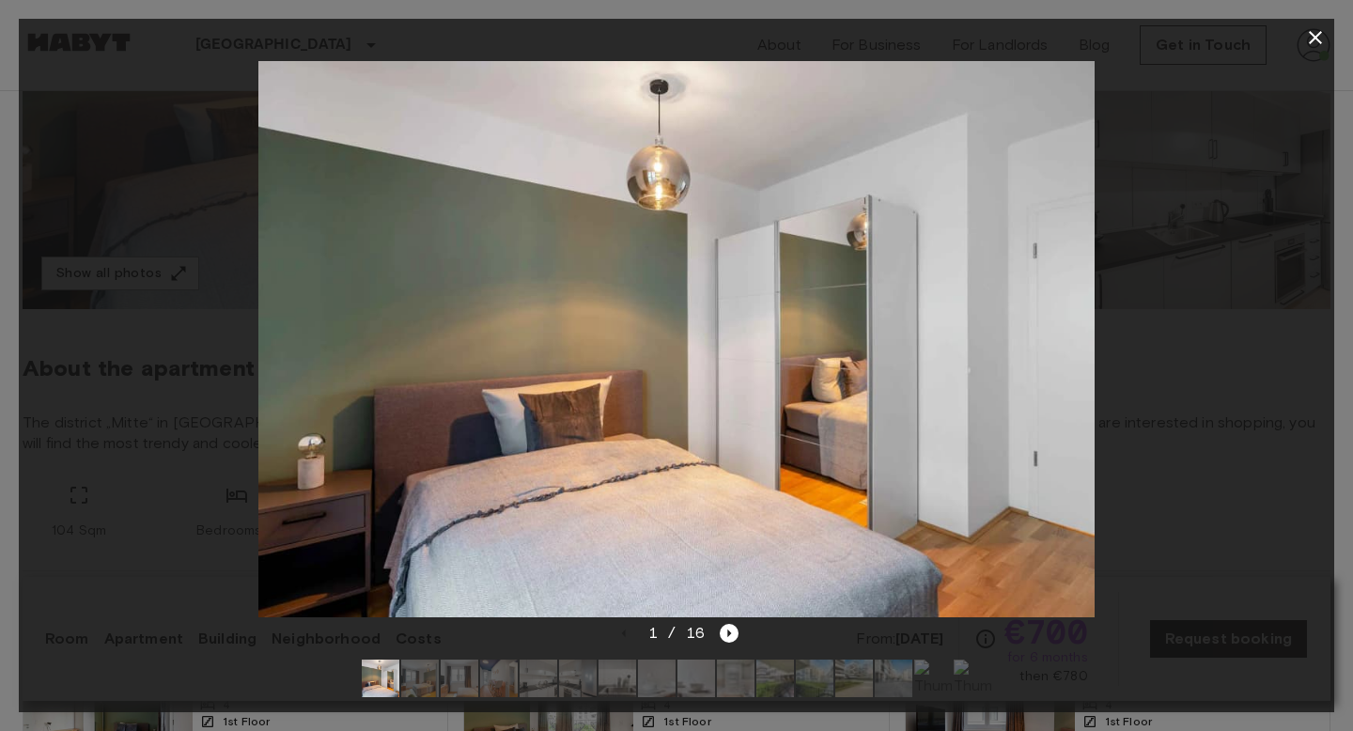
click at [865, 674] on img at bounding box center [854, 678] width 38 height 38
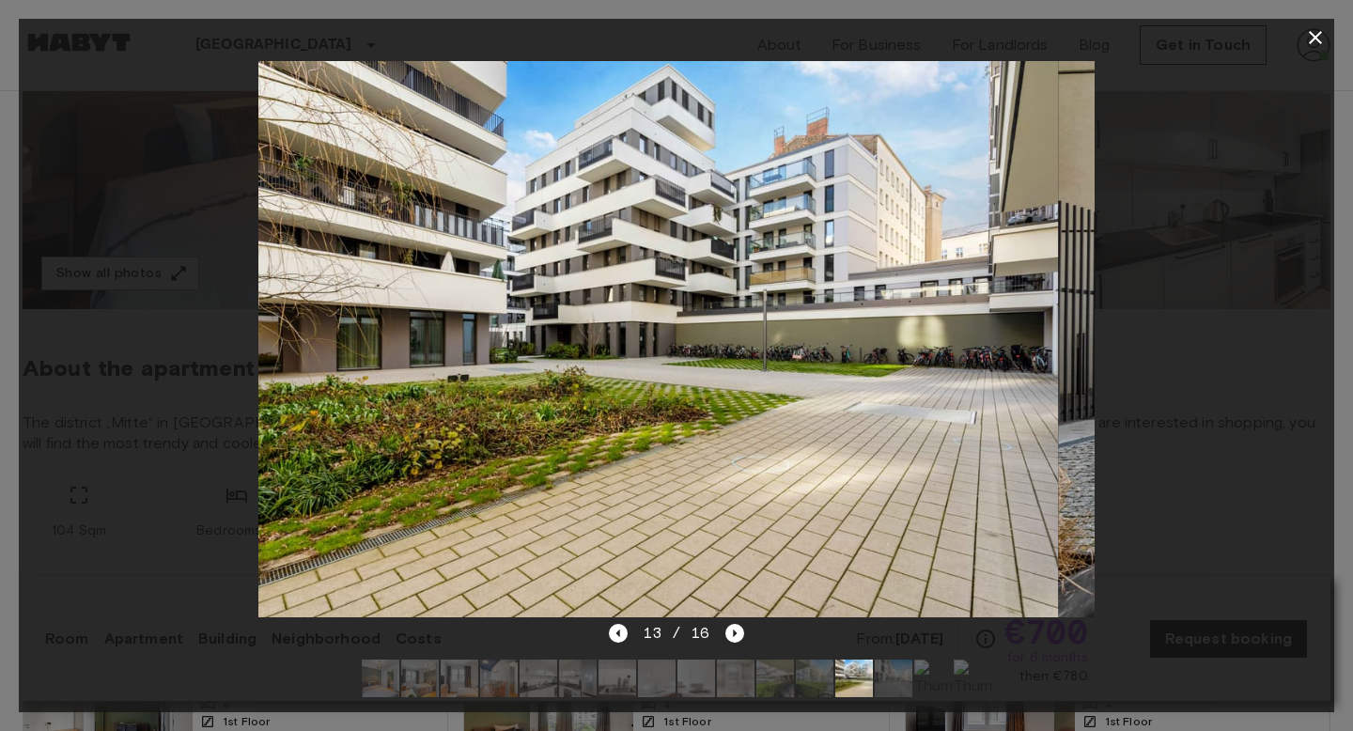
click at [917, 673] on img at bounding box center [933, 678] width 38 height 38
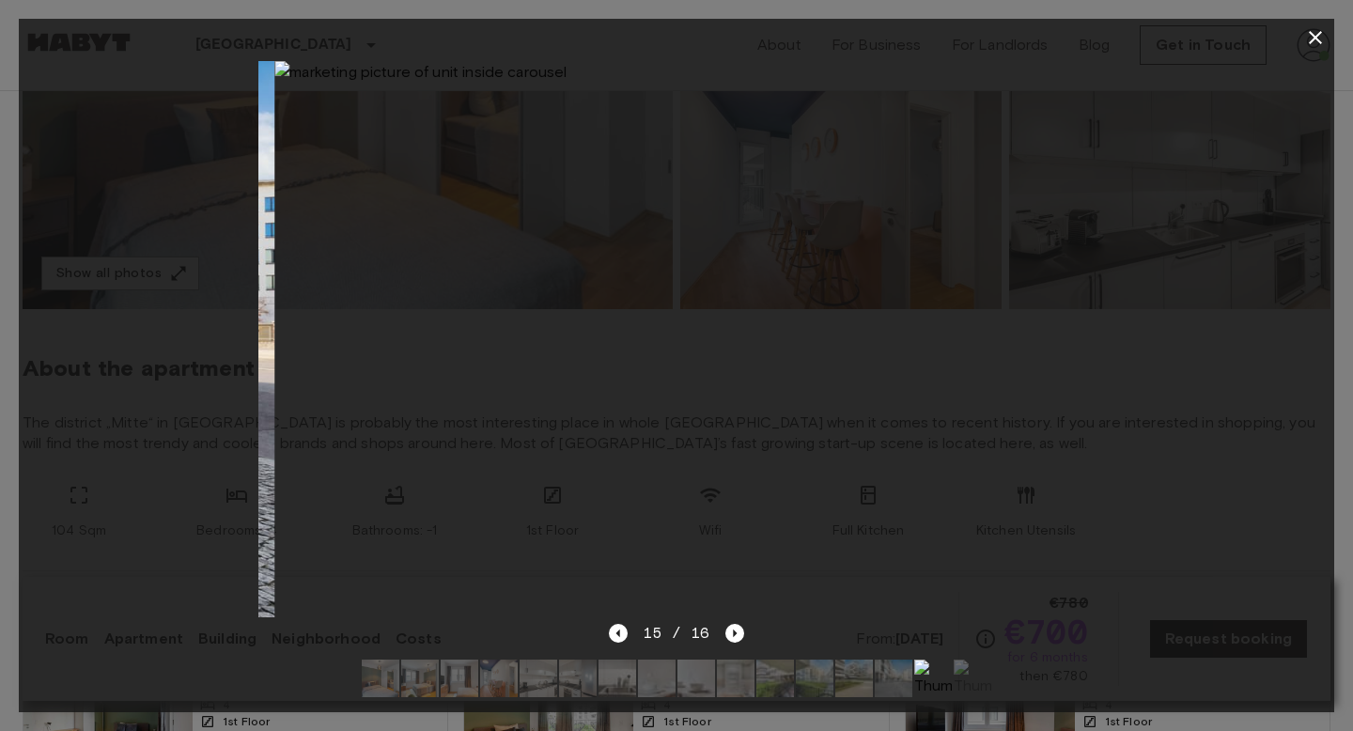
click at [967, 675] on img at bounding box center [972, 678] width 38 height 38
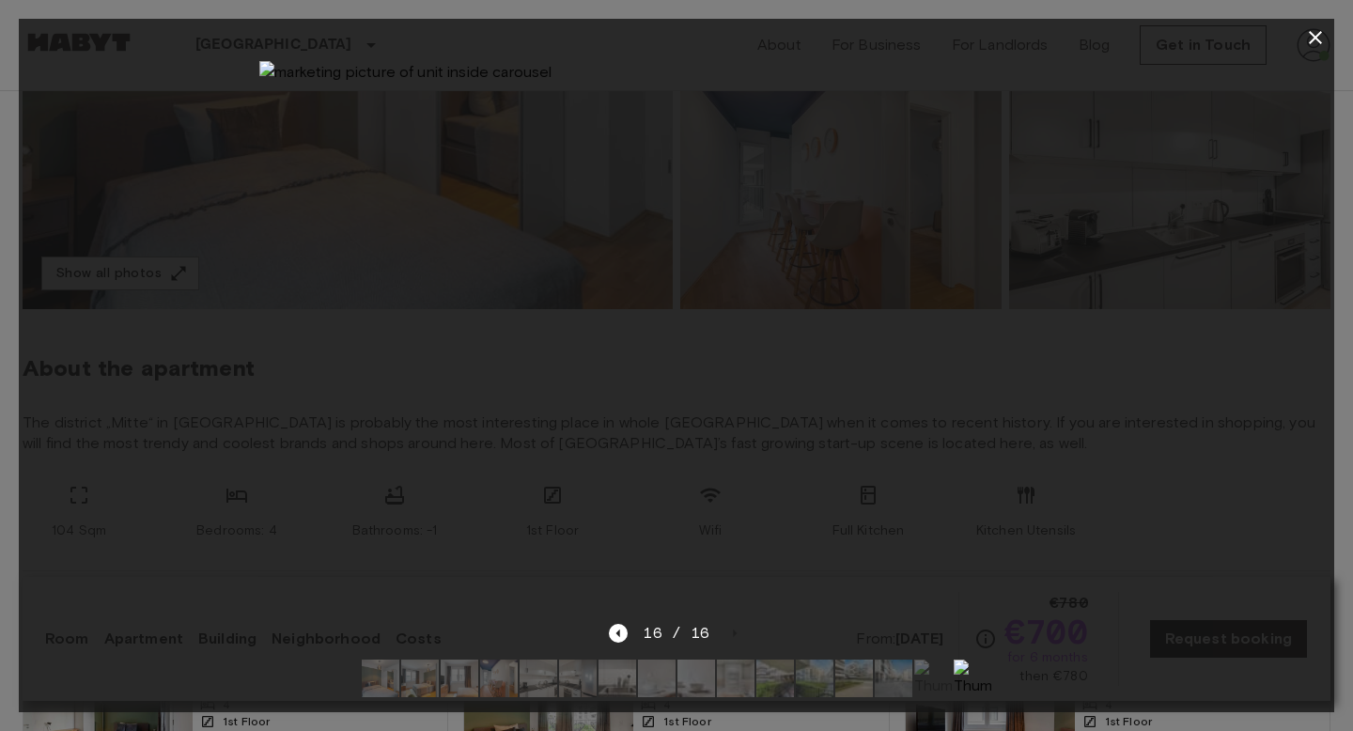
click at [1310, 41] on icon "button" at bounding box center [1315, 37] width 13 height 13
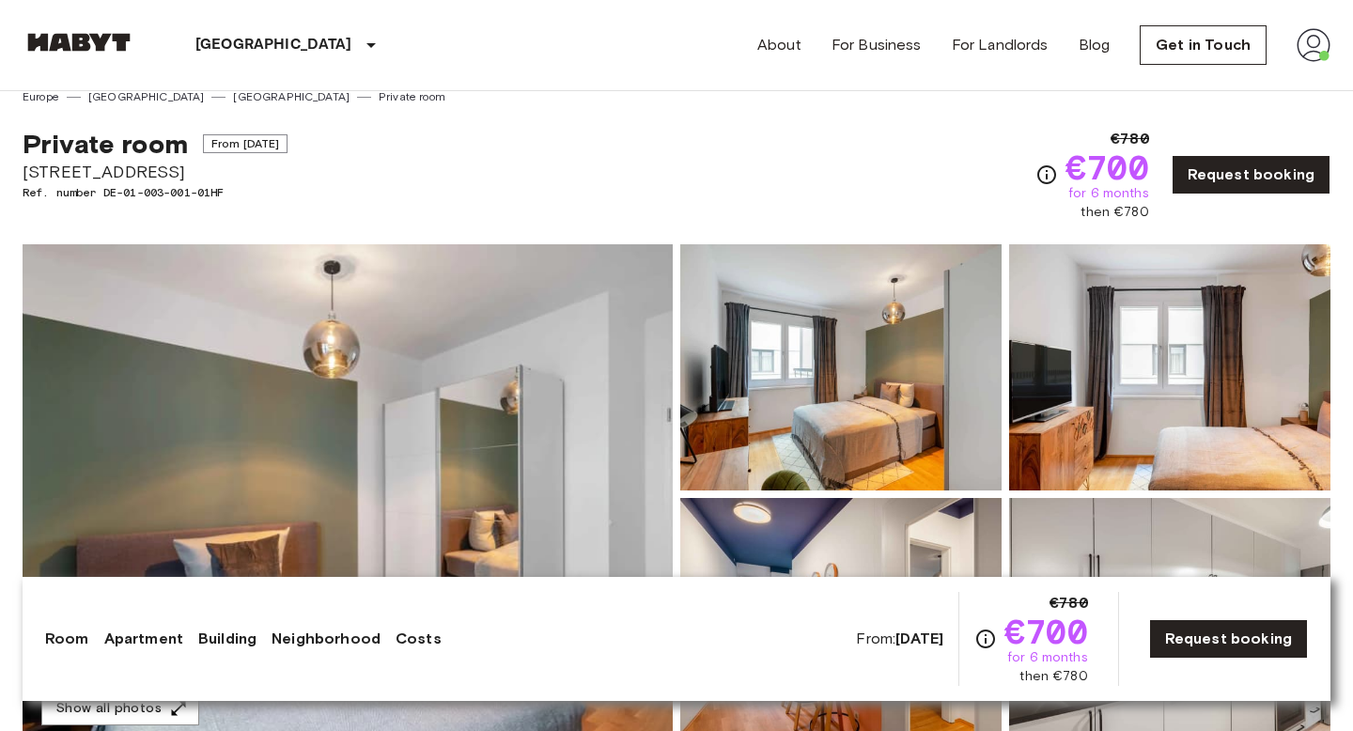
scroll to position [20, 0]
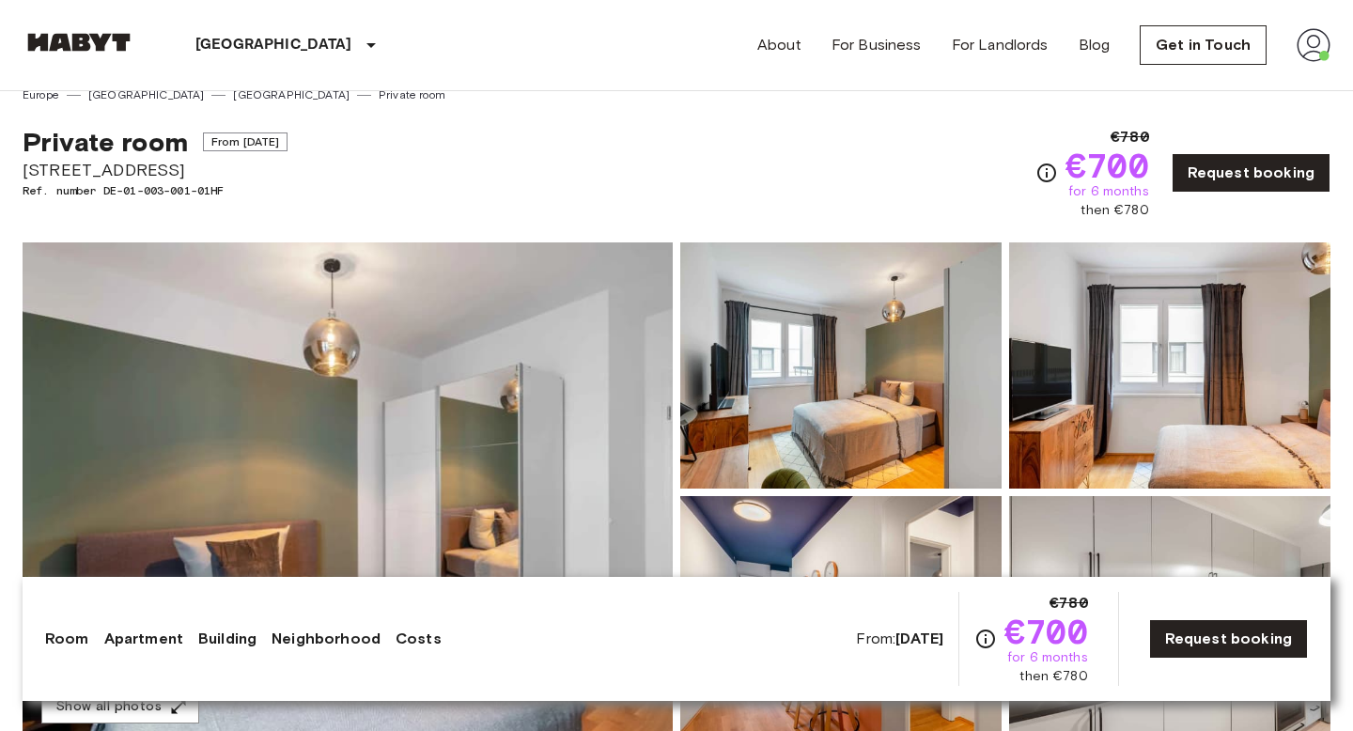
click at [193, 184] on span "Ref. number DE-01-003-001-01HF" at bounding box center [155, 190] width 265 height 17
click at [217, 184] on span "Ref. number DE-01-003-001-01HF" at bounding box center [155, 190] width 265 height 17
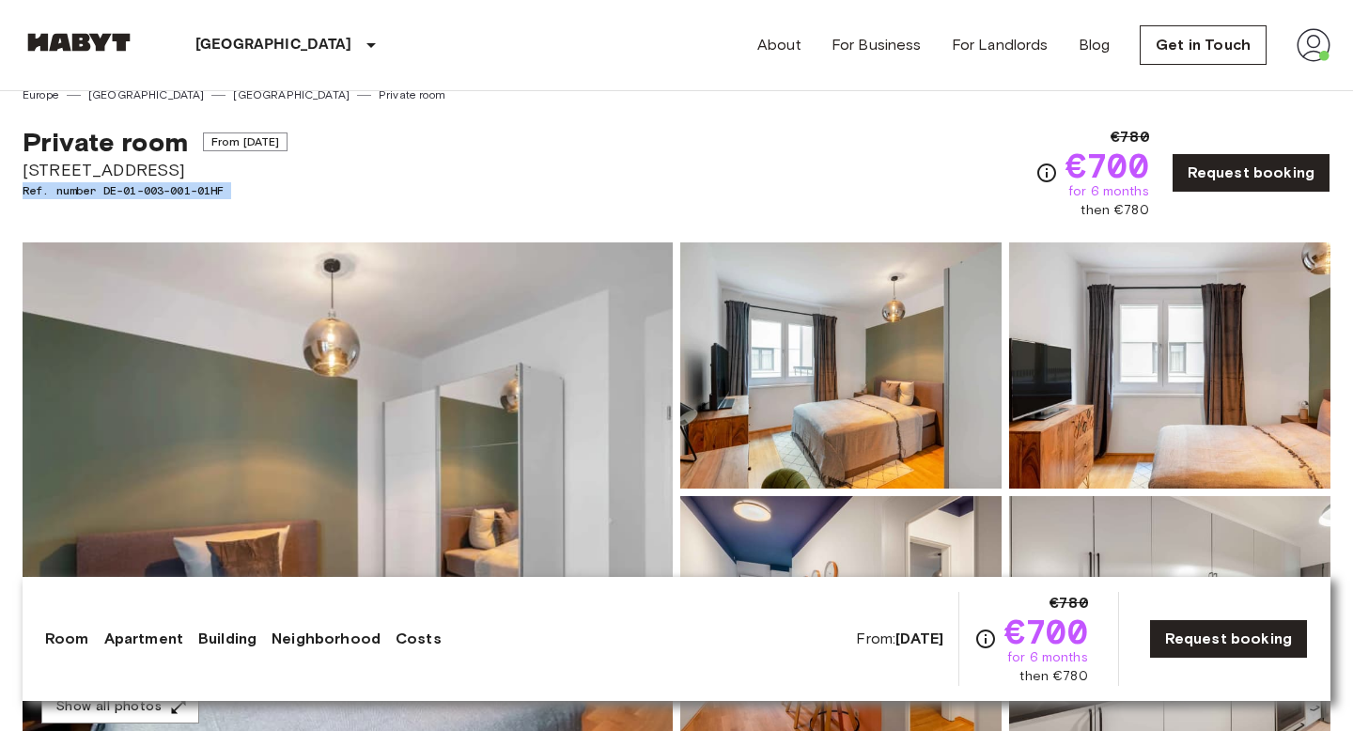
click at [197, 184] on span "Ref. number DE-01-003-001-01HF" at bounding box center [155, 190] width 265 height 17
click at [186, 184] on span "Ref. number DE-01-003-001-01HF" at bounding box center [155, 190] width 265 height 17
click at [209, 184] on span "Ref. number DE-01-003-001-01HF" at bounding box center [155, 190] width 265 height 17
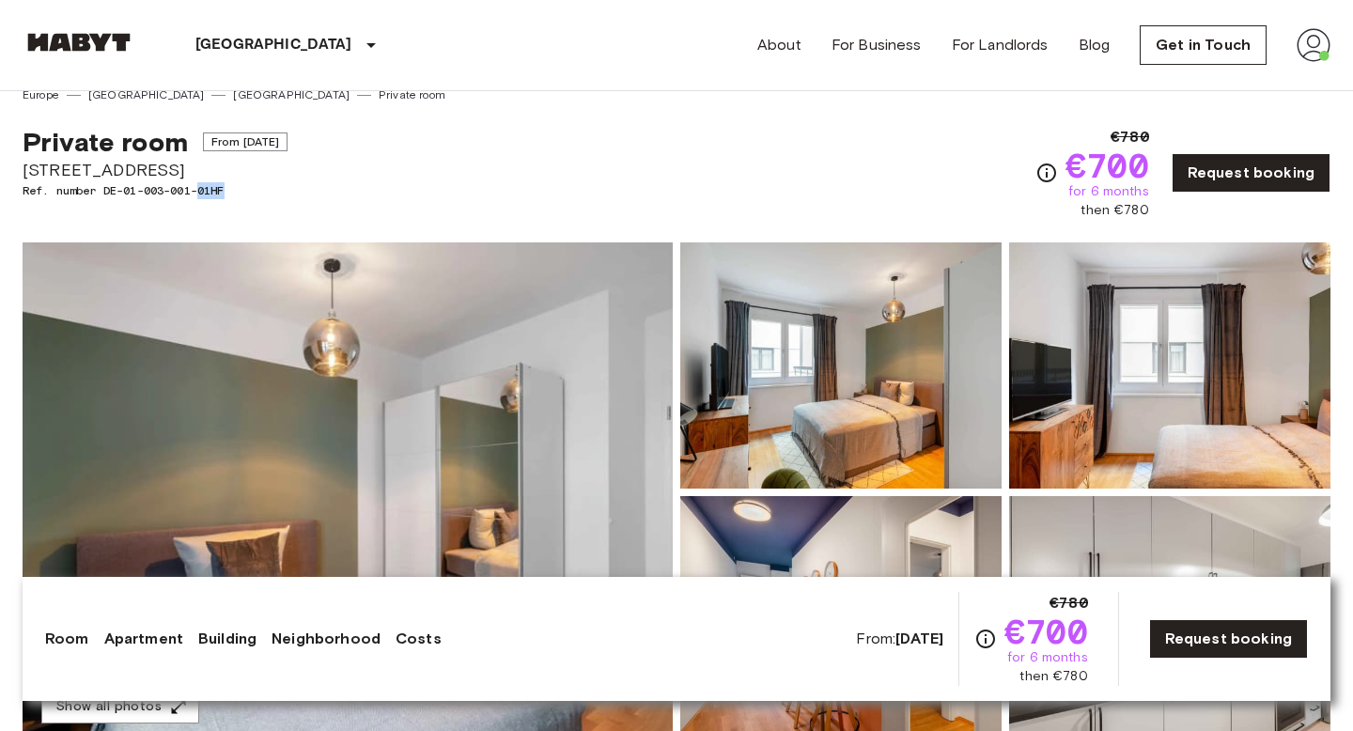
click at [210, 184] on span "Ref. number DE-01-003-001-01HF" at bounding box center [155, 190] width 265 height 17
click at [225, 184] on span "Ref. number DE-01-003-001-01HF" at bounding box center [155, 190] width 265 height 17
click at [223, 187] on span "Ref. number DE-01-003-001-01HF" at bounding box center [155, 190] width 265 height 17
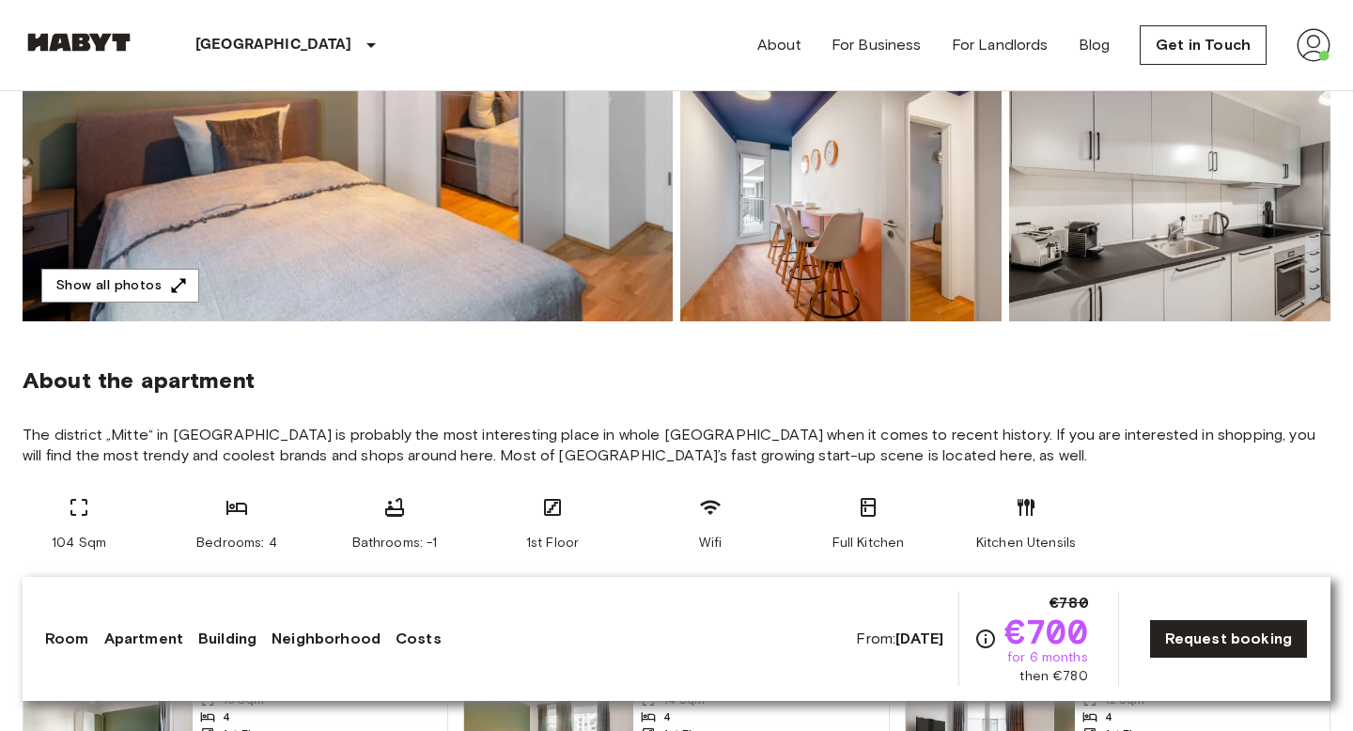
scroll to position [475, 0]
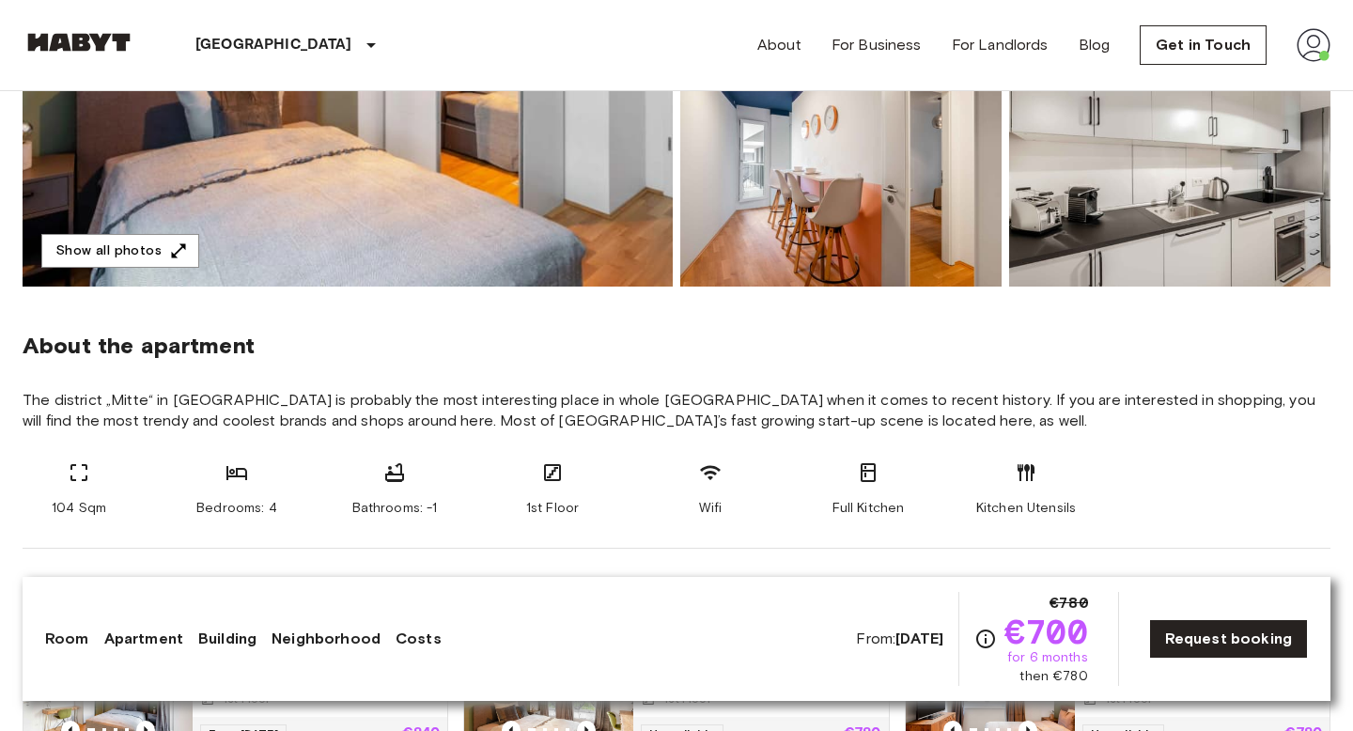
click at [364, 423] on span "The district „Mitte“ in [GEOGRAPHIC_DATA] is probably the most interesting plac…" at bounding box center [677, 410] width 1308 height 41
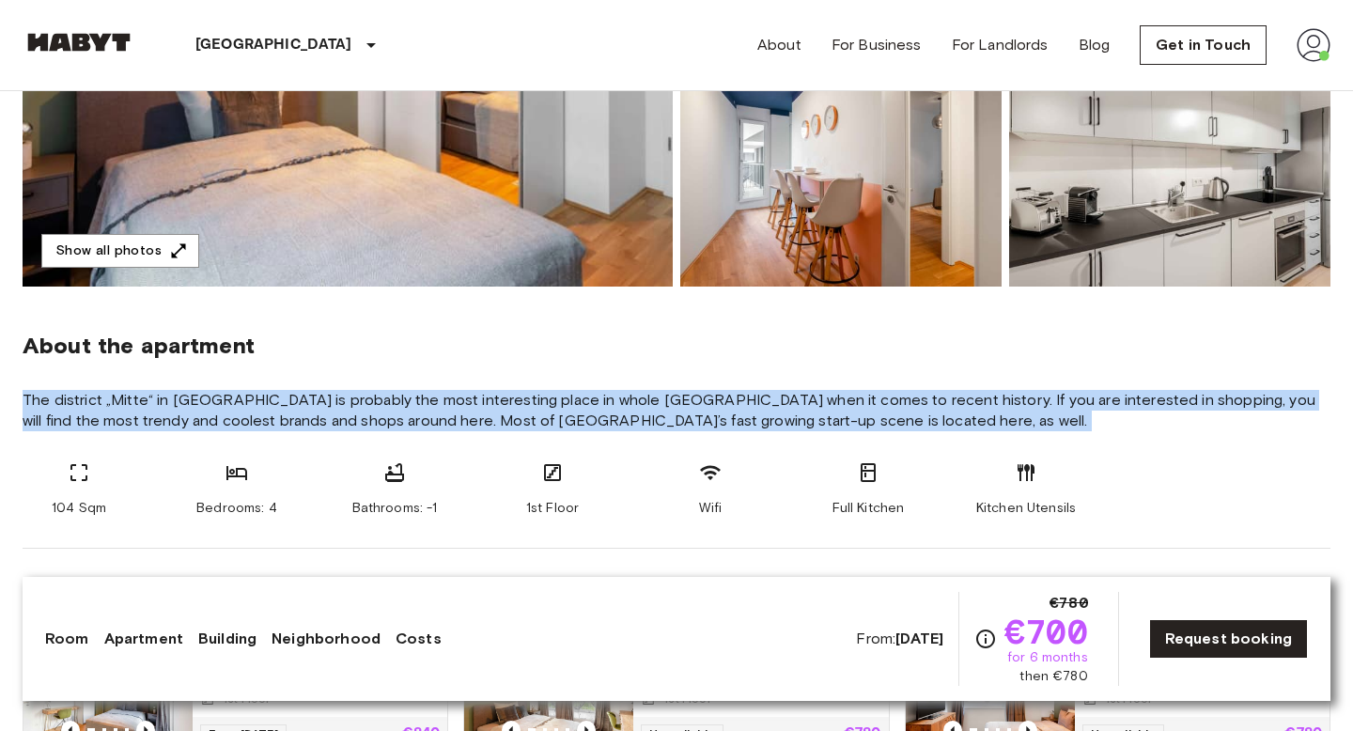
click at [364, 423] on span "The district „Mitte“ in [GEOGRAPHIC_DATA] is probably the most interesting plac…" at bounding box center [677, 410] width 1308 height 41
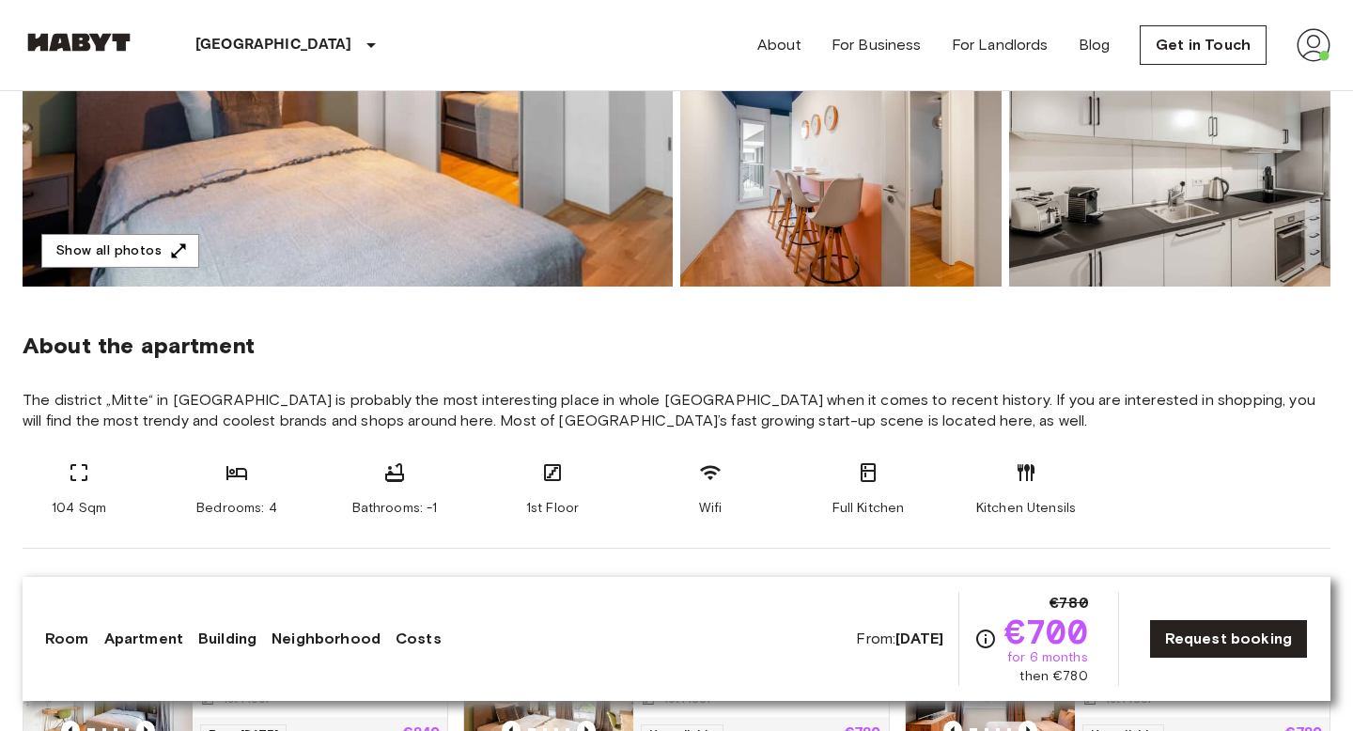
click at [439, 427] on span "The district „Mitte“ in [GEOGRAPHIC_DATA] is probably the most interesting plac…" at bounding box center [677, 410] width 1308 height 41
click at [440, 427] on span "The district „Mitte“ in [GEOGRAPHIC_DATA] is probably the most interesting plac…" at bounding box center [677, 410] width 1308 height 41
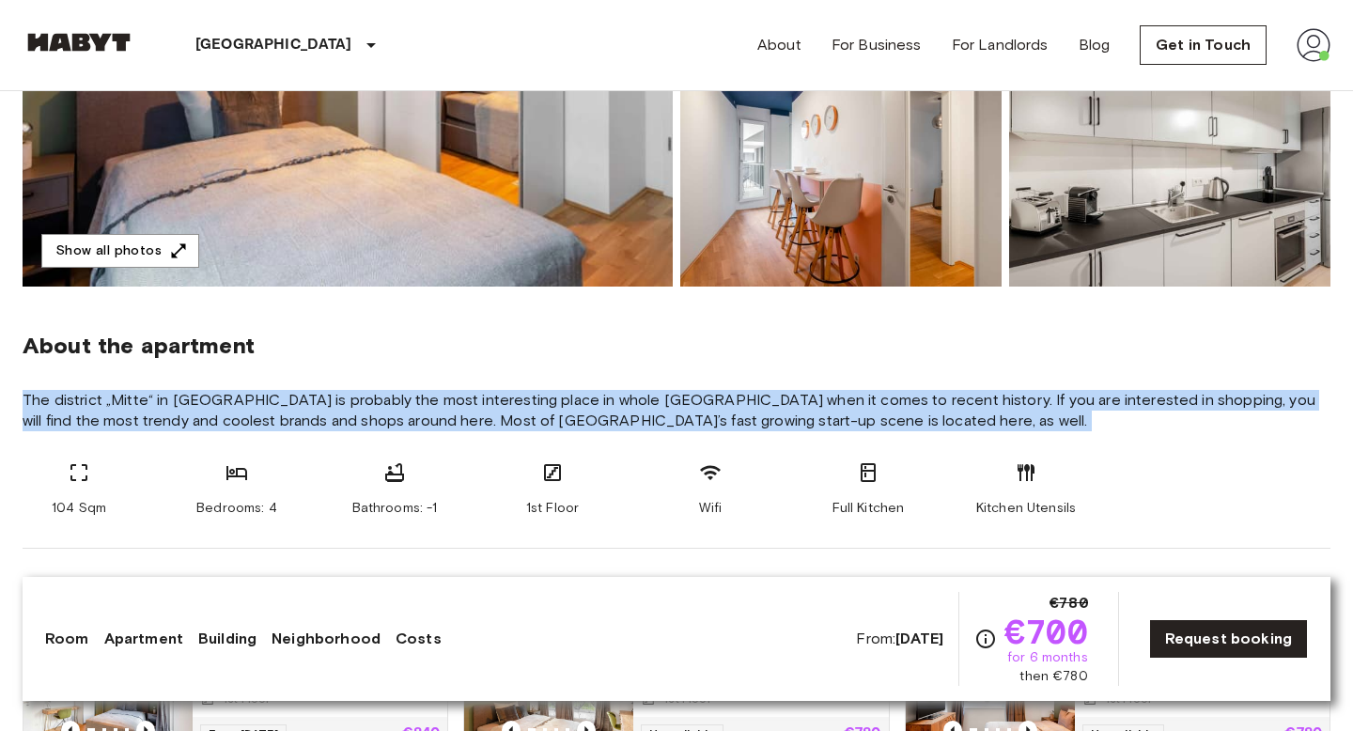
click at [440, 427] on span "The district „Mitte“ in [GEOGRAPHIC_DATA] is probably the most interesting plac…" at bounding box center [677, 410] width 1308 height 41
click at [533, 427] on span "The district „Mitte“ in [GEOGRAPHIC_DATA] is probably the most interesting plac…" at bounding box center [677, 410] width 1308 height 41
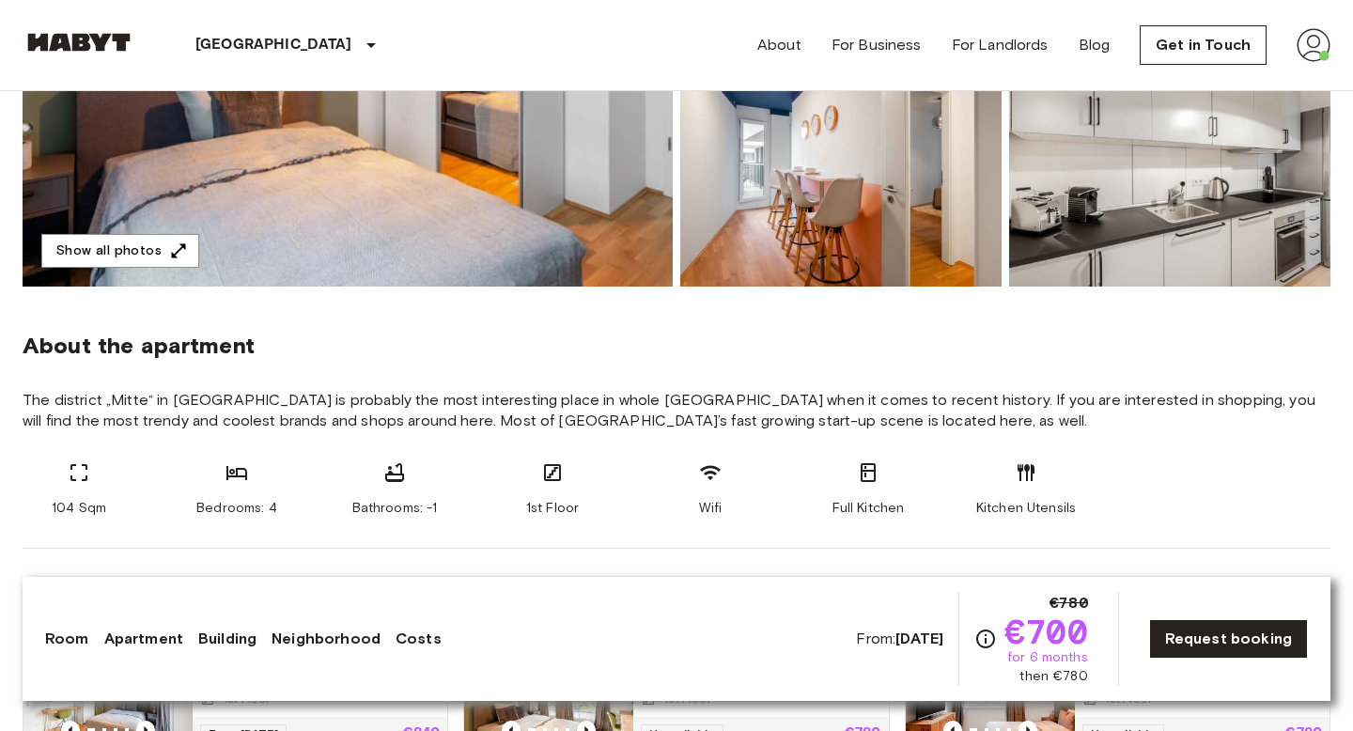
click at [520, 426] on span "The district „Mitte“ in [GEOGRAPHIC_DATA] is probably the most interesting plac…" at bounding box center [677, 410] width 1308 height 41
click at [519, 426] on span "The district „Mitte“ in [GEOGRAPHIC_DATA] is probably the most interesting plac…" at bounding box center [677, 410] width 1308 height 41
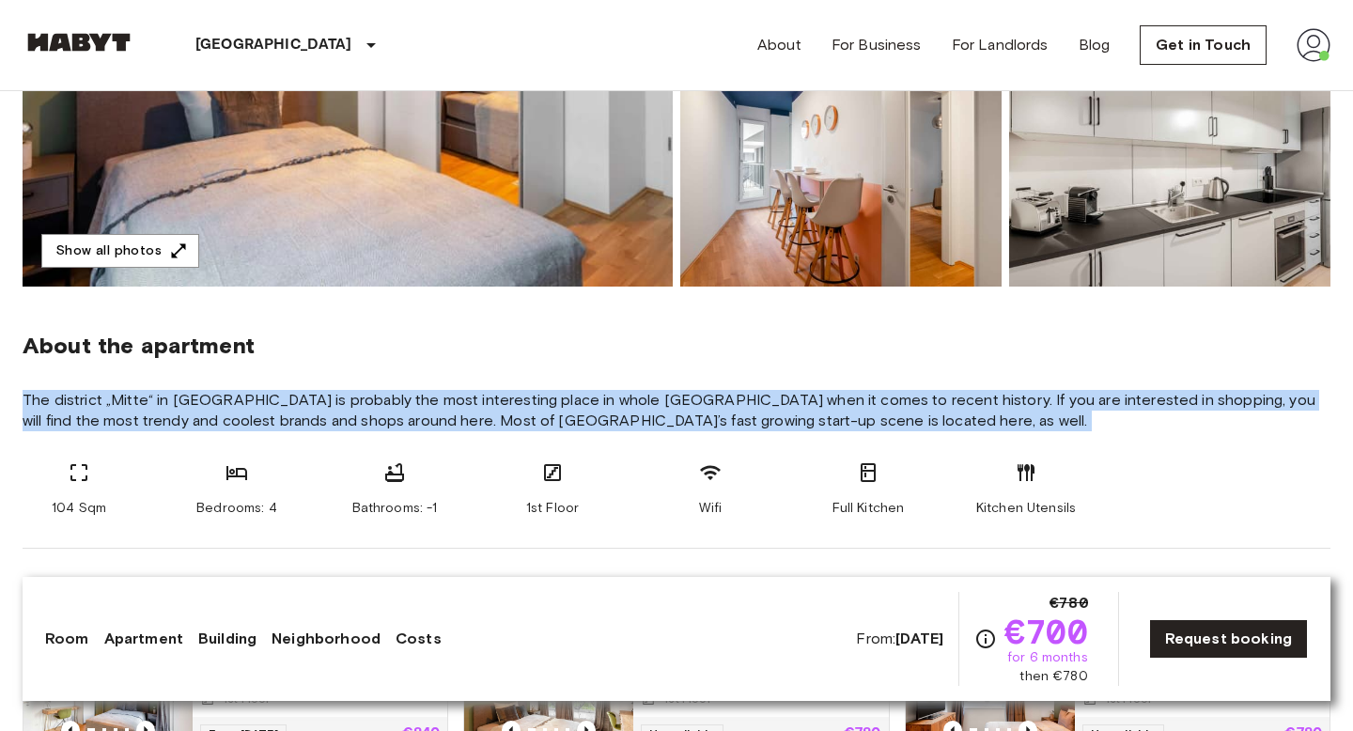
click at [519, 426] on span "The district „Mitte“ in [GEOGRAPHIC_DATA] is probably the most interesting plac…" at bounding box center [677, 410] width 1308 height 41
click at [477, 426] on span "The district „Mitte“ in [GEOGRAPHIC_DATA] is probably the most interesting plac…" at bounding box center [677, 410] width 1308 height 41
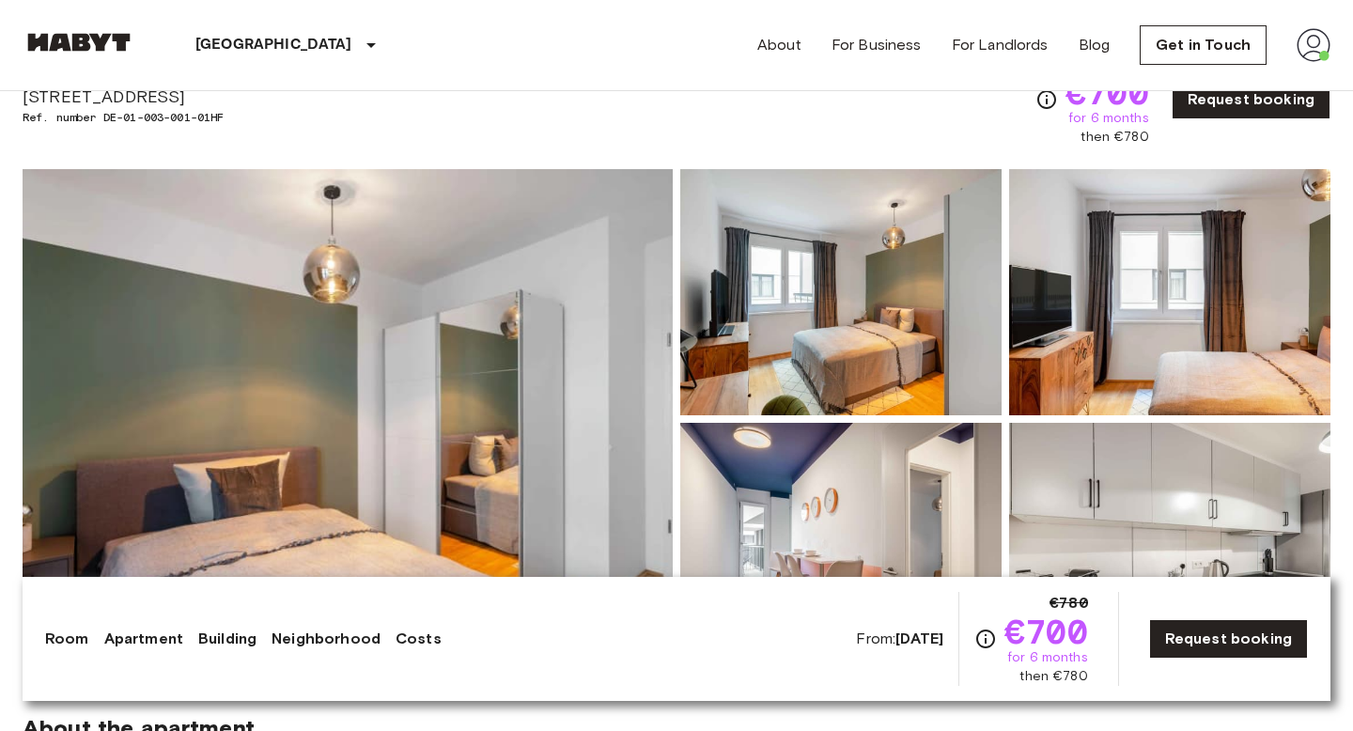
scroll to position [0, 0]
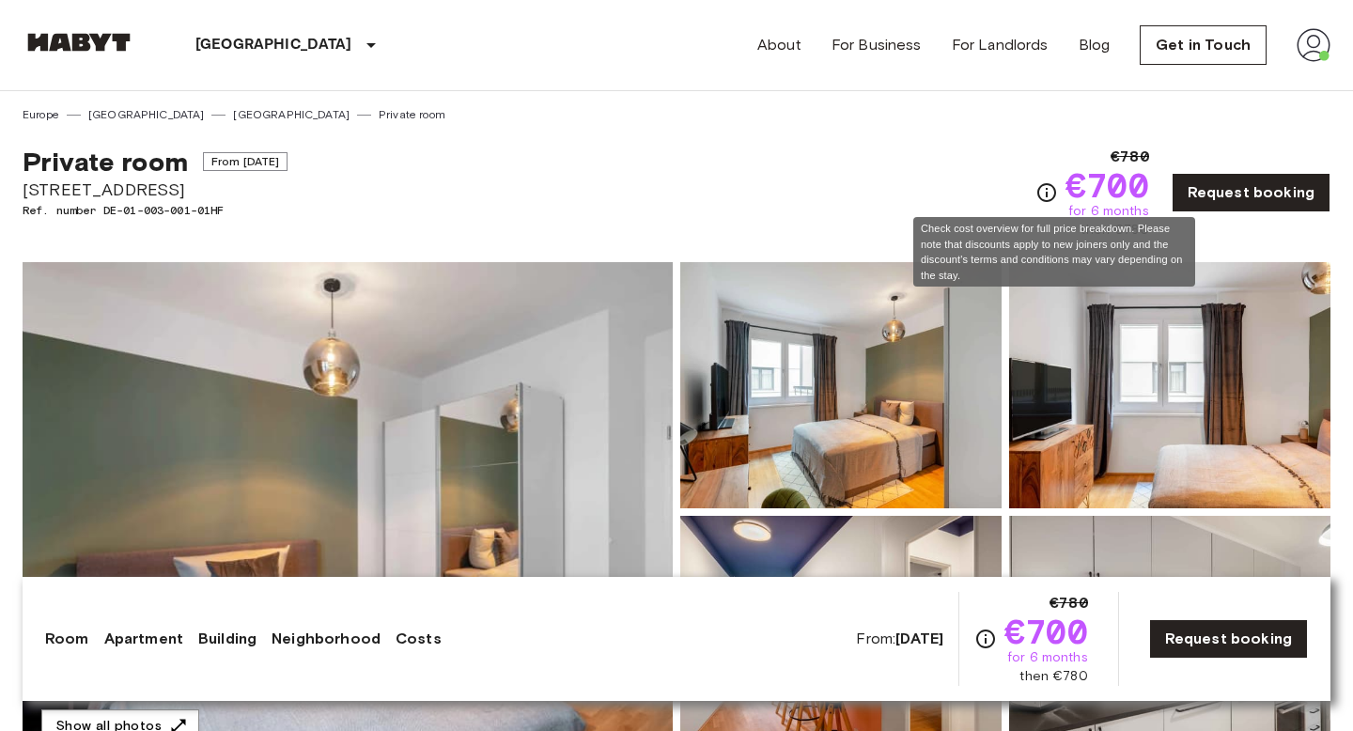
click at [1052, 191] on icon "Check cost overview for full price breakdown. Please note that discounts apply …" at bounding box center [1046, 192] width 23 height 23
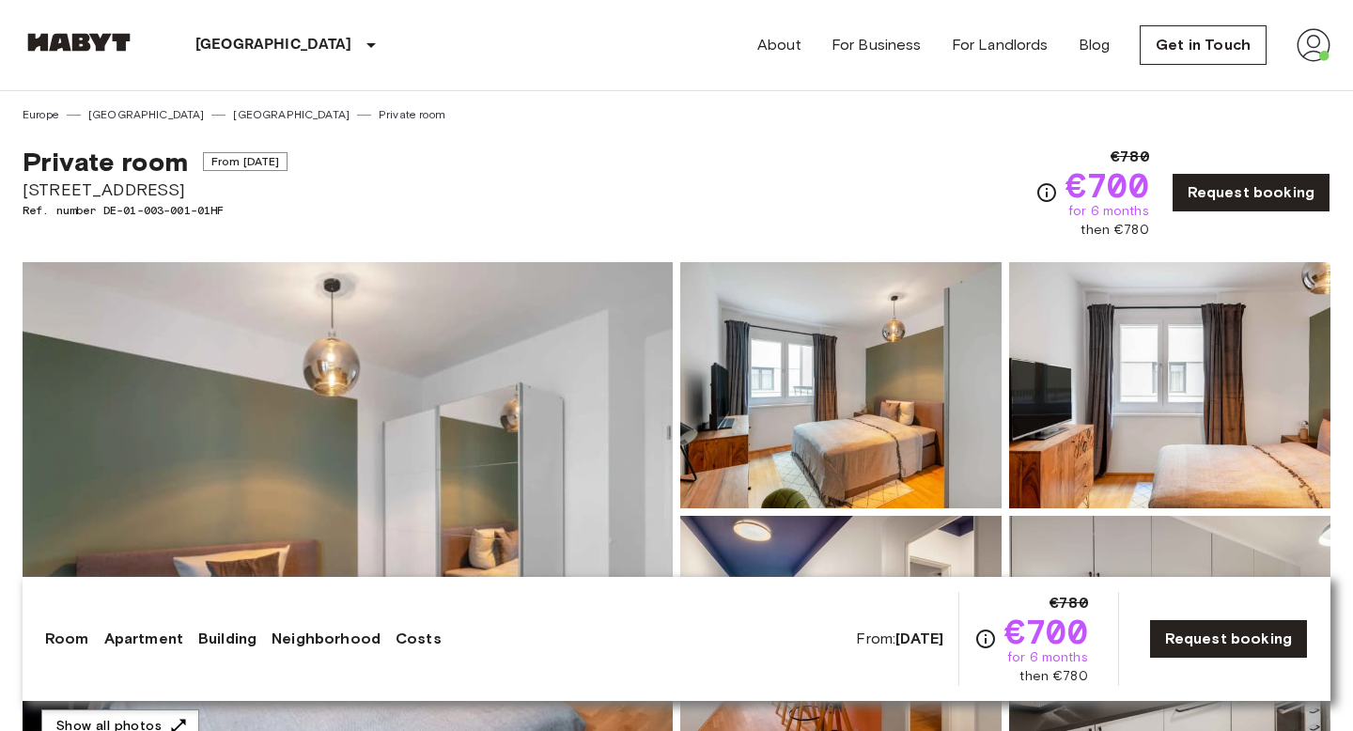
click at [953, 180] on div "Private room From Nov 4 2025 Chausseestraße 58 Ref. number DE-01-003-001-01HF €…" at bounding box center [677, 181] width 1308 height 116
